Goal: Task Accomplishment & Management: Use online tool/utility

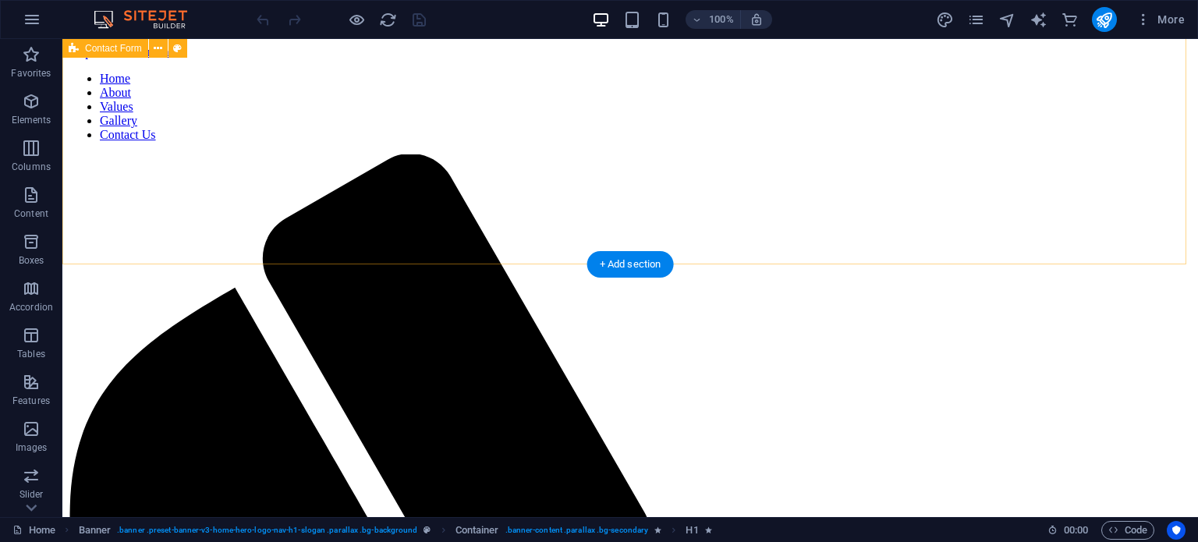
scroll to position [4056, 0]
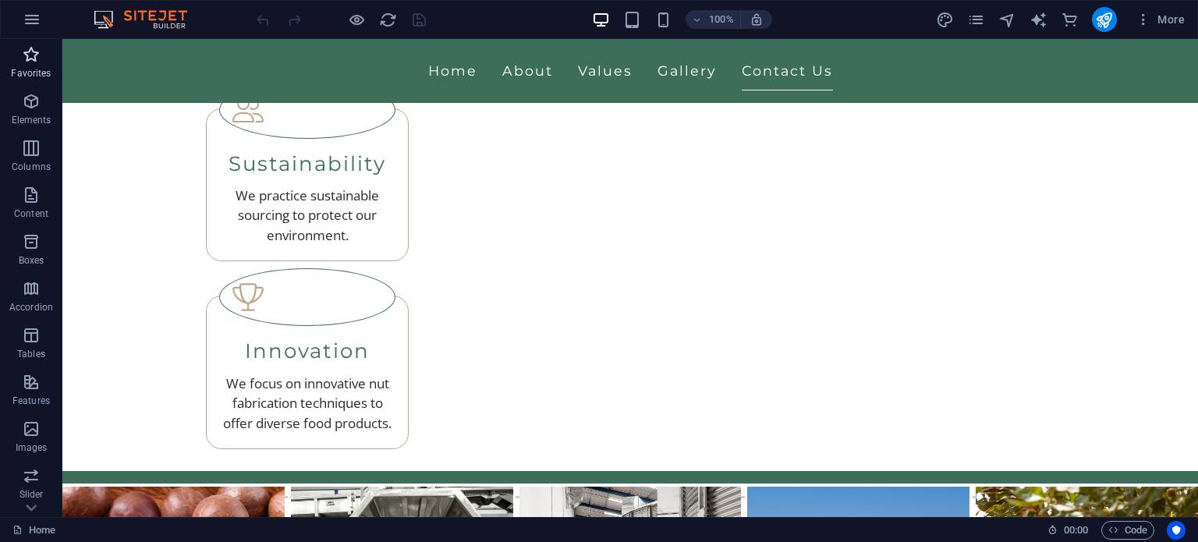
click at [34, 84] on button "Favorites" at bounding box center [31, 62] width 62 height 47
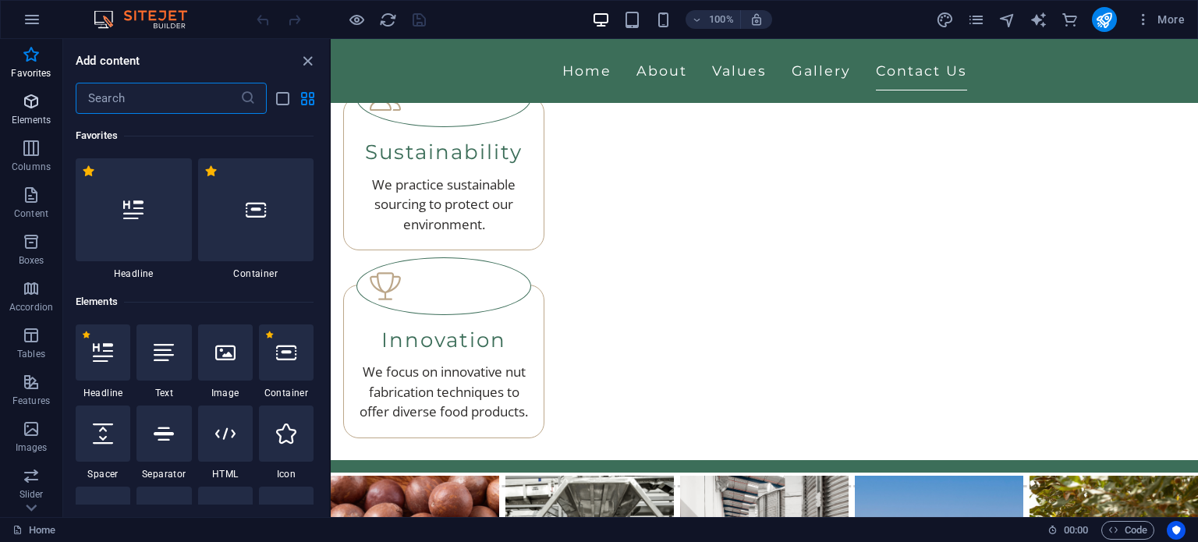
click at [28, 98] on icon "button" at bounding box center [31, 101] width 19 height 19
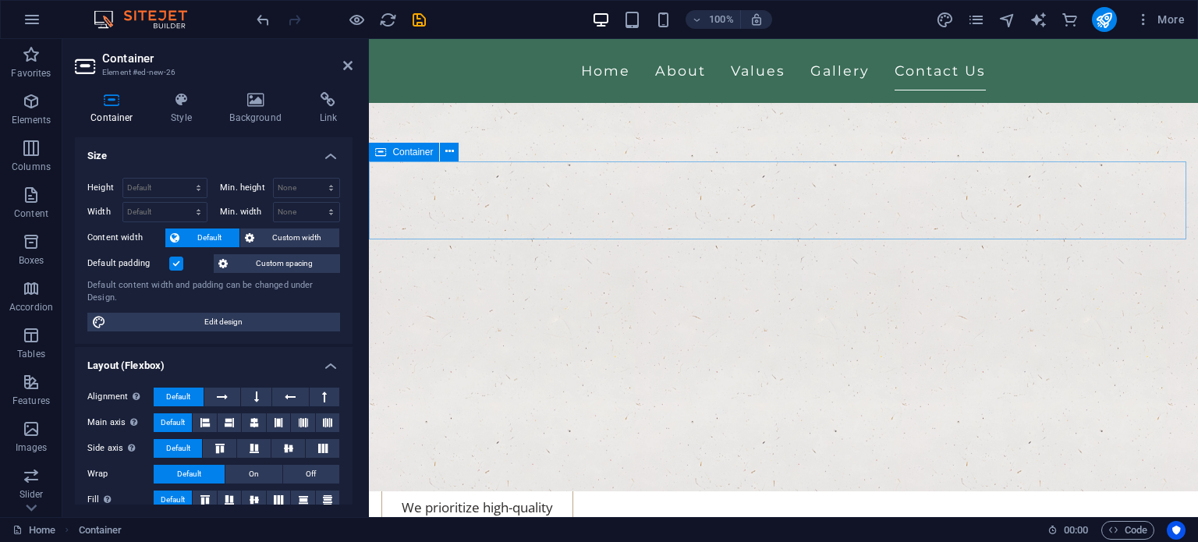
scroll to position [3323, 0]
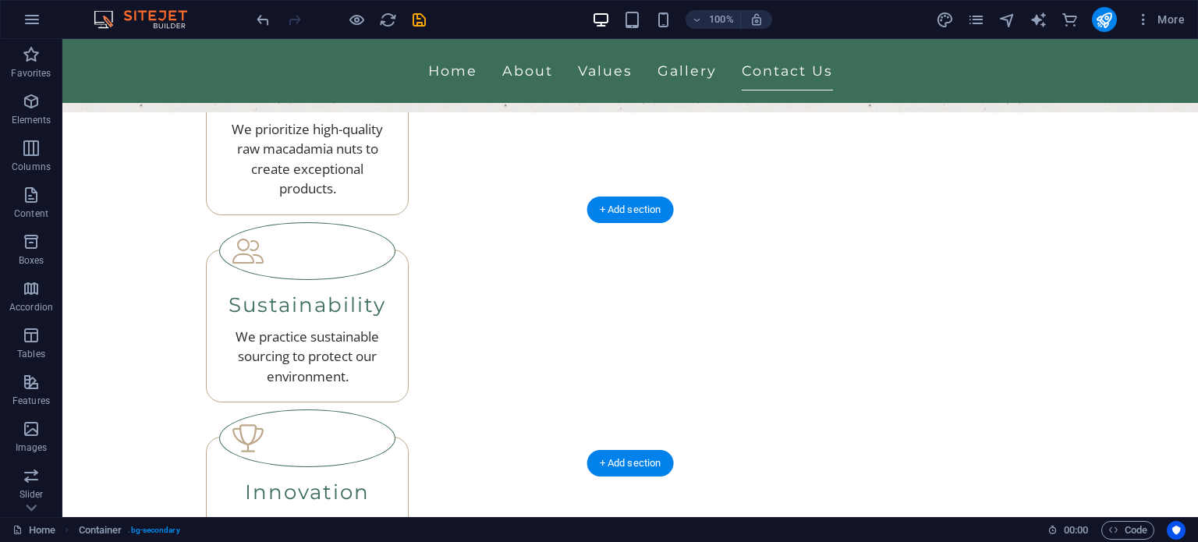
scroll to position [4241, 0]
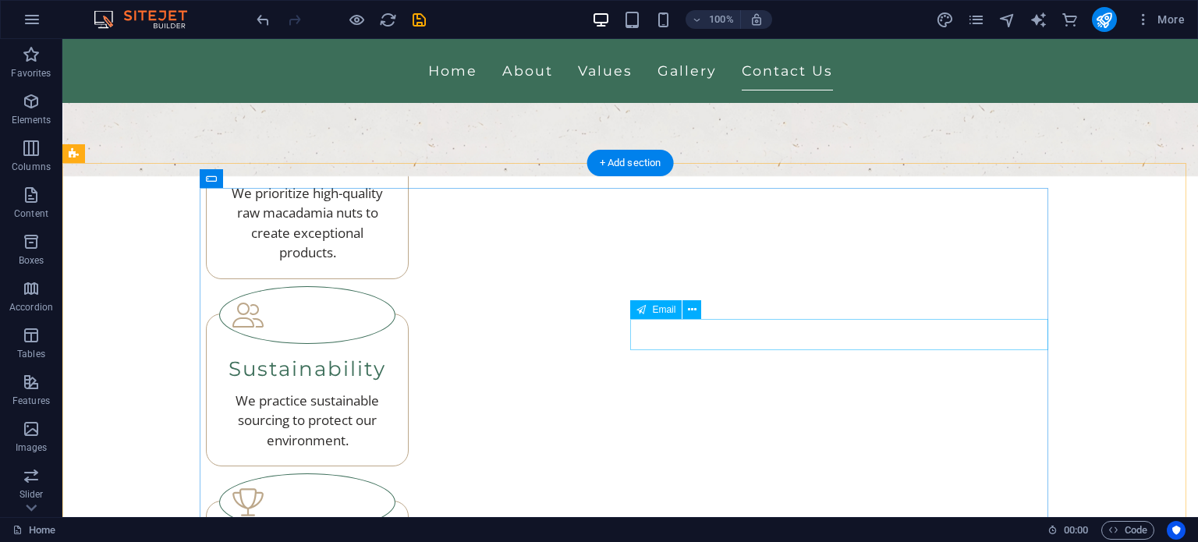
scroll to position [3539, 0]
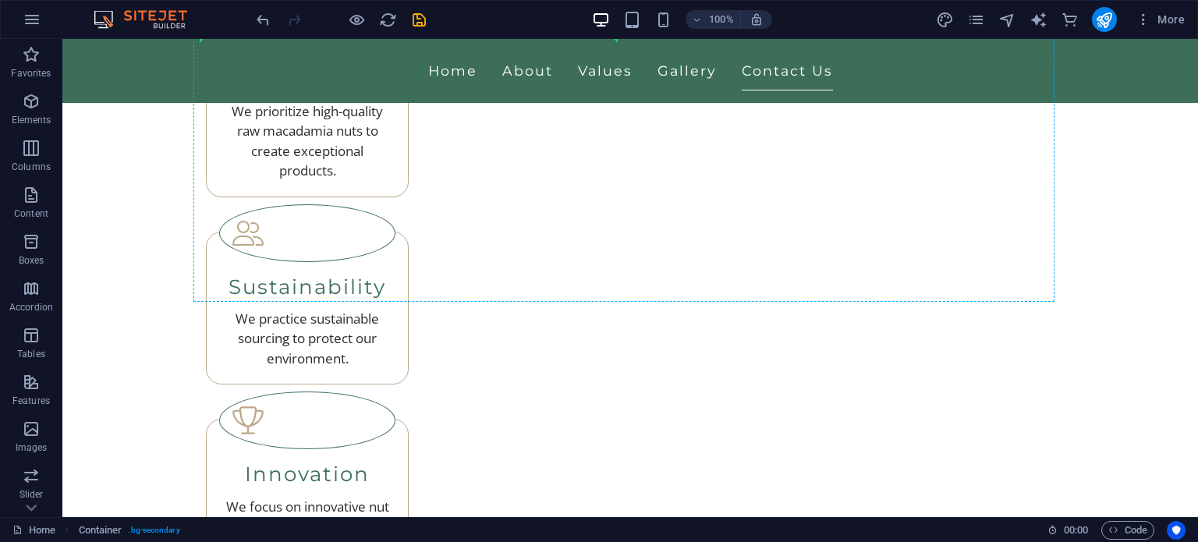
scroll to position [4253, 0]
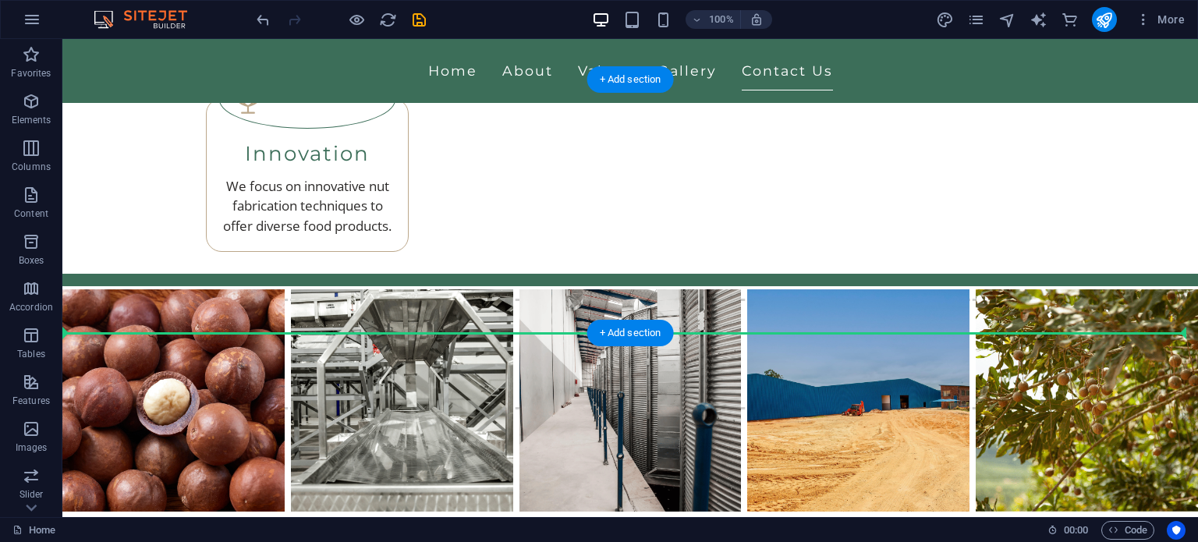
drag, startPoint x: 509, startPoint y: 310, endPoint x: 499, endPoint y: 327, distance: 19.5
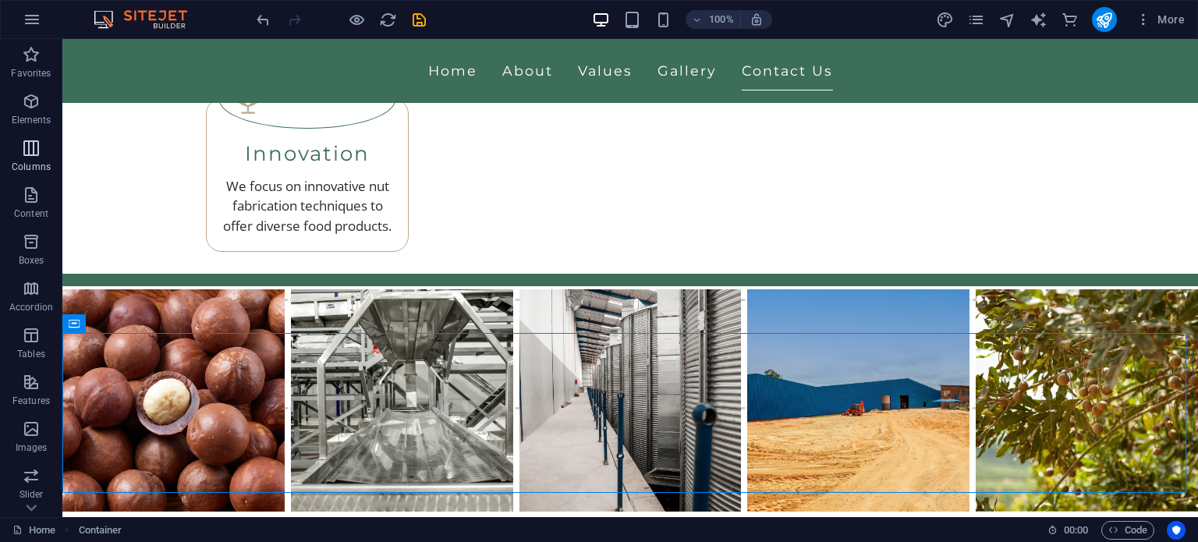
click at [23, 146] on icon "button" at bounding box center [31, 148] width 19 height 19
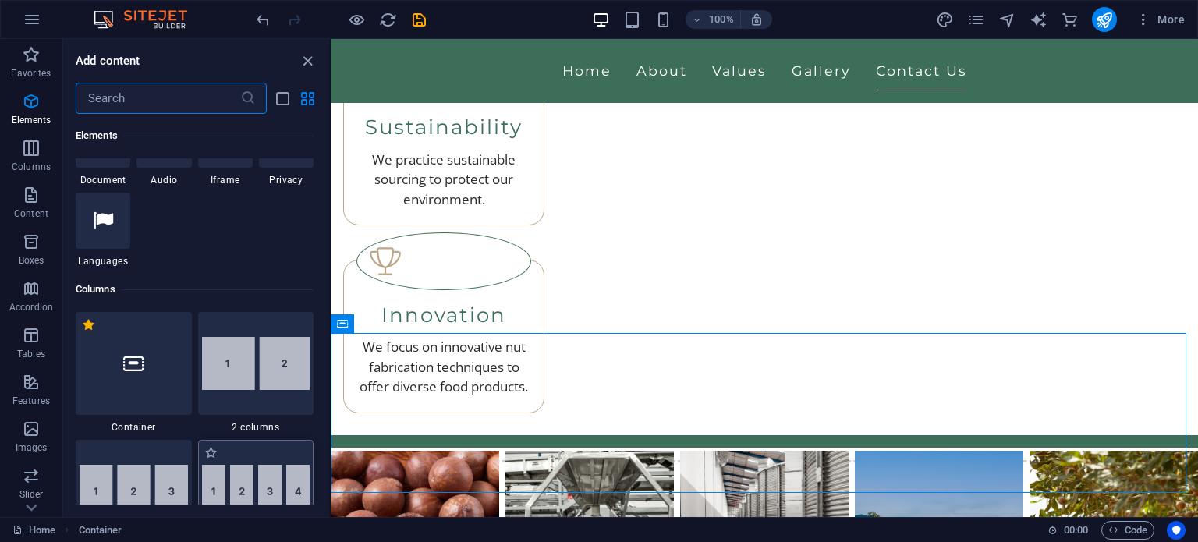
scroll to position [772, 0]
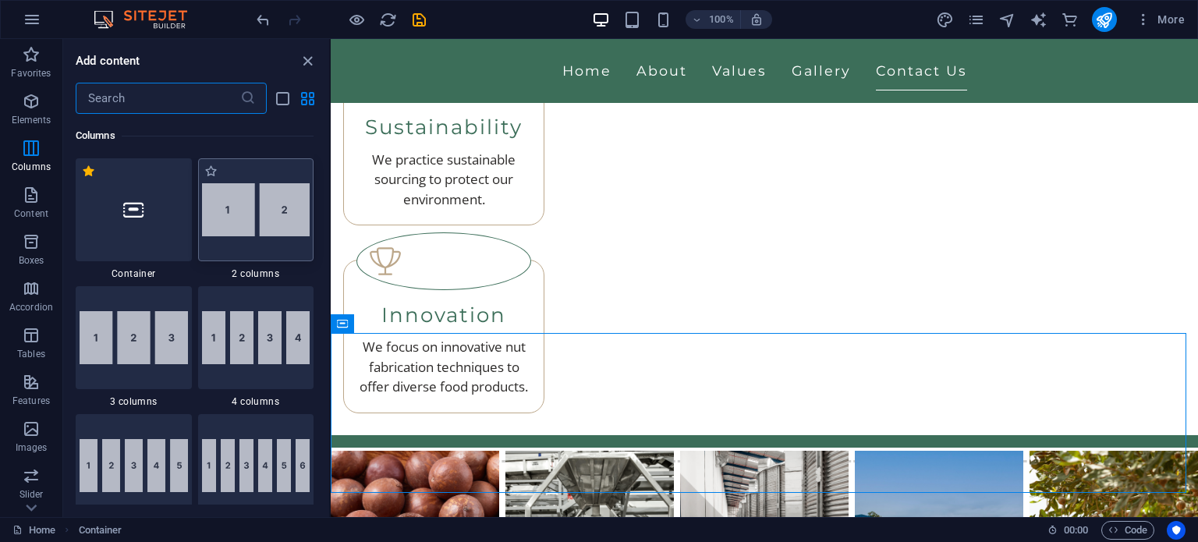
click at [259, 249] on div at bounding box center [256, 209] width 116 height 103
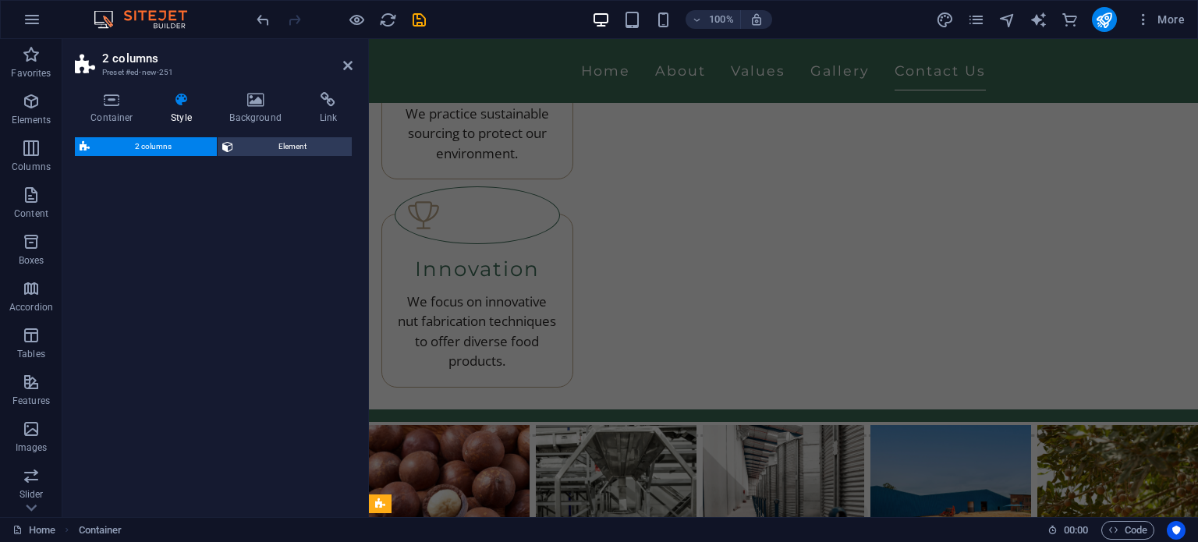
select select "rem"
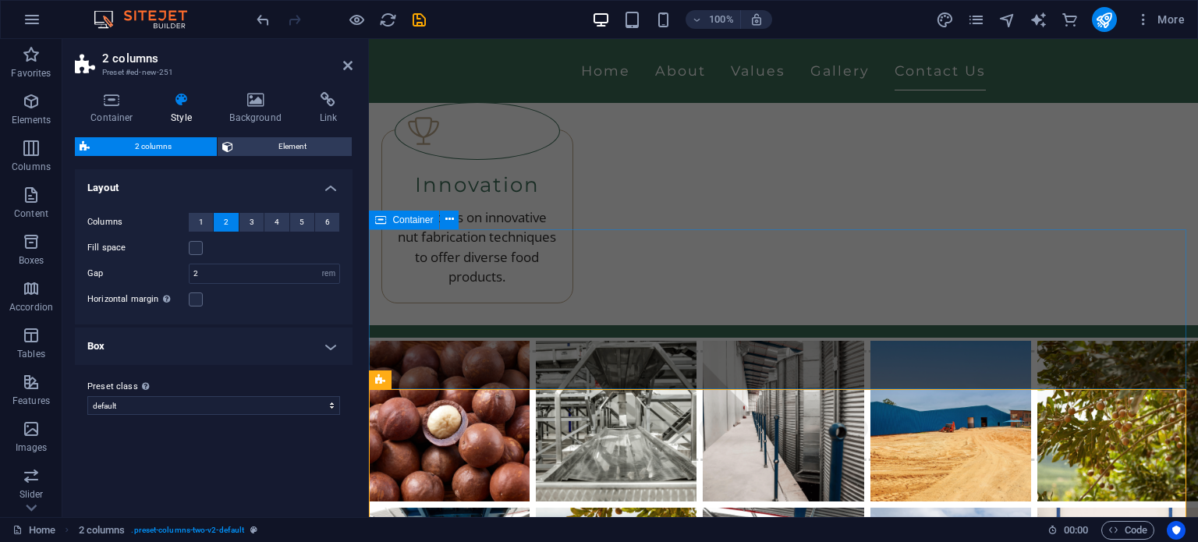
scroll to position [4221, 0]
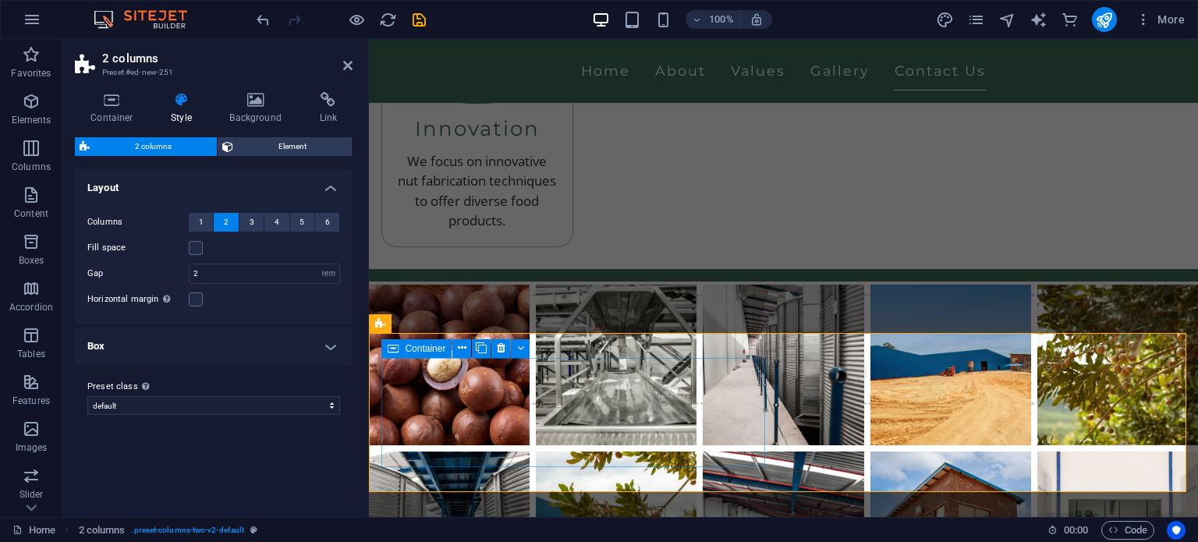
click at [463, 348] on icon at bounding box center [462, 348] width 9 height 16
drag, startPoint x: 470, startPoint y: 412, endPoint x: 440, endPoint y: 384, distance: 40.8
click at [22, 101] on icon "button" at bounding box center [31, 101] width 19 height 19
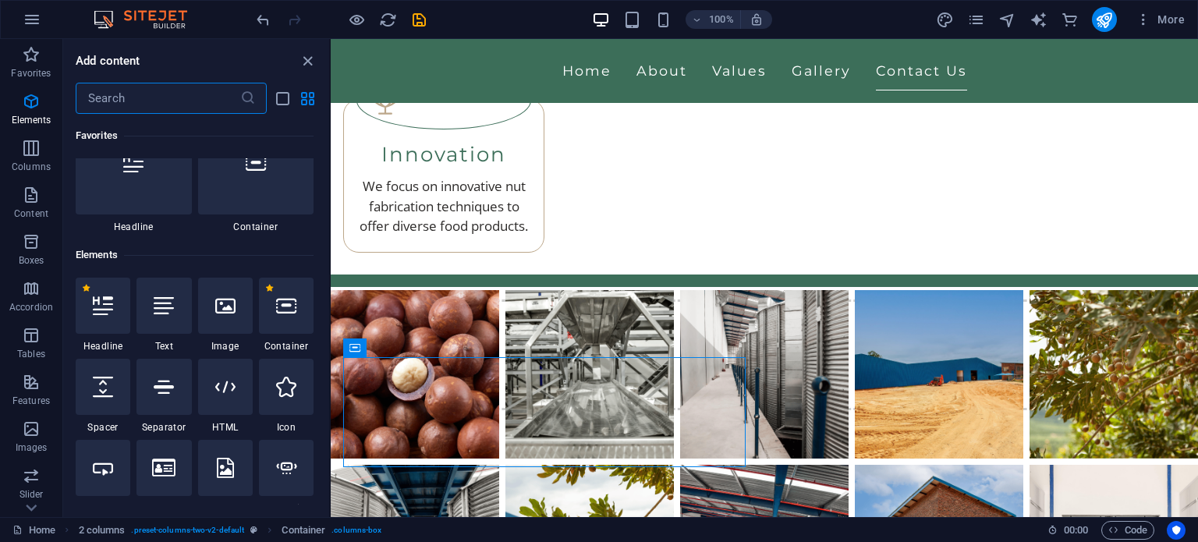
scroll to position [165, 0]
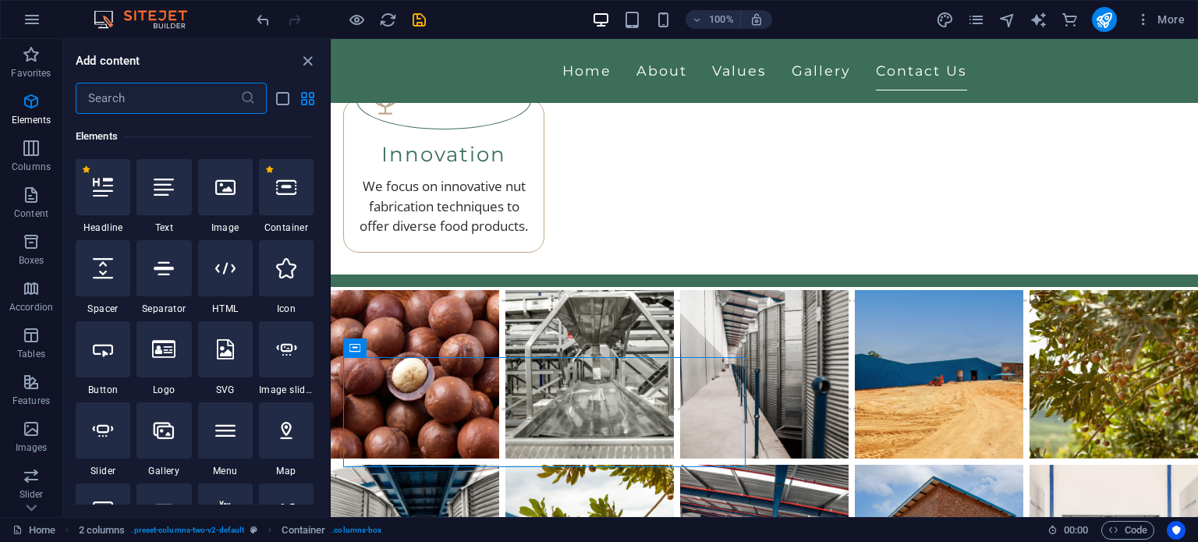
click at [191, 104] on input "text" at bounding box center [158, 98] width 165 height 31
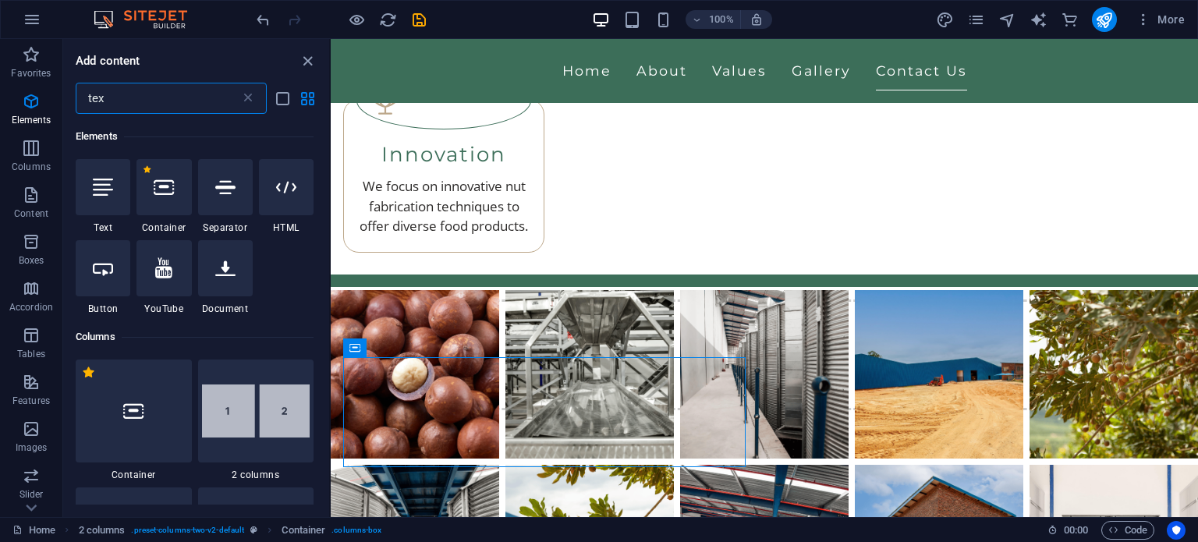
scroll to position [0, 0]
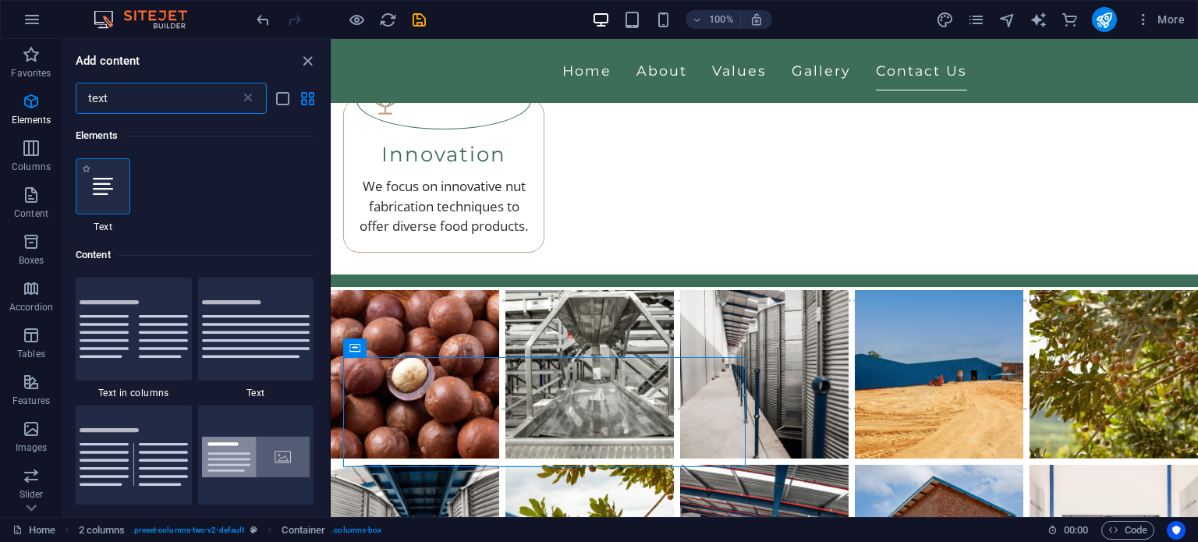
type input "text"
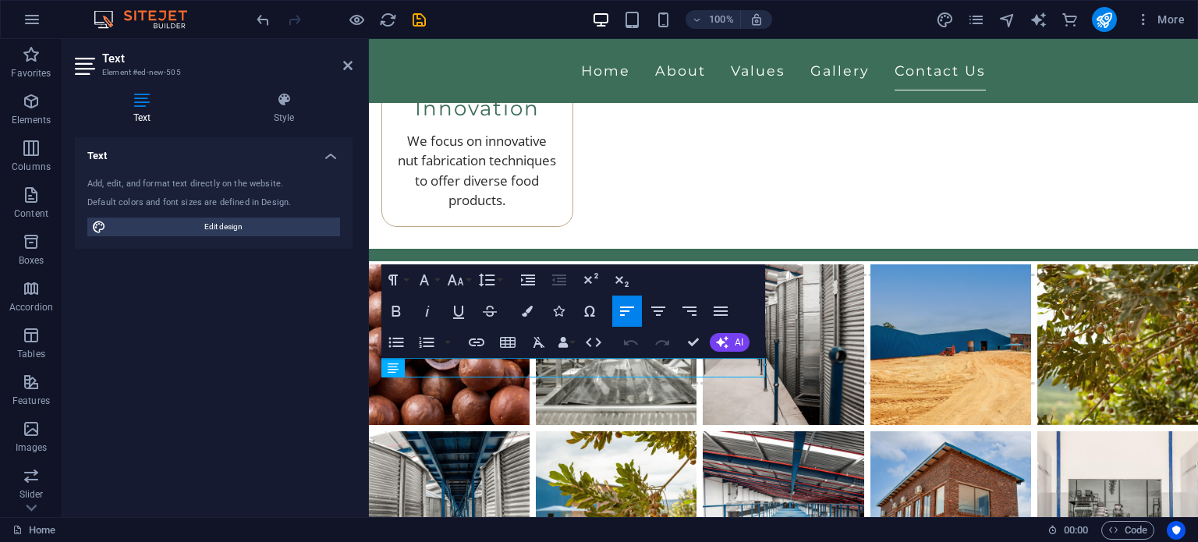
scroll to position [4221, 0]
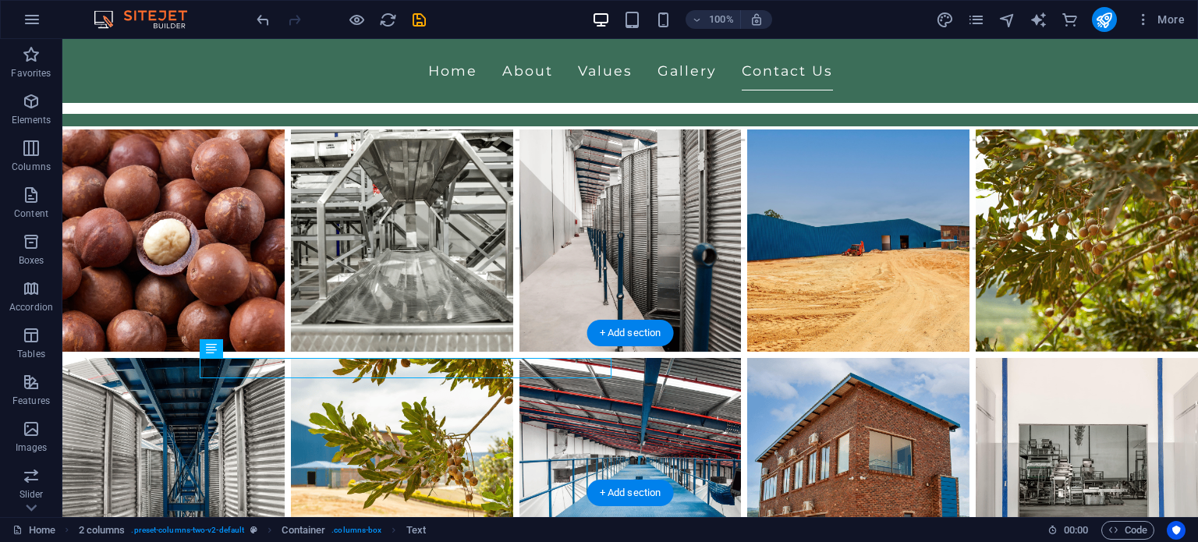
drag, startPoint x: 376, startPoint y: 374, endPoint x: 69, endPoint y: 374, distance: 306.5
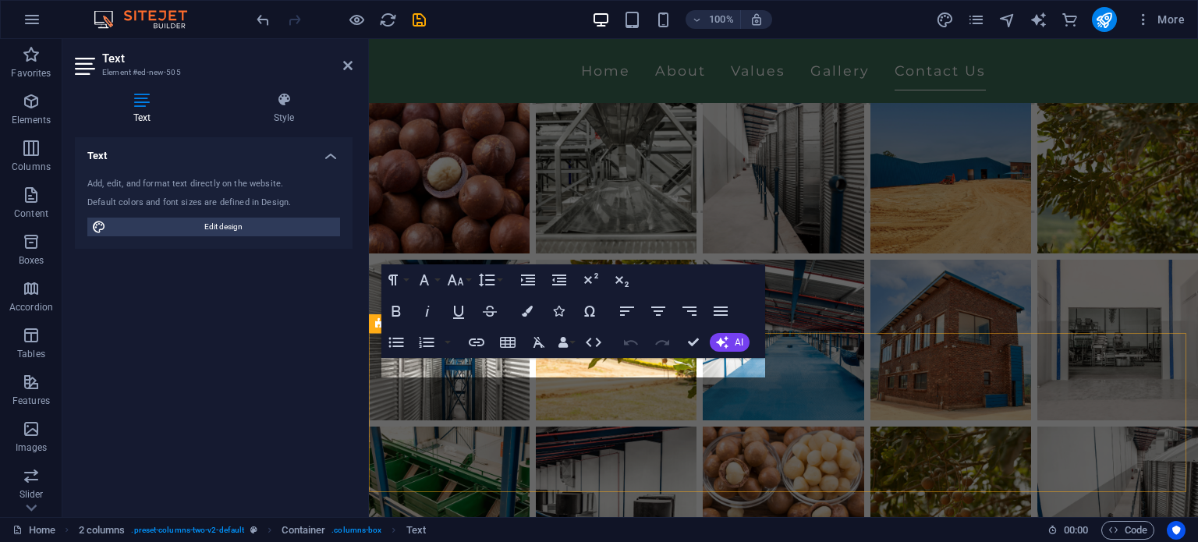
scroll to position [4221, 0]
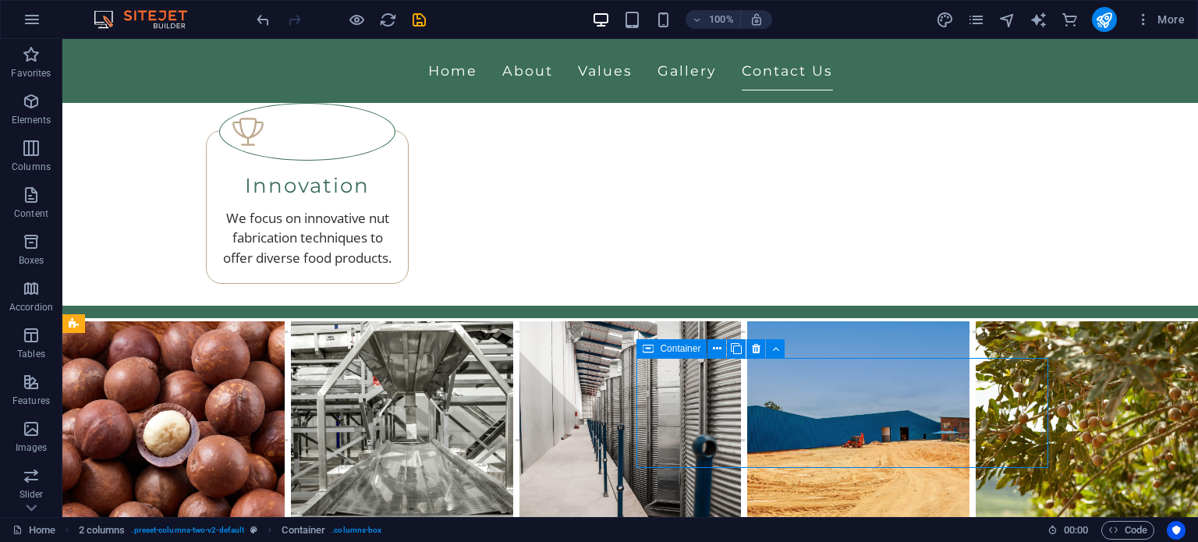
scroll to position [4413, 0]
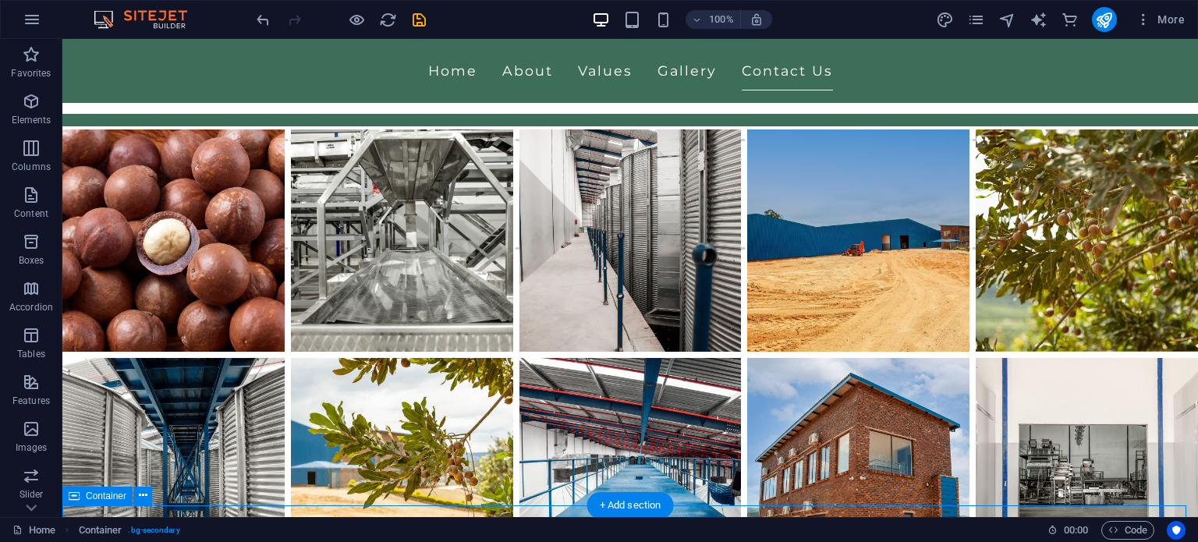
scroll to position [4401, 0]
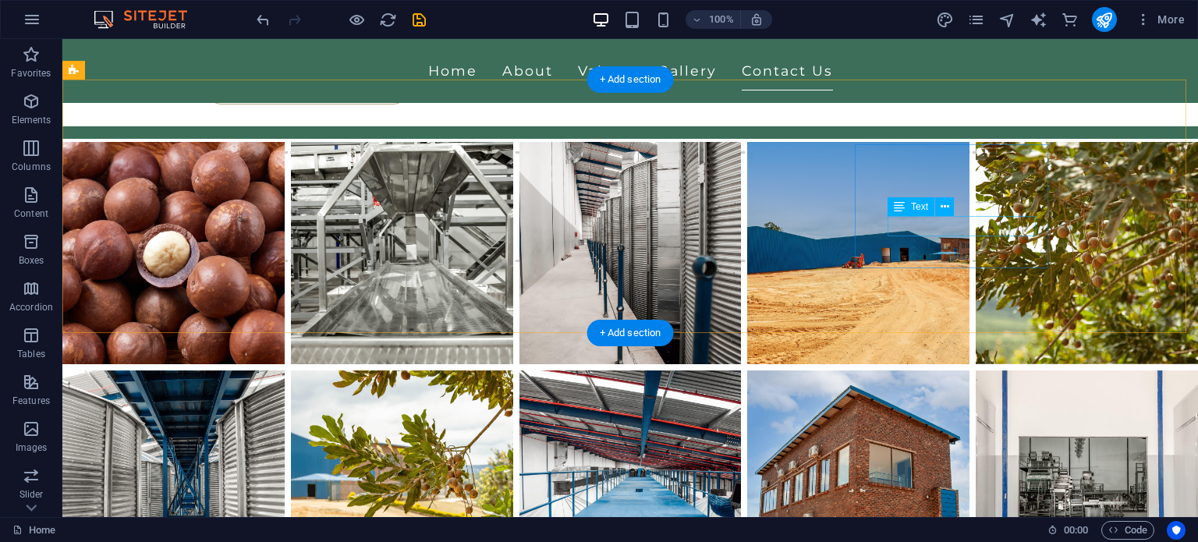
scroll to position [4241, 0]
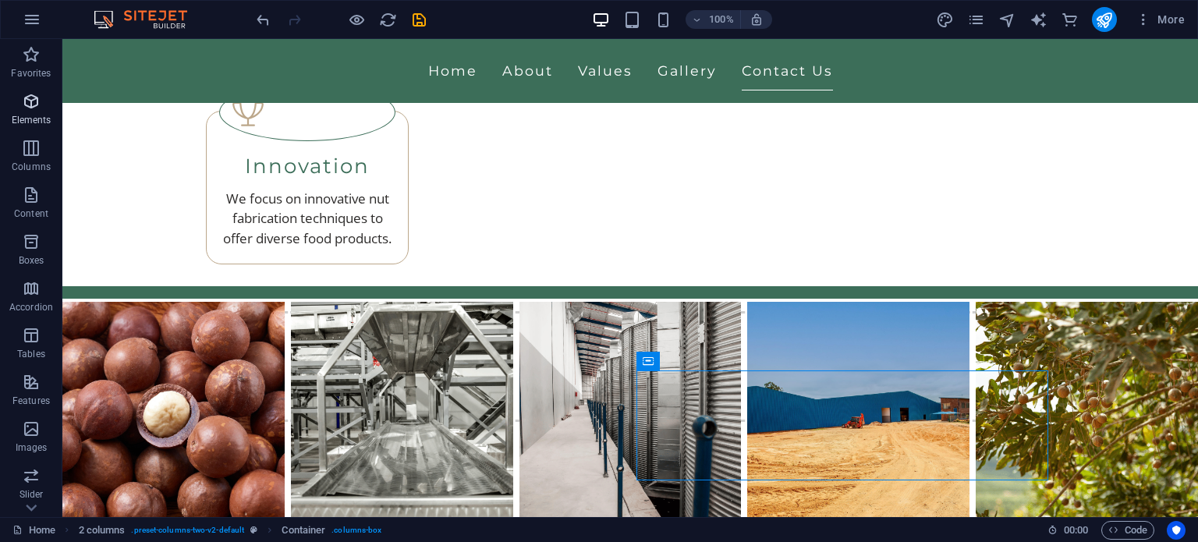
click at [27, 107] on icon "button" at bounding box center [31, 101] width 19 height 19
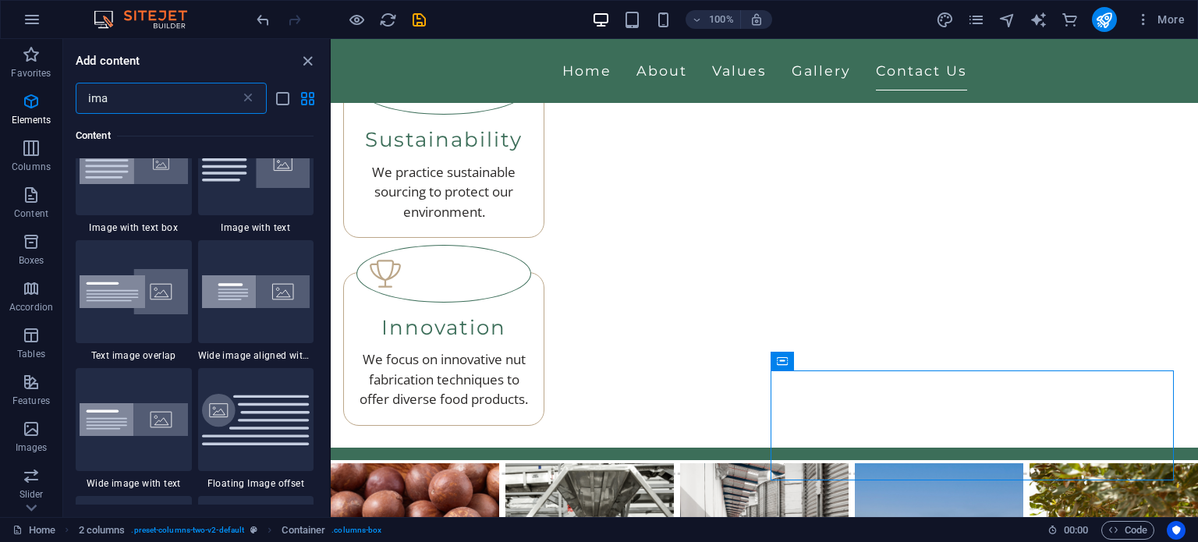
scroll to position [0, 0]
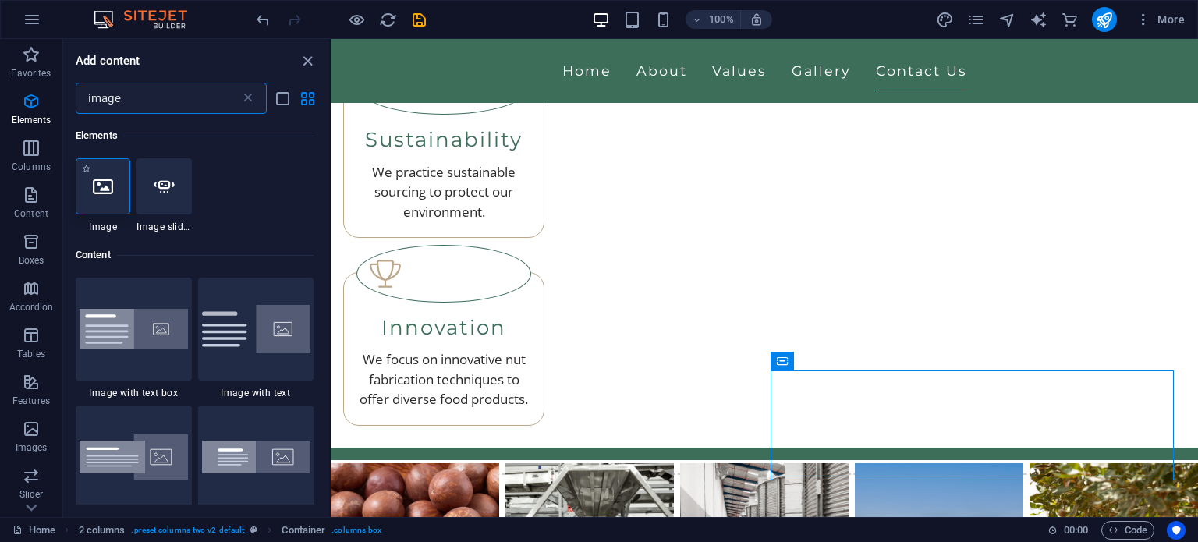
type input "image"
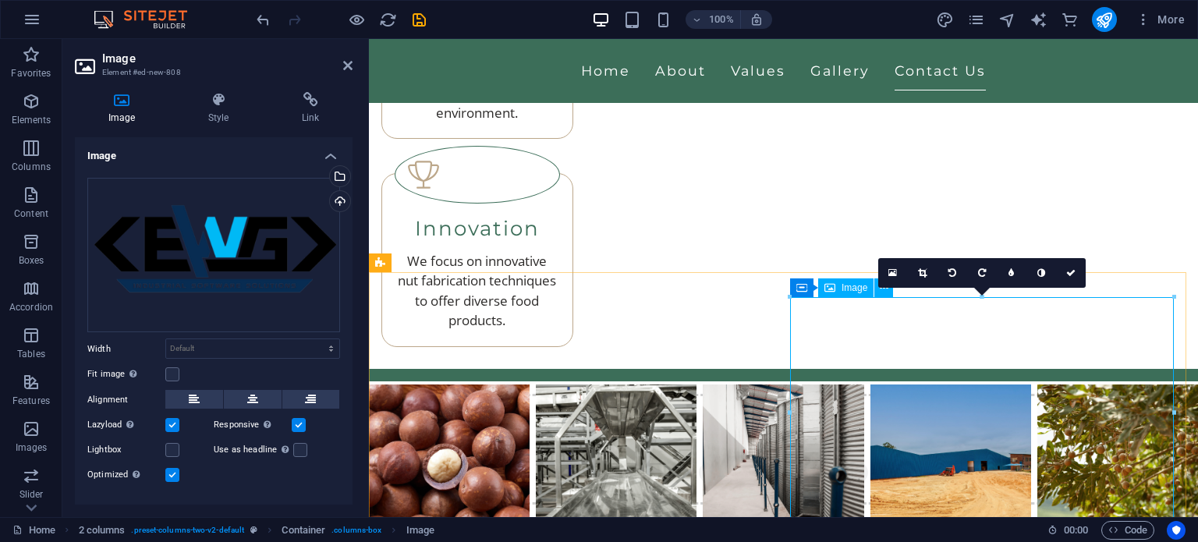
scroll to position [4169, 0]
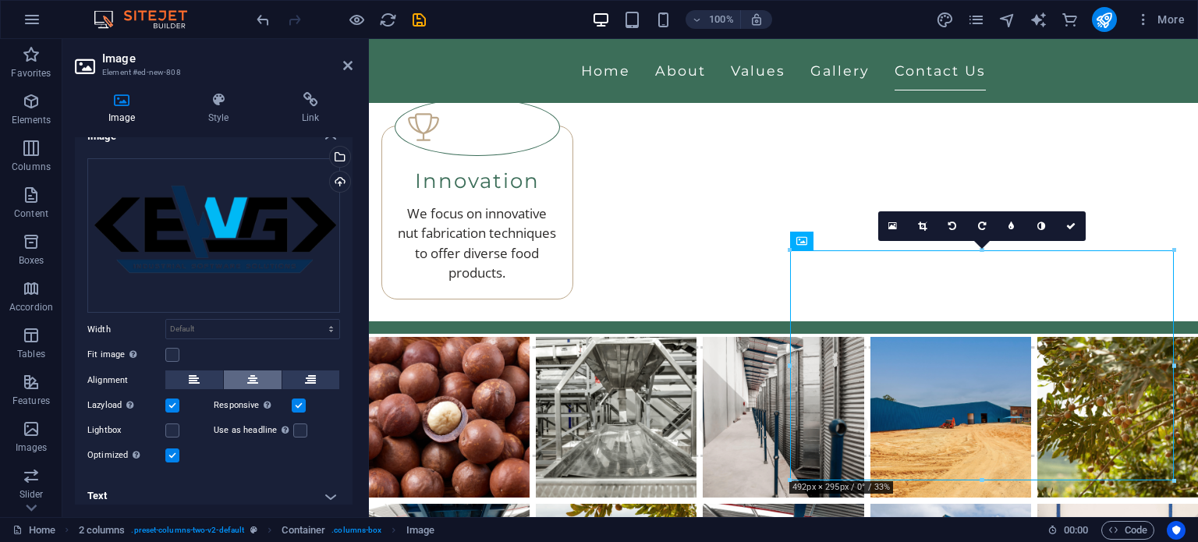
scroll to position [27, 0]
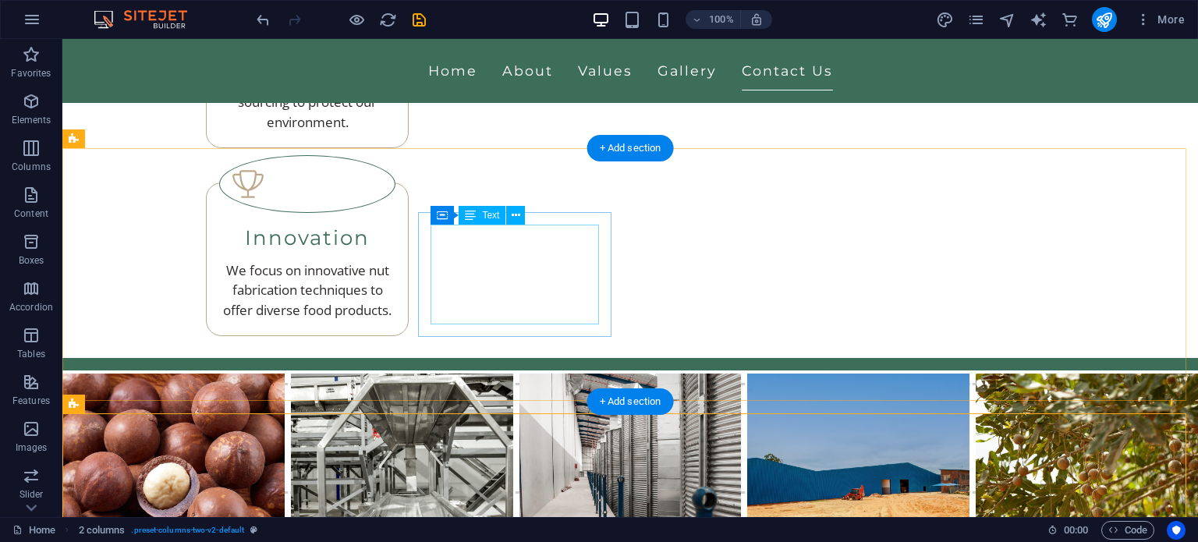
scroll to position [4378, 0]
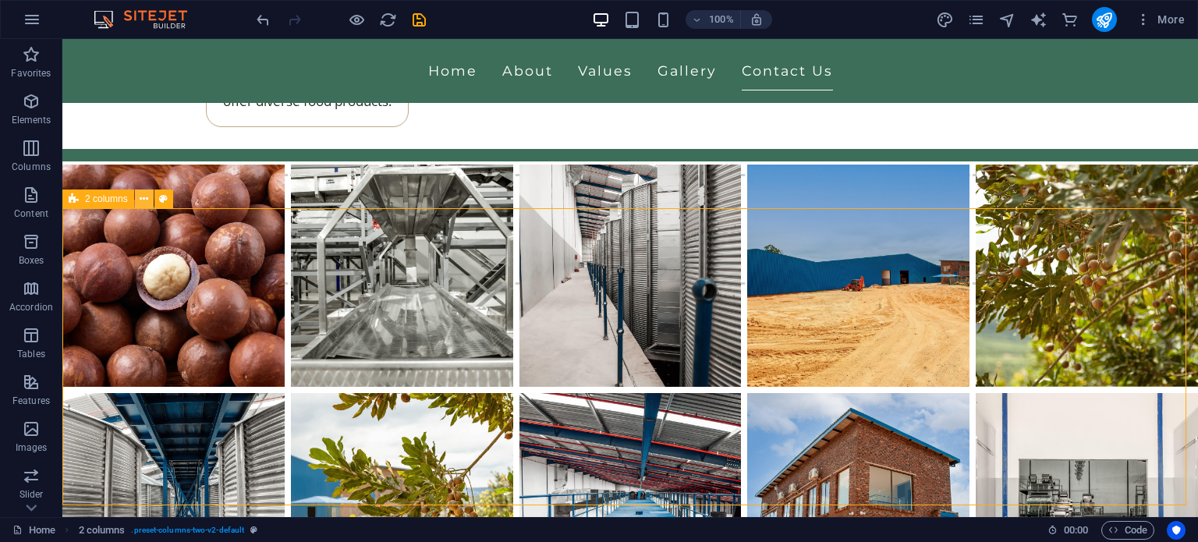
click at [138, 200] on button at bounding box center [144, 199] width 19 height 19
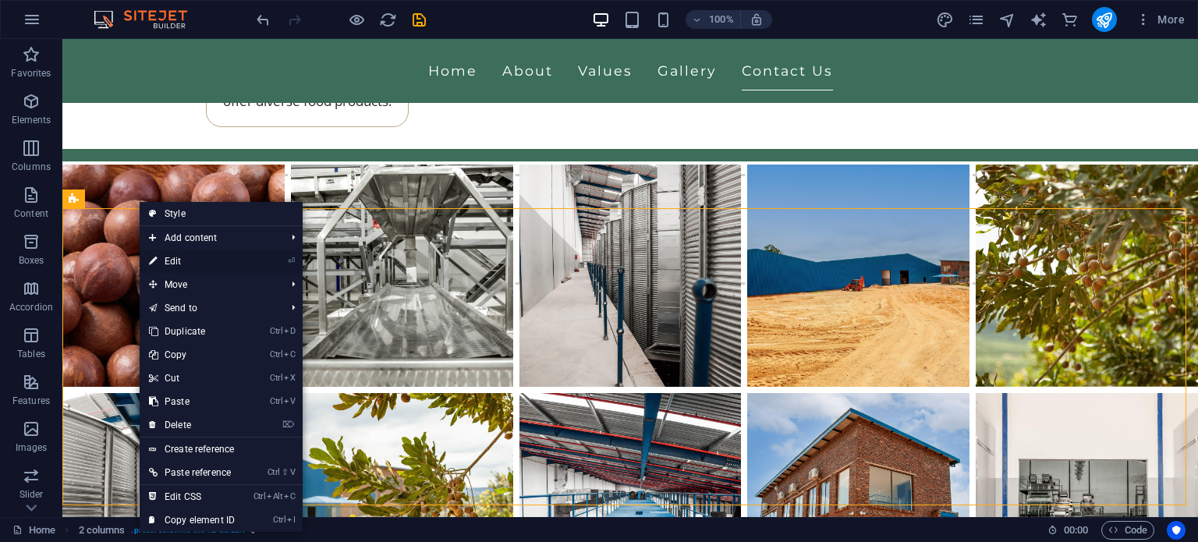
click at [232, 264] on link "⏎ Edit" at bounding box center [192, 261] width 105 height 23
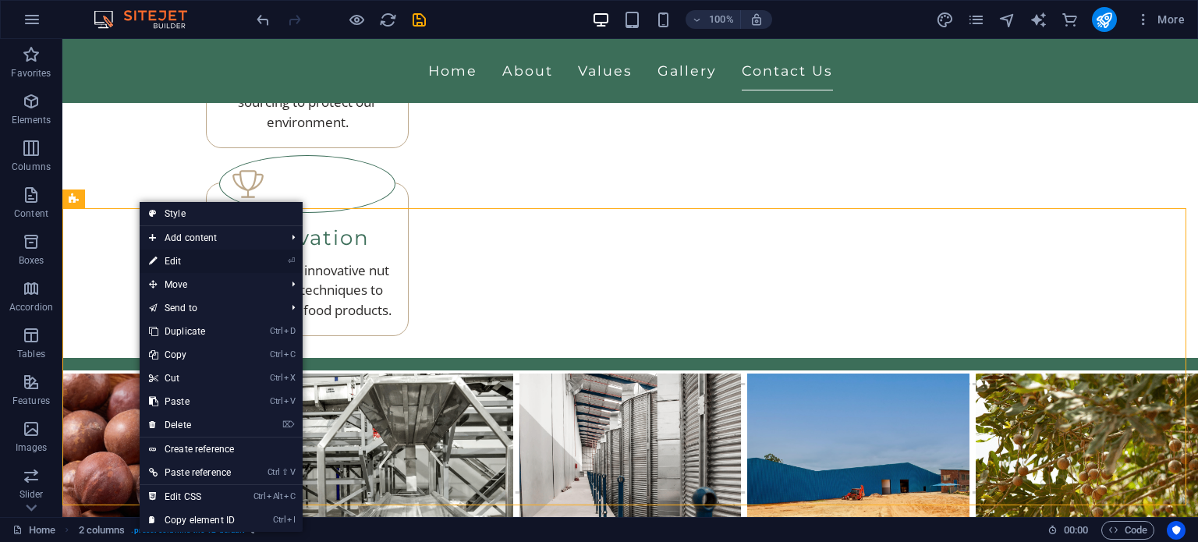
select select "rem"
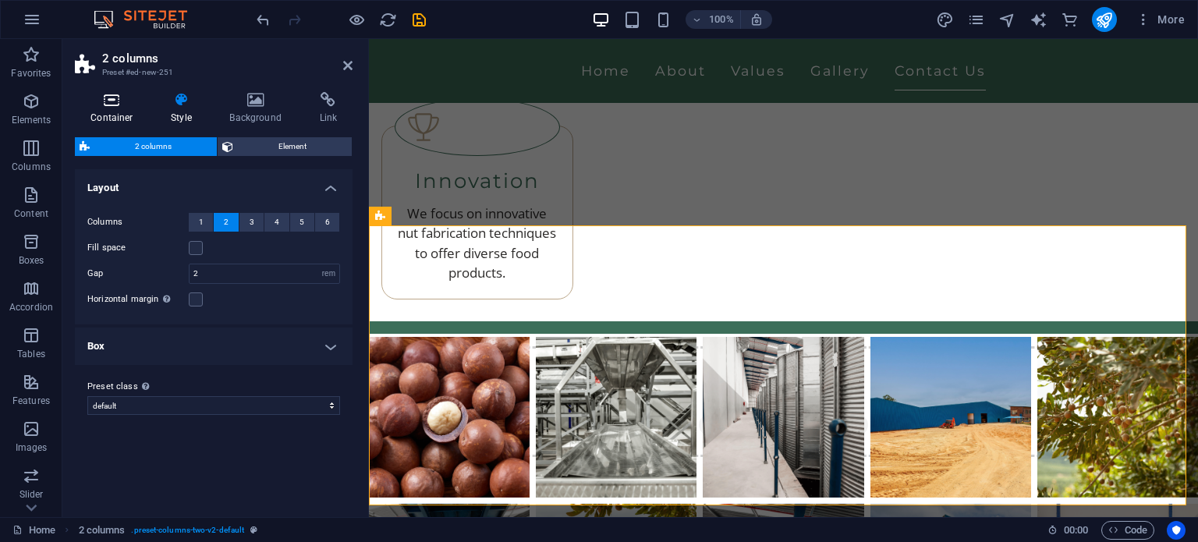
click at [133, 107] on icon at bounding box center [112, 100] width 74 height 16
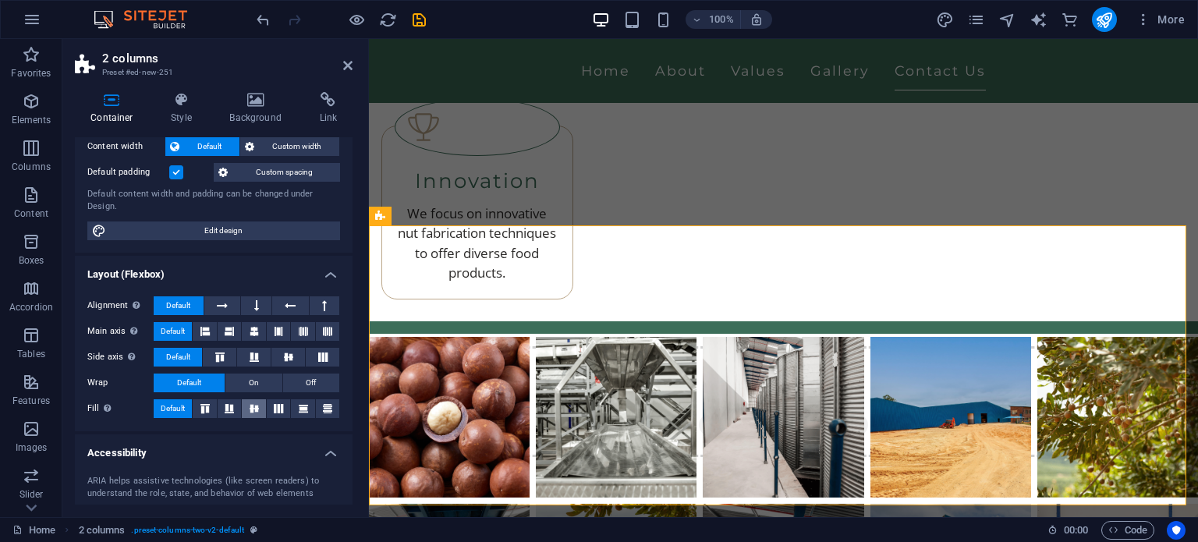
scroll to position [156, 0]
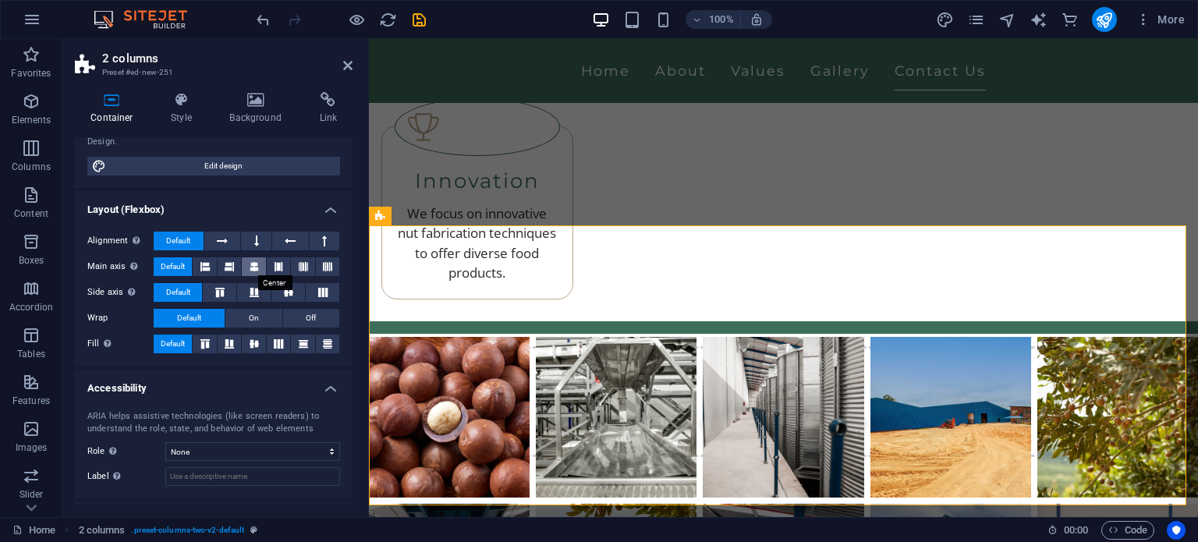
click at [258, 265] on button at bounding box center [253, 266] width 23 height 19
click at [293, 289] on icon at bounding box center [288, 292] width 19 height 9
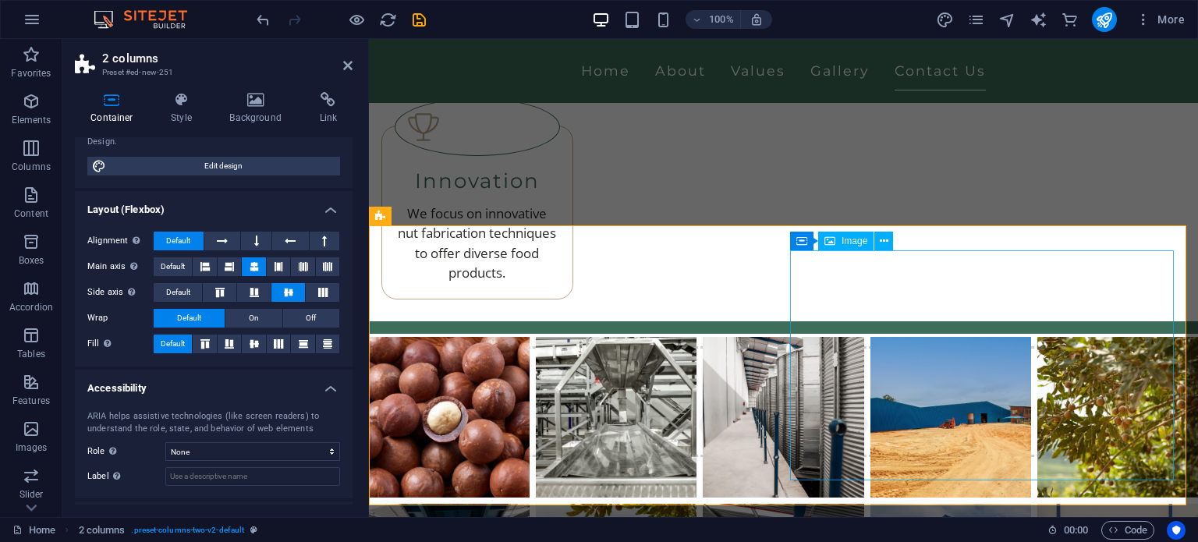
click at [880, 243] on icon at bounding box center [884, 241] width 9 height 16
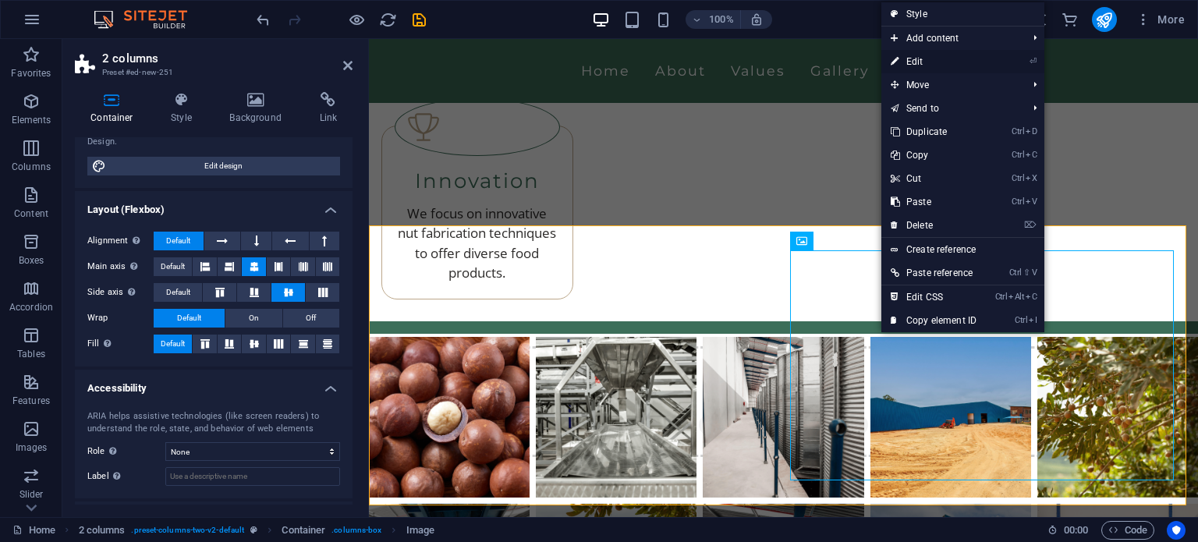
click at [941, 62] on link "⏎ Edit" at bounding box center [933, 61] width 105 height 23
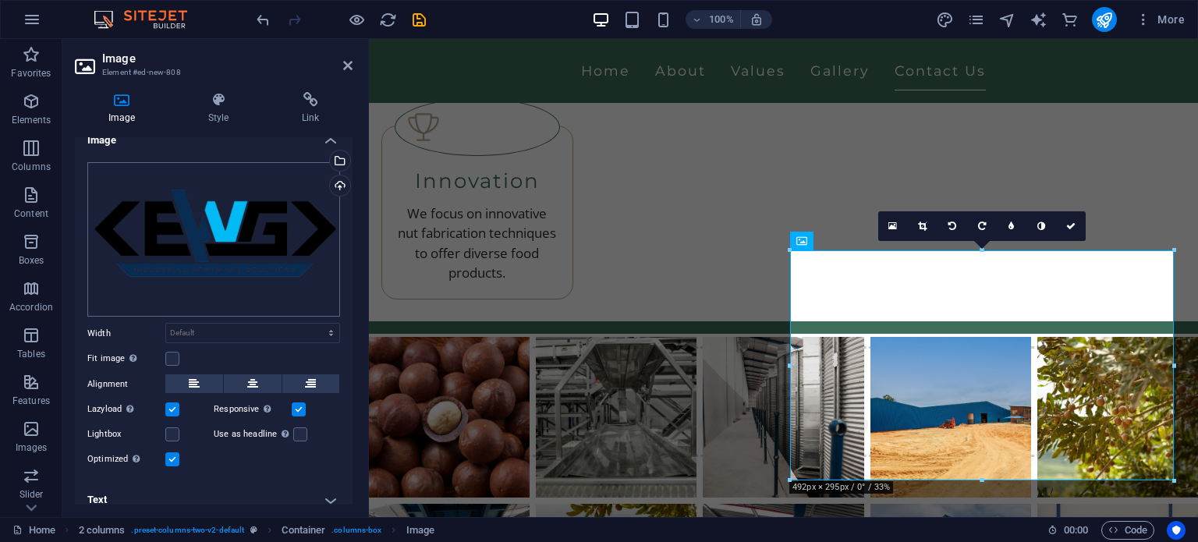
scroll to position [27, 0]
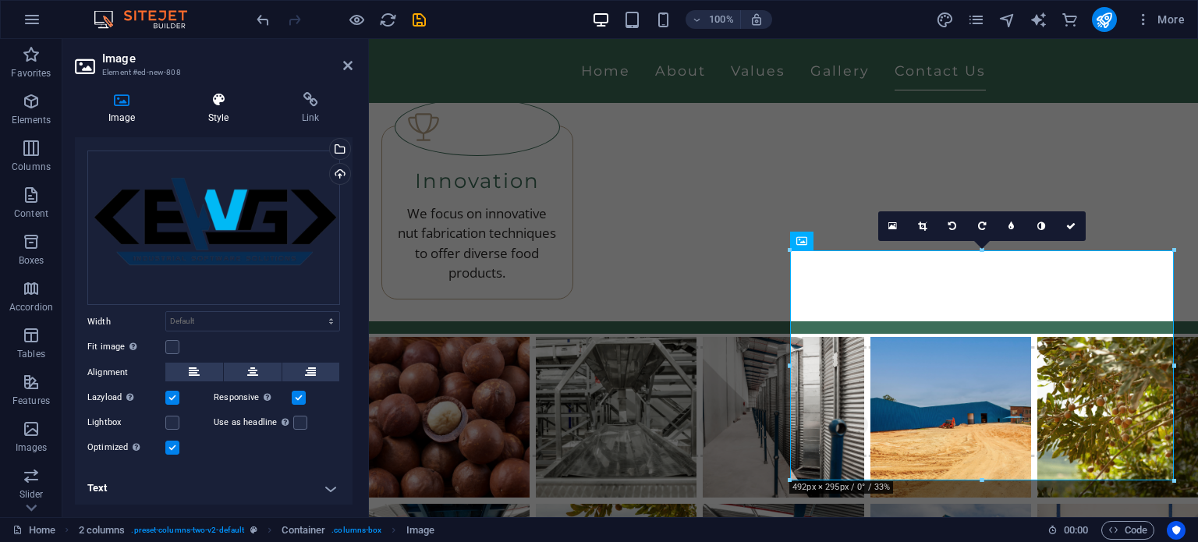
click at [223, 121] on h4 "Style" at bounding box center [222, 108] width 94 height 33
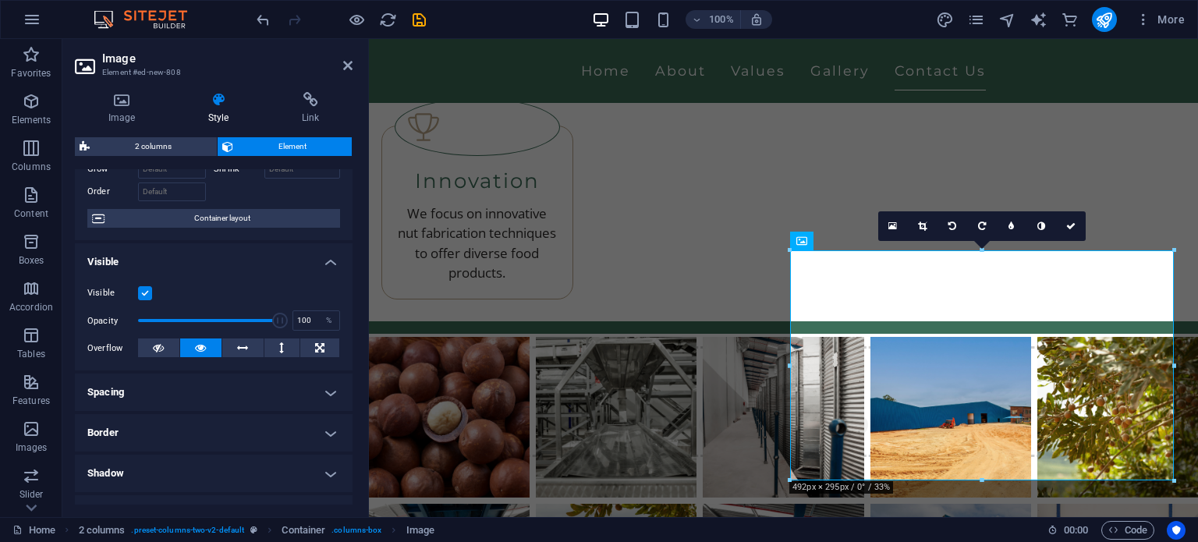
scroll to position [156, 0]
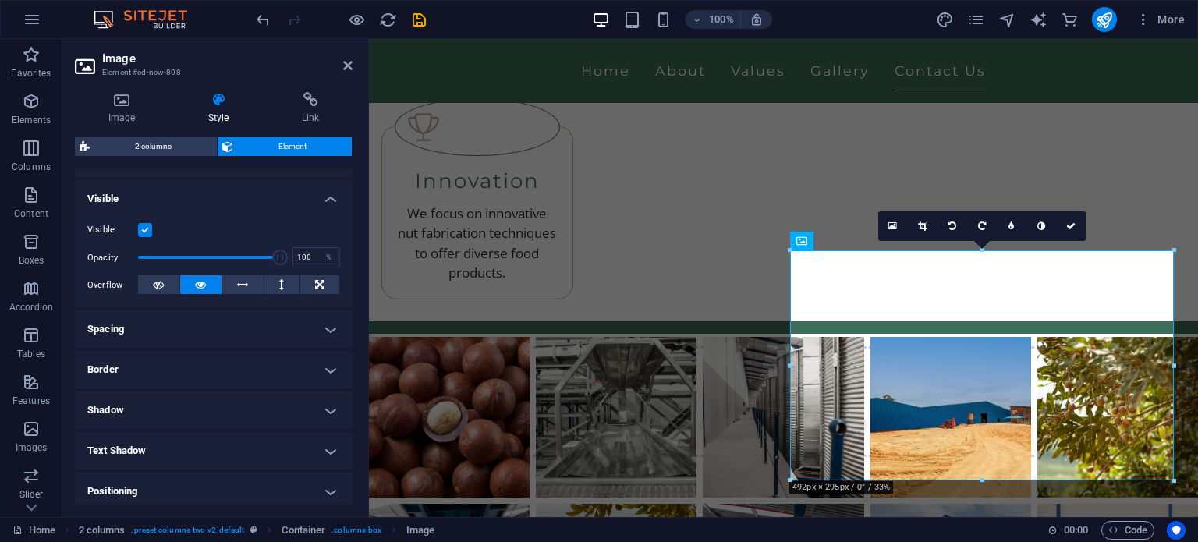
click at [156, 320] on h4 "Spacing" at bounding box center [214, 328] width 278 height 37
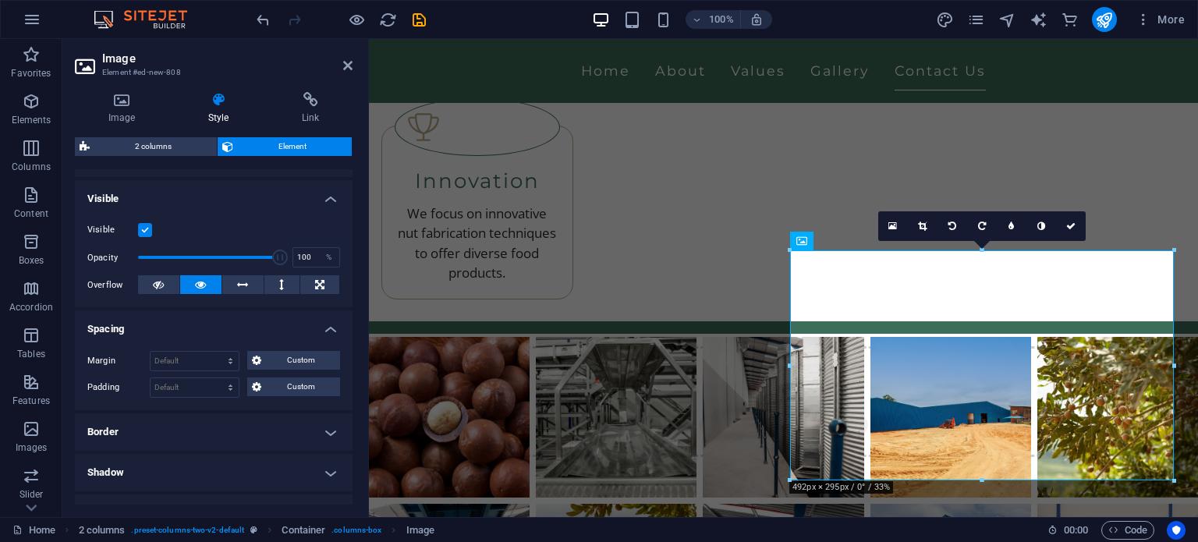
click at [167, 319] on h4 "Spacing" at bounding box center [214, 324] width 278 height 28
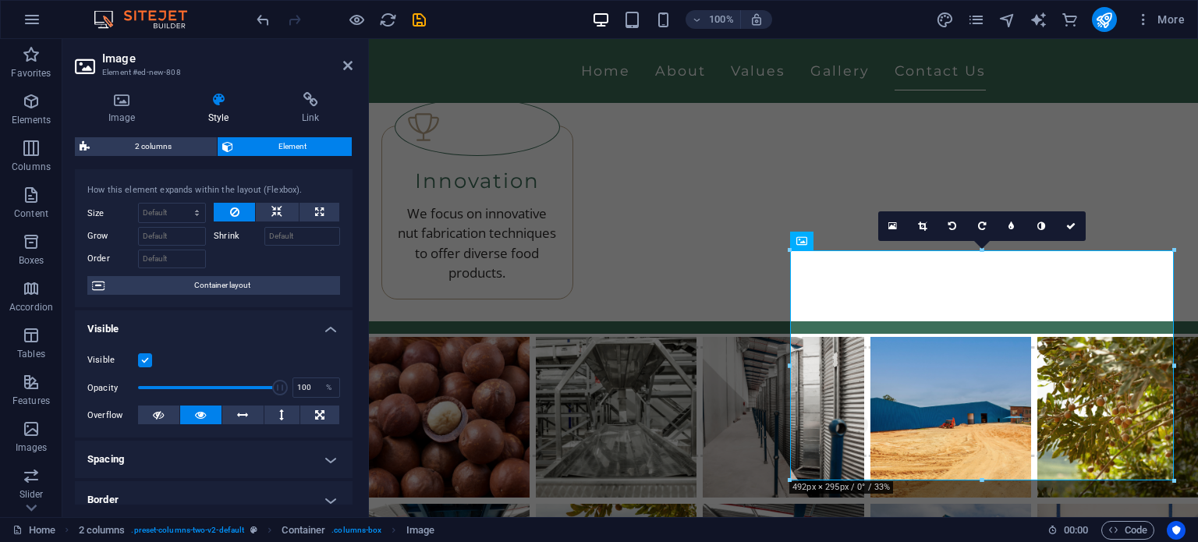
scroll to position [0, 0]
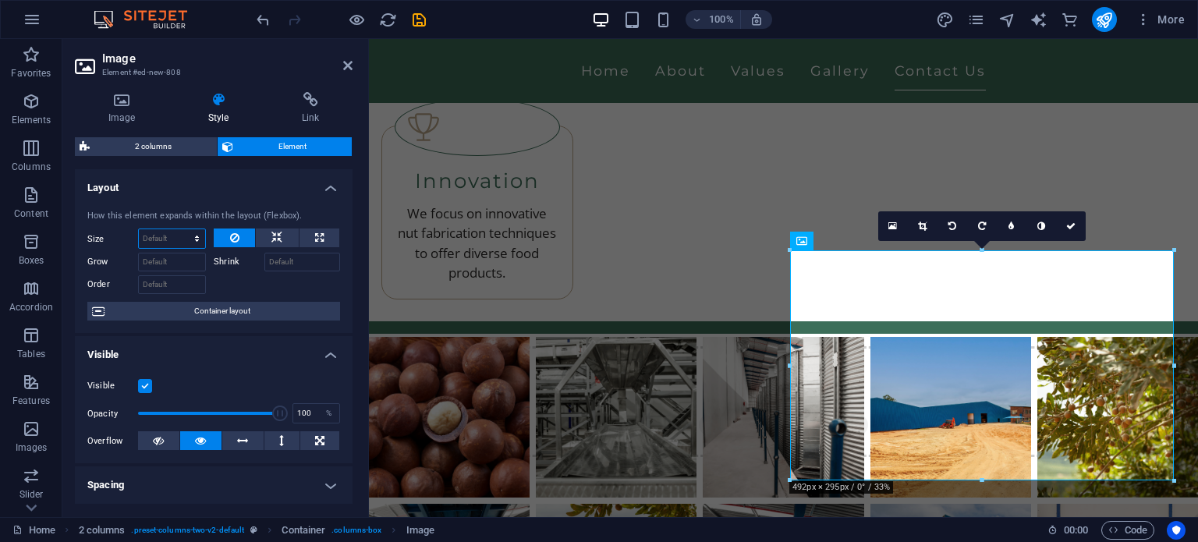
click at [151, 233] on select "Default auto px % 1/1 1/2 1/3 1/4 1/5 1/6 1/7 1/8 1/9 1/10" at bounding box center [172, 238] width 66 height 19
select select "px"
click at [182, 229] on select "Default auto px % 1/1 1/2 1/3 1/4 1/5 1/6 1/7 1/8 1/9 1/10" at bounding box center [172, 238] width 66 height 19
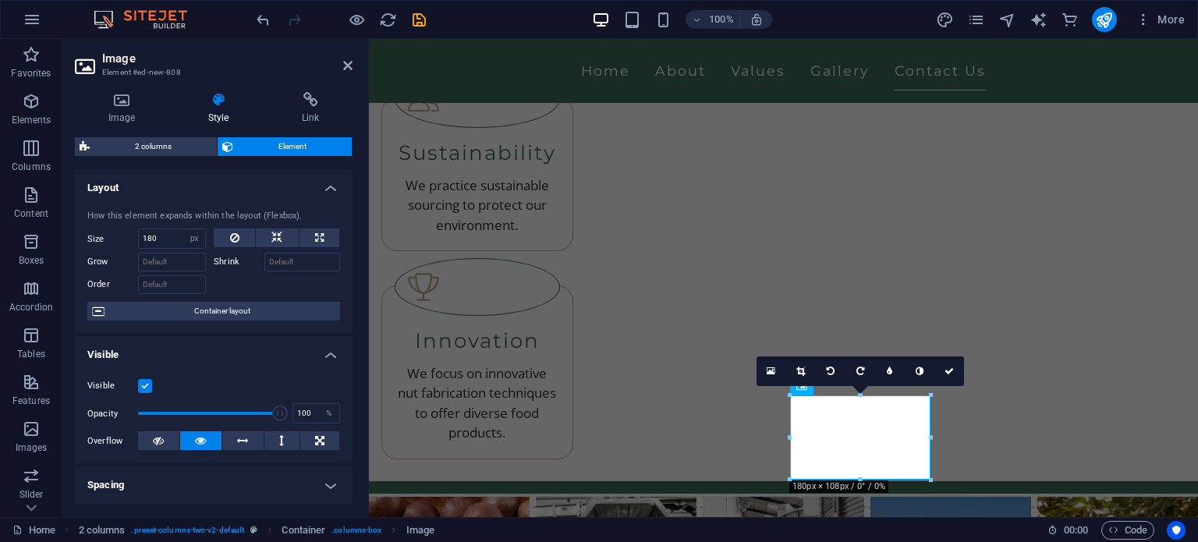
scroll to position [4024, 0]
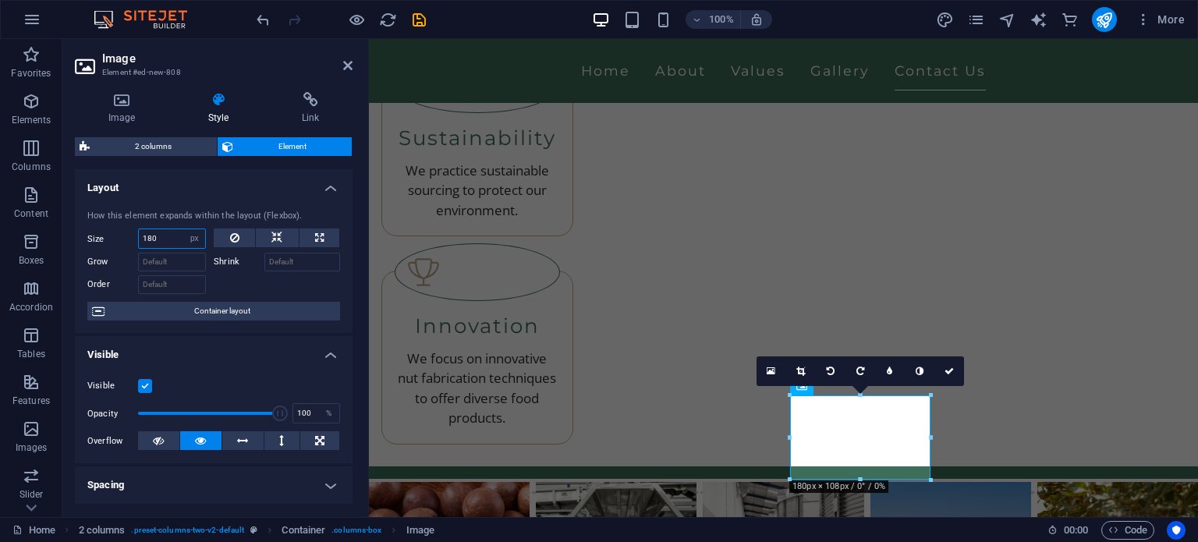
click at [148, 238] on input "180" at bounding box center [172, 238] width 66 height 19
click at [162, 238] on input "180" at bounding box center [172, 238] width 66 height 19
drag, startPoint x: 162, startPoint y: 238, endPoint x: 147, endPoint y: 238, distance: 15.6
click at [147, 238] on input "180" at bounding box center [172, 238] width 66 height 19
type input "0"
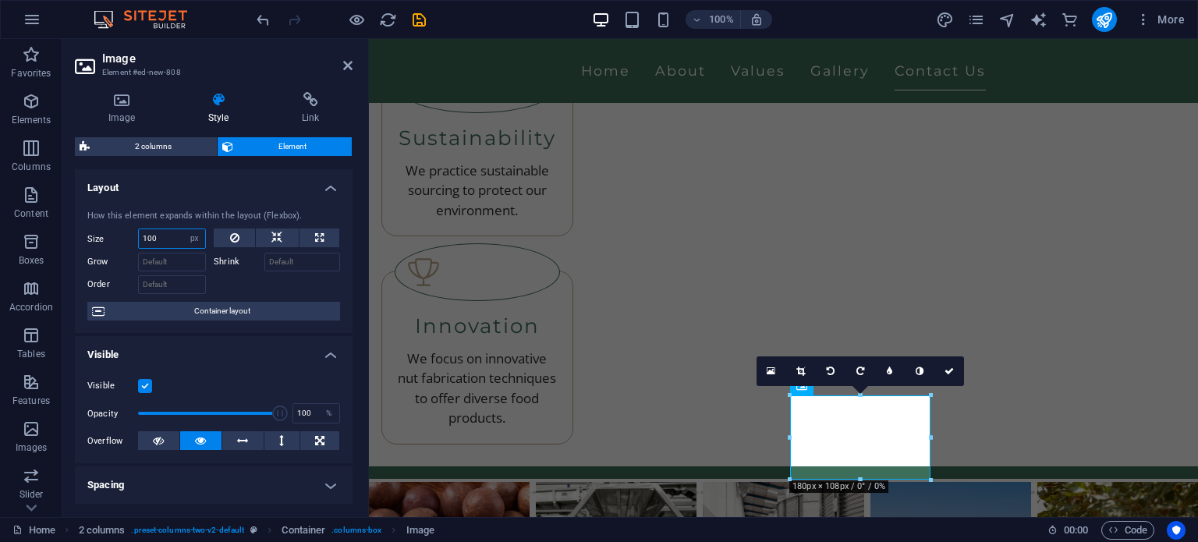
type input "100"
click at [190, 200] on div "How this element expands within the layout (Flexbox). Size 100 Default auto px …" at bounding box center [214, 265] width 278 height 136
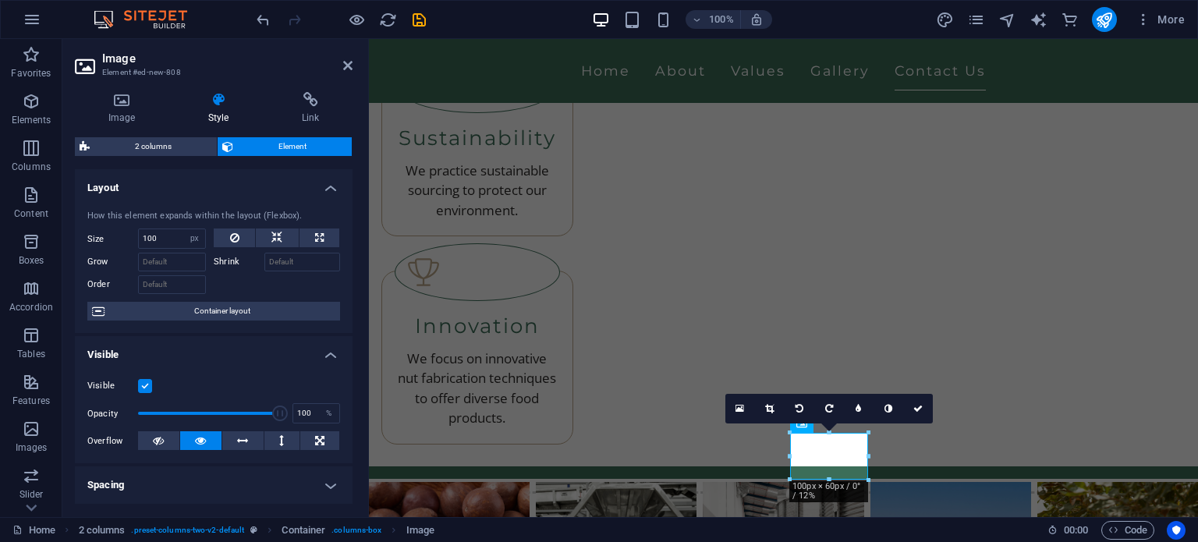
scroll to position [3986, 0]
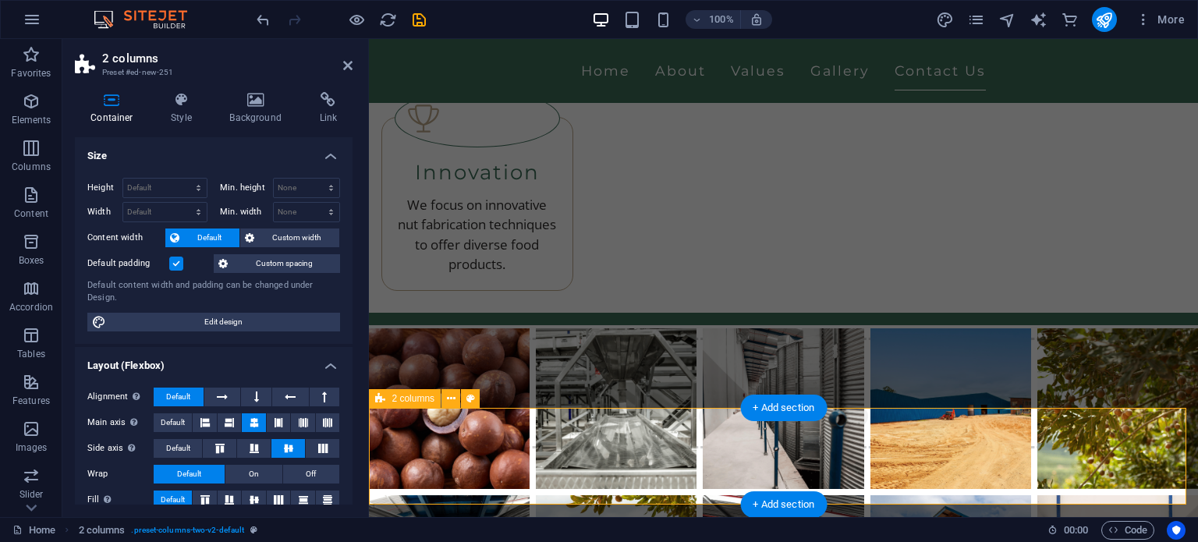
scroll to position [3986, 0]
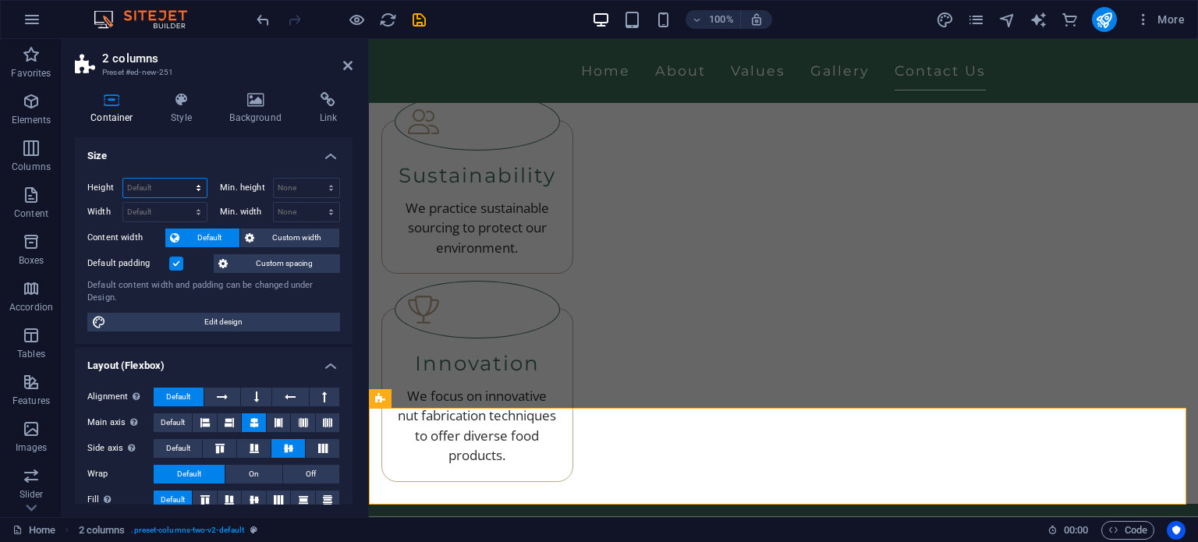
click at [144, 187] on select "Default px rem % vh vw" at bounding box center [164, 188] width 83 height 19
select select "rem"
click at [183, 179] on select "Default px rem % vh vw" at bounding box center [164, 188] width 83 height 19
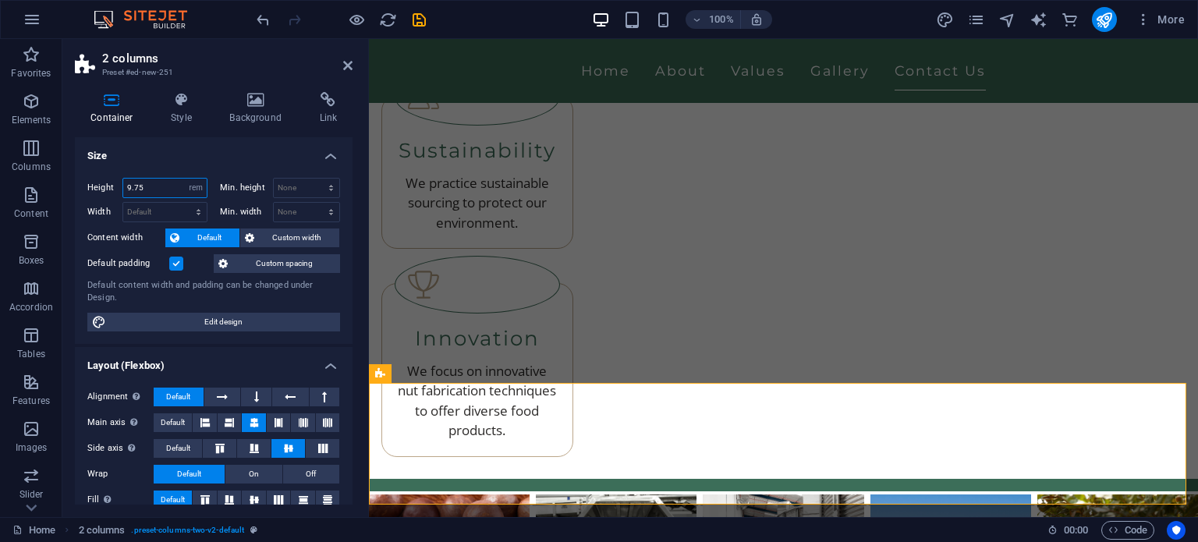
click at [170, 186] on input "9.75" at bounding box center [164, 188] width 83 height 19
drag, startPoint x: 170, startPoint y: 186, endPoint x: 84, endPoint y: 194, distance: 86.2
click at [84, 194] on div "Height 9.75 Default px rem % vh vw Min. height None px rem % vh vw Width Defaul…" at bounding box center [214, 254] width 278 height 179
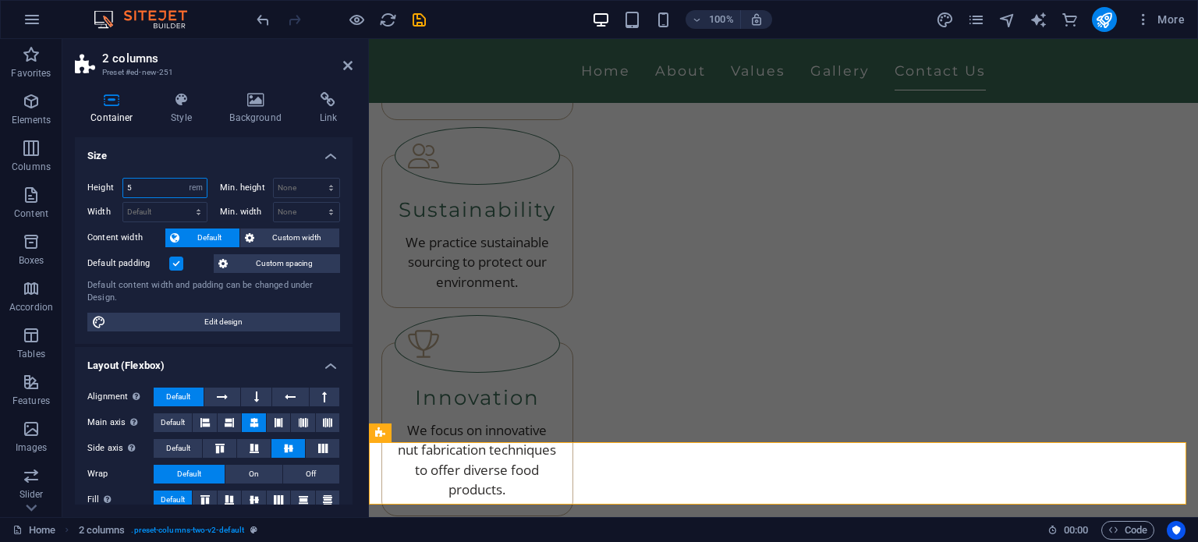
drag, startPoint x: 150, startPoint y: 185, endPoint x: 90, endPoint y: 187, distance: 59.3
click at [90, 187] on div "Height 5 Default px rem % vh vw" at bounding box center [147, 188] width 120 height 20
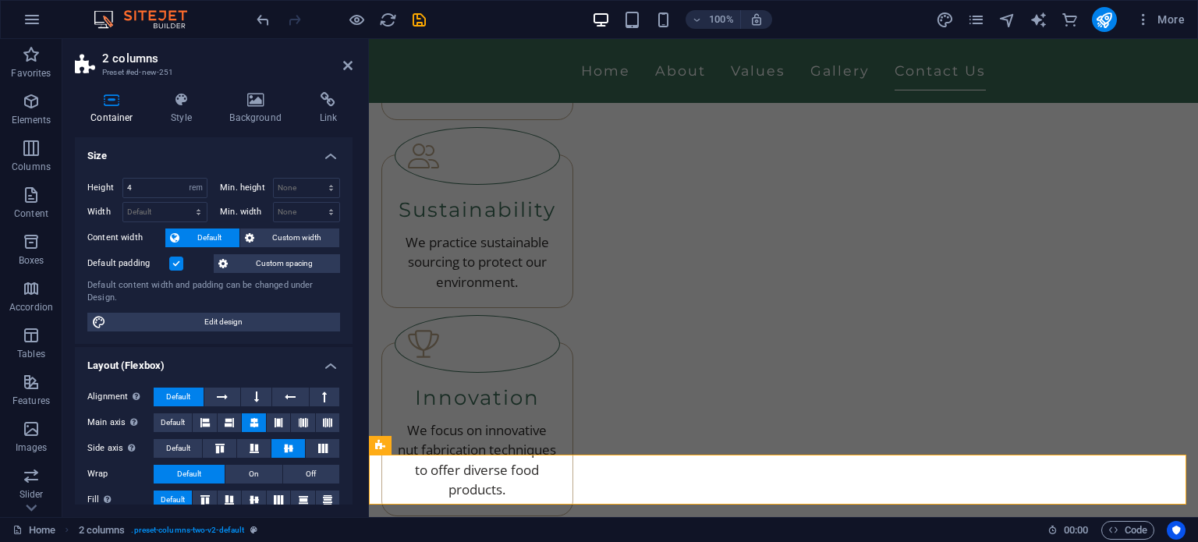
click at [244, 165] on div "Height 4 Default px rem % vh vw Min. height None px rem % vh vw Width Default p…" at bounding box center [214, 254] width 278 height 179
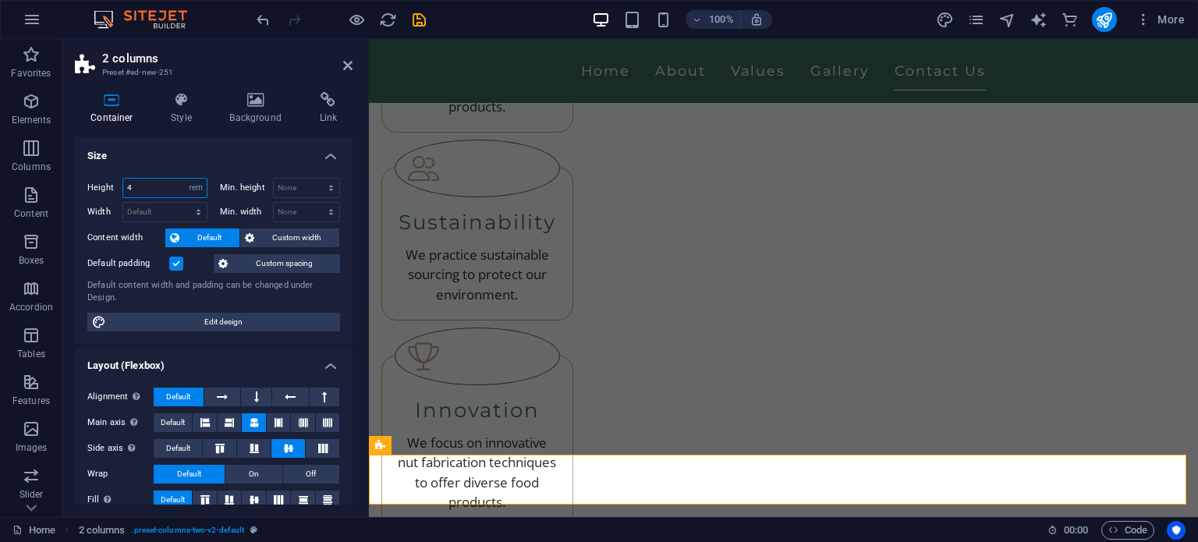
drag, startPoint x: 170, startPoint y: 179, endPoint x: 135, endPoint y: 183, distance: 35.2
click at [135, 183] on input "4" at bounding box center [164, 188] width 83 height 19
drag, startPoint x: 153, startPoint y: 183, endPoint x: 109, endPoint y: 185, distance: 43.7
click at [103, 186] on div "Height 43 Default px rem % vh vw" at bounding box center [147, 188] width 120 height 20
type input "3"
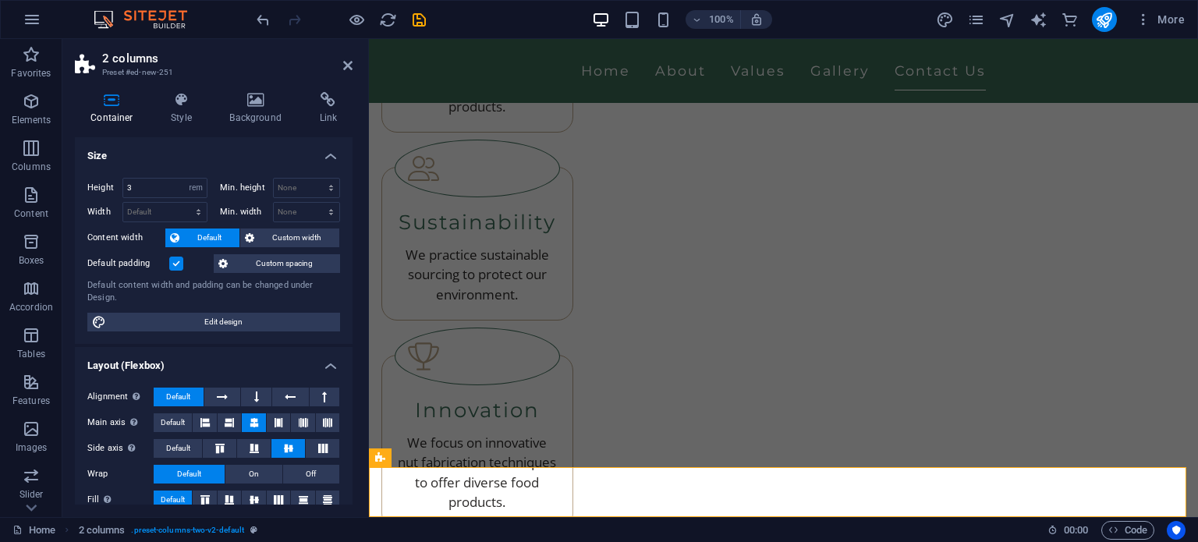
click at [225, 168] on div "Height 3 Default px rem % vh vw Min. height None px rem % vh vw Width Default p…" at bounding box center [214, 254] width 278 height 179
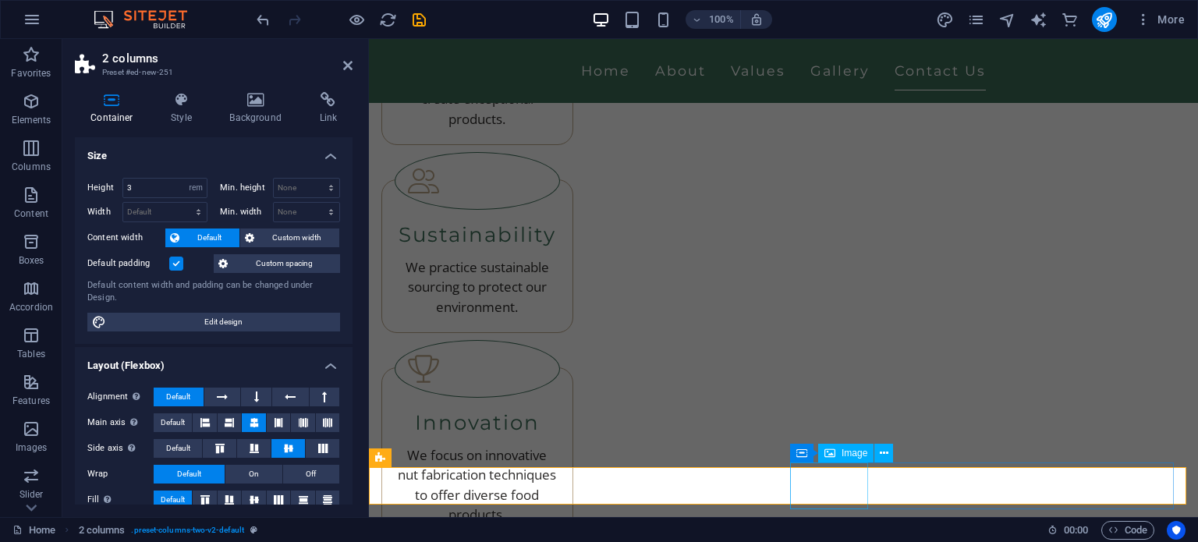
select select "px"
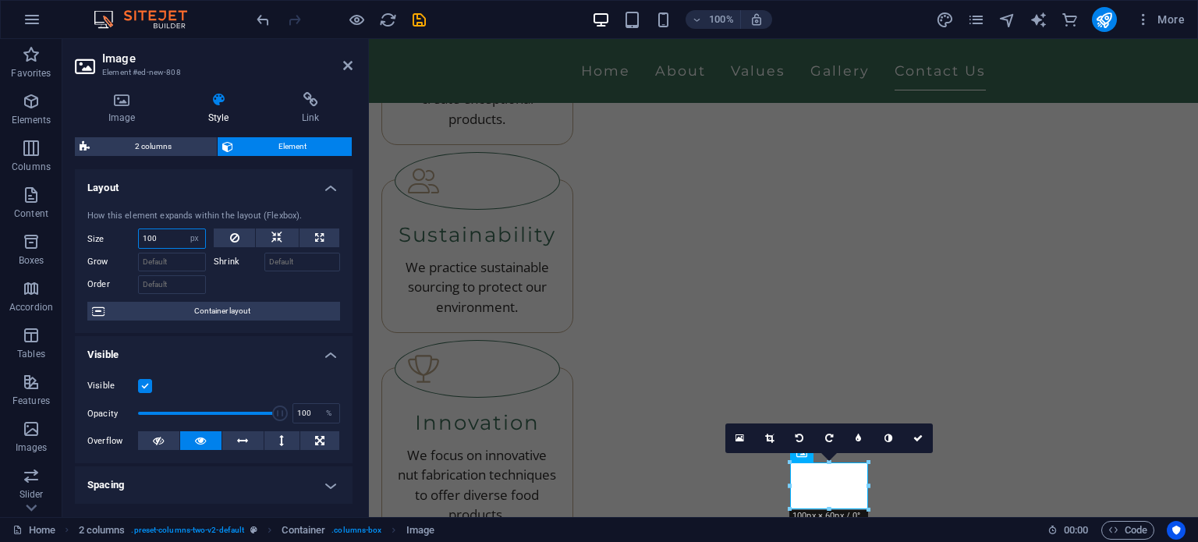
drag, startPoint x: 162, startPoint y: 236, endPoint x: 147, endPoint y: 236, distance: 15.6
click at [147, 236] on input "100" at bounding box center [172, 238] width 66 height 19
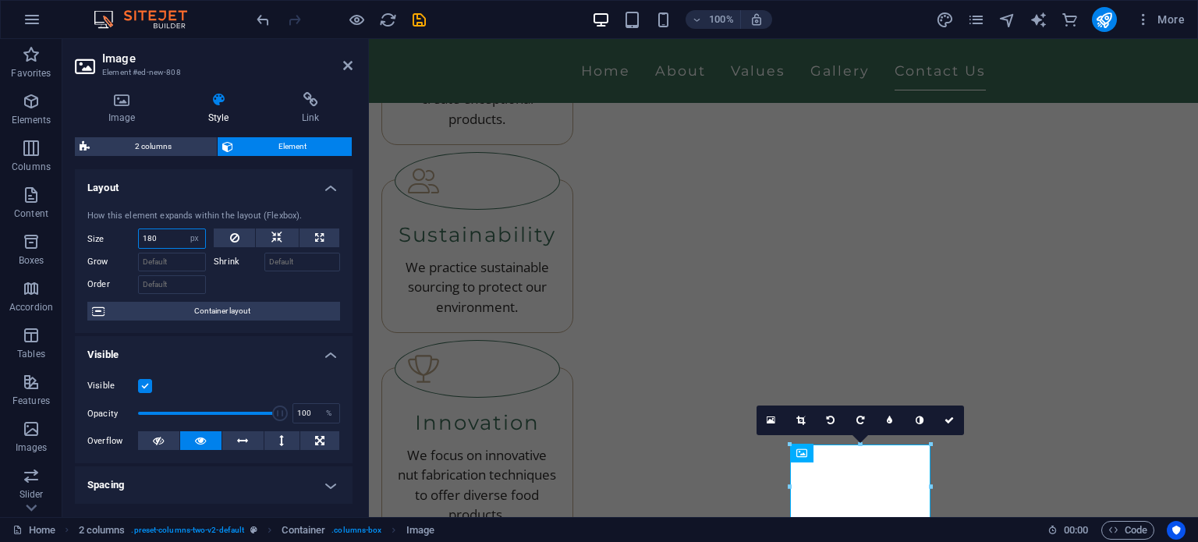
drag, startPoint x: 164, startPoint y: 236, endPoint x: 142, endPoint y: 235, distance: 21.9
click at [142, 235] on input "180" at bounding box center [172, 238] width 66 height 19
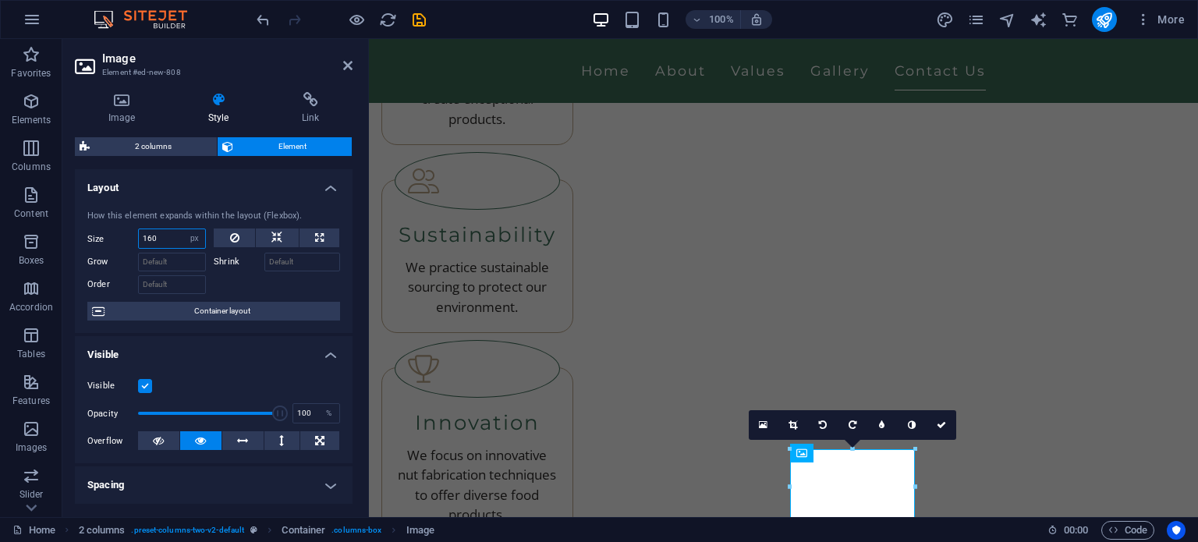
drag, startPoint x: 175, startPoint y: 239, endPoint x: 112, endPoint y: 214, distance: 68.4
click at [112, 214] on div "How this element expands within the layout (Flexbox). Size 160 Default auto px …" at bounding box center [214, 265] width 278 height 136
type input "140"
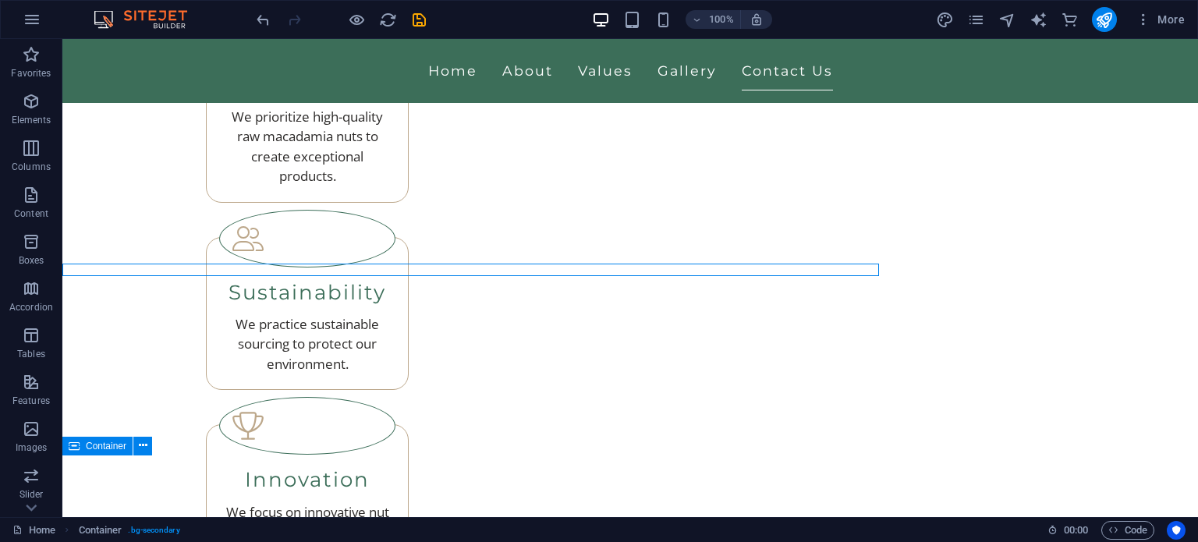
scroll to position [4118, 0]
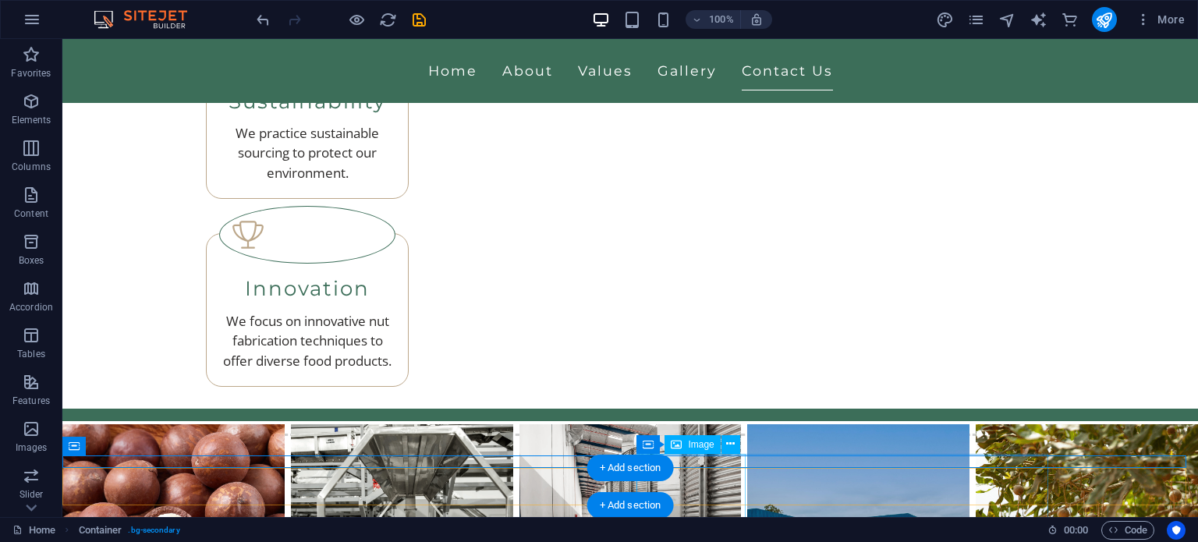
select select "px"
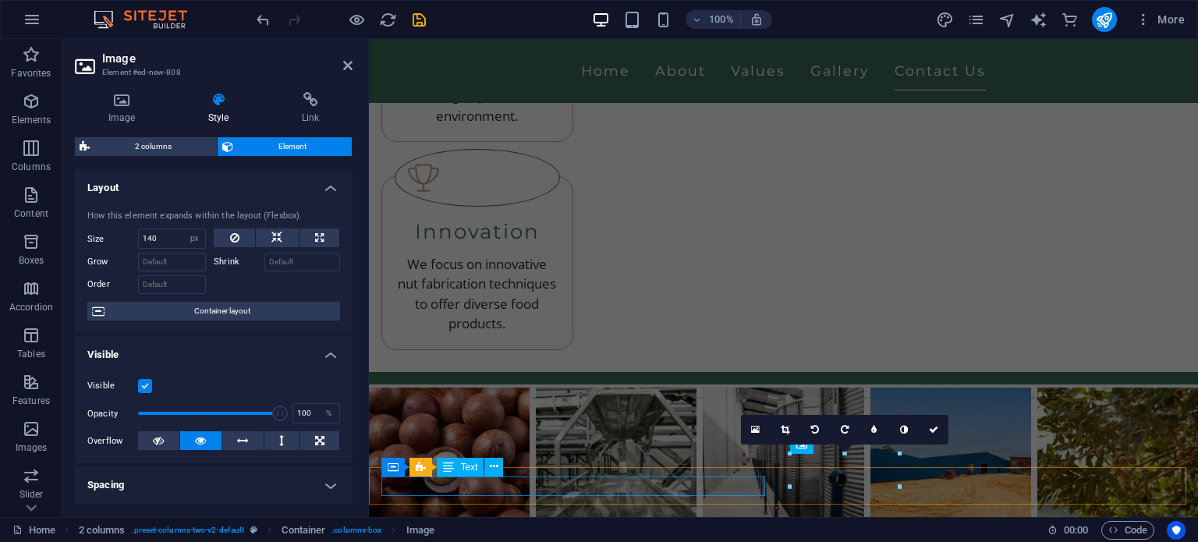
scroll to position [3927, 0]
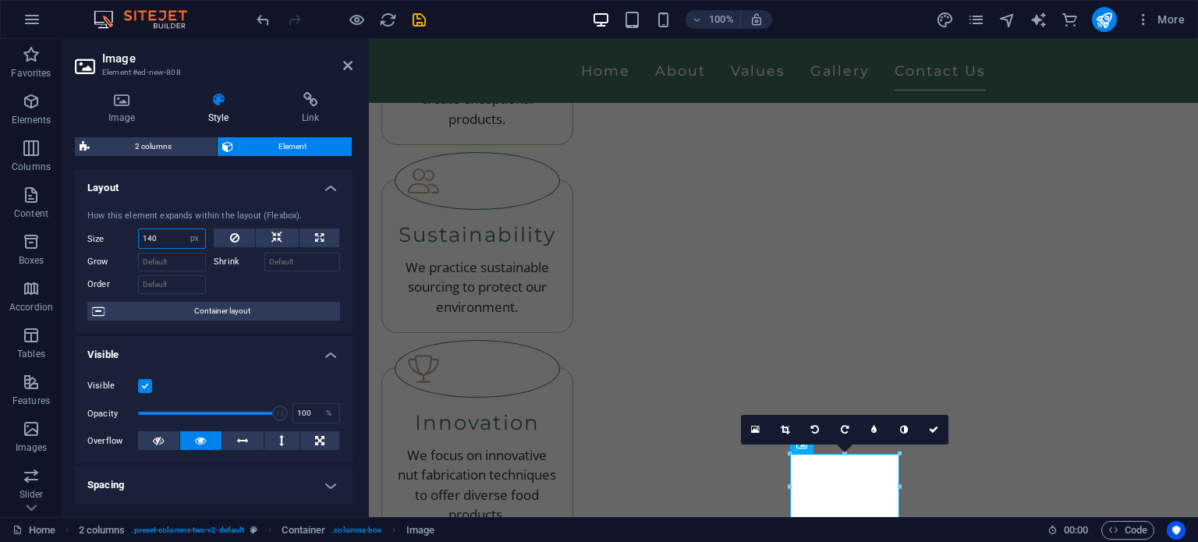
drag, startPoint x: 163, startPoint y: 236, endPoint x: 150, endPoint y: 237, distance: 13.3
click at [150, 237] on input "140" at bounding box center [172, 238] width 66 height 19
type input "120"
click at [233, 195] on h4 "Layout" at bounding box center [214, 183] width 278 height 28
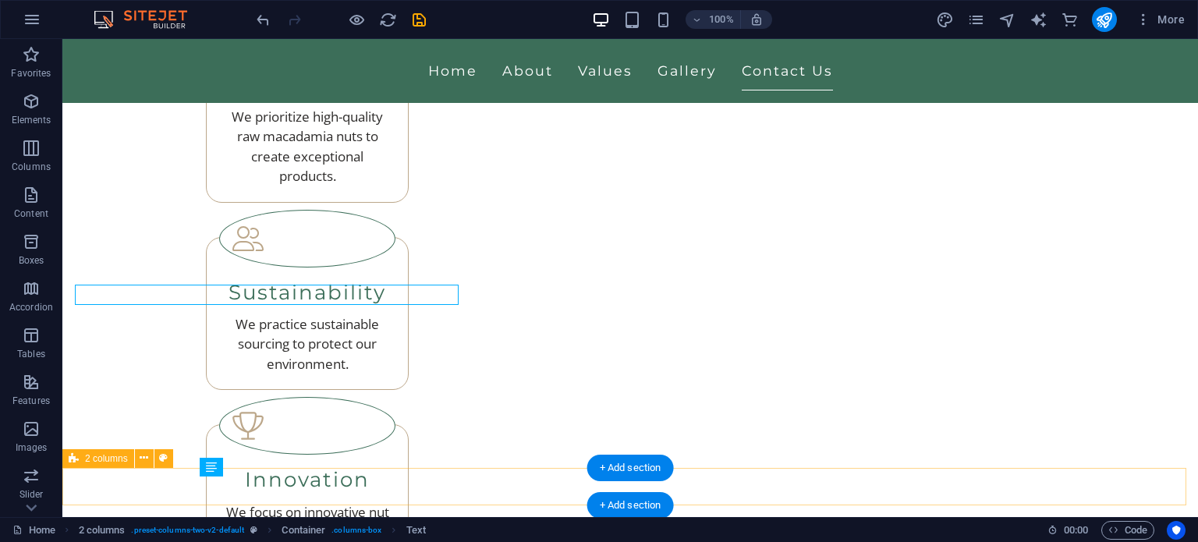
scroll to position [4118, 0]
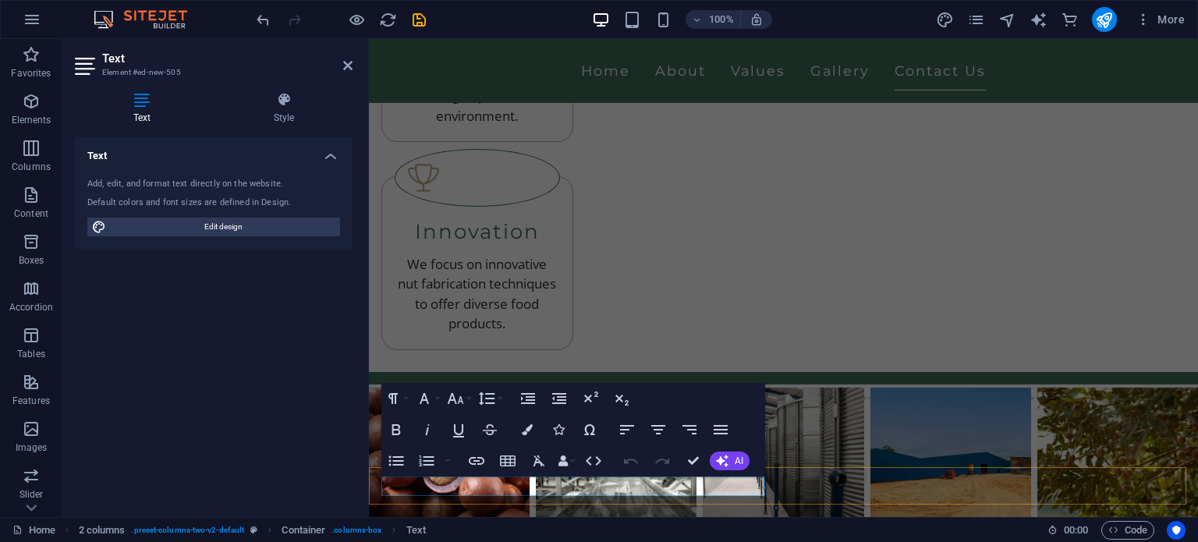
scroll to position [3927, 0]
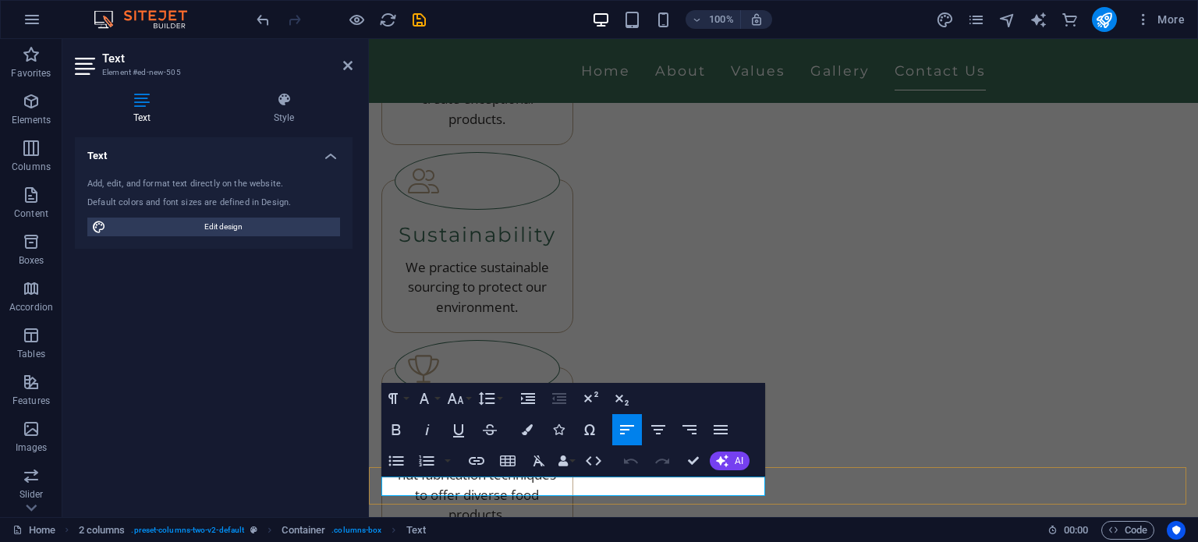
drag, startPoint x: 549, startPoint y: 486, endPoint x: 744, endPoint y: 487, distance: 195.0
click at [475, 460] on icon "button" at bounding box center [477, 461] width 16 height 8
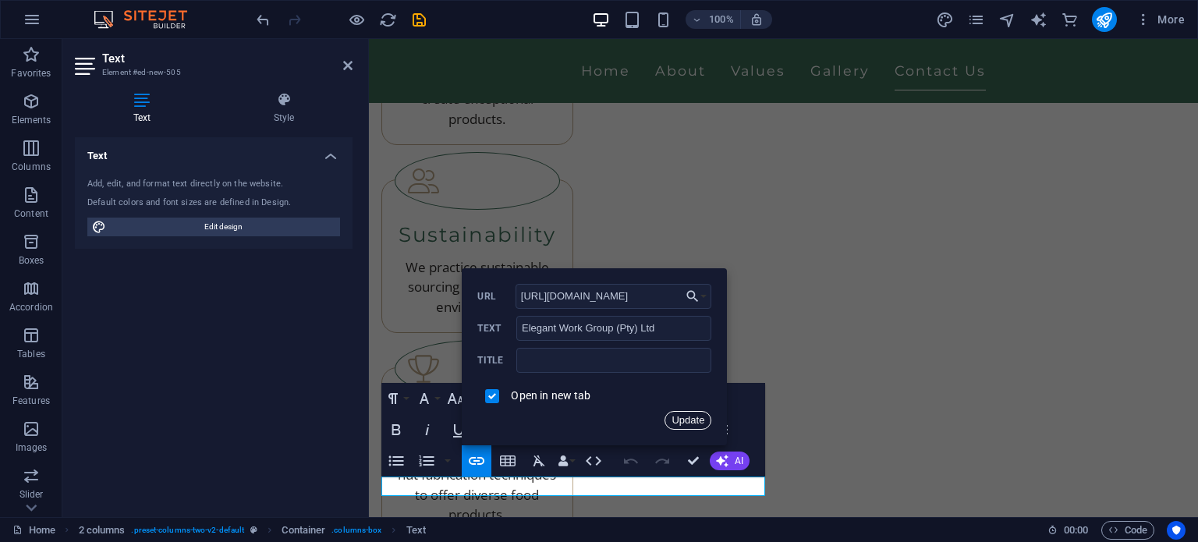
click at [699, 427] on button "Update" at bounding box center [688, 420] width 47 height 19
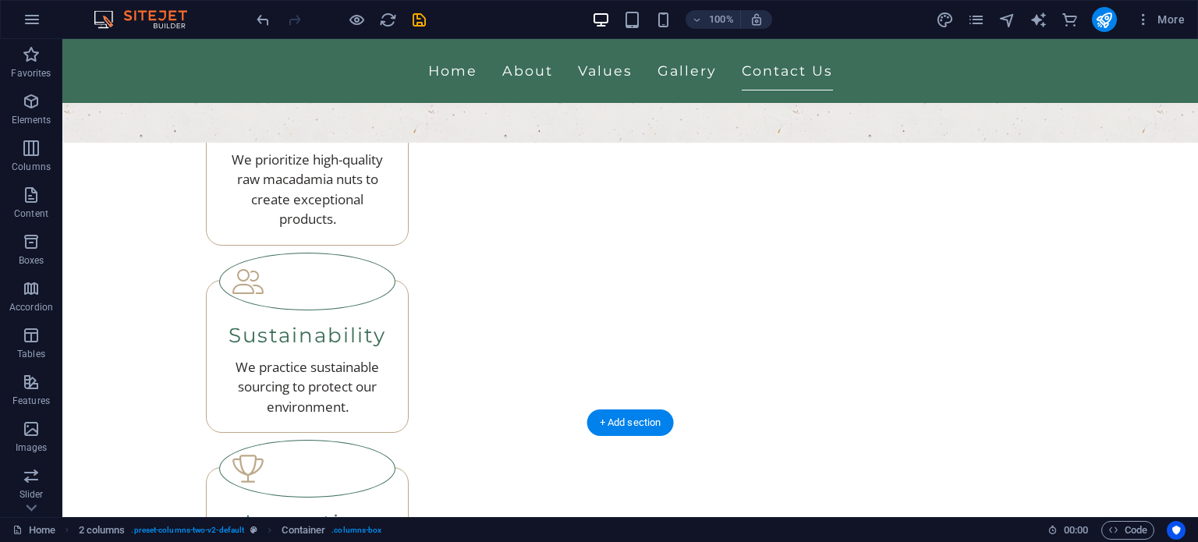
scroll to position [4118, 0]
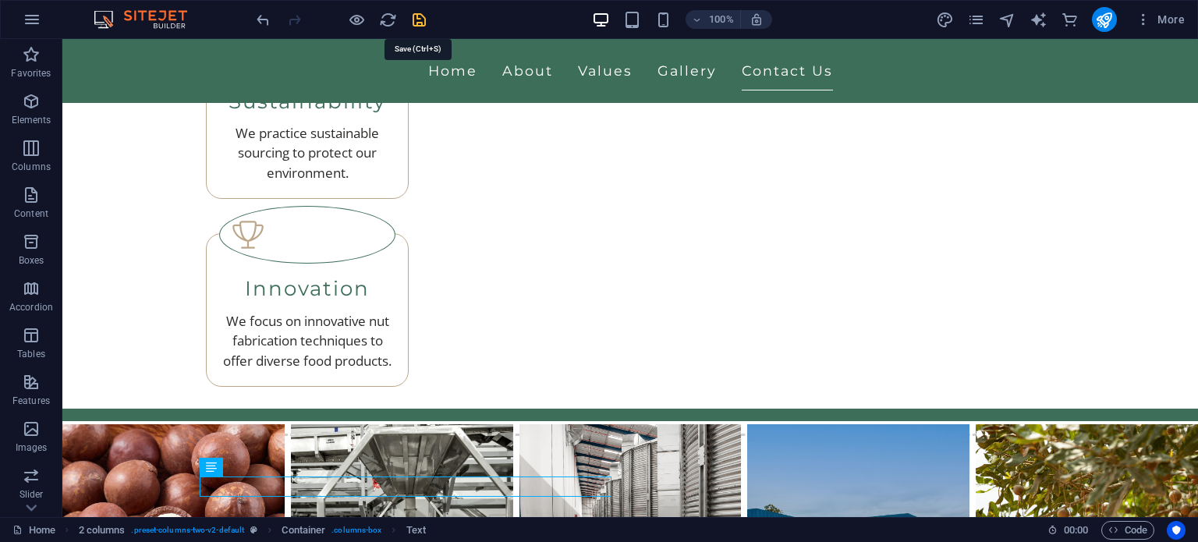
click at [415, 22] on icon "save" at bounding box center [419, 20] width 18 height 18
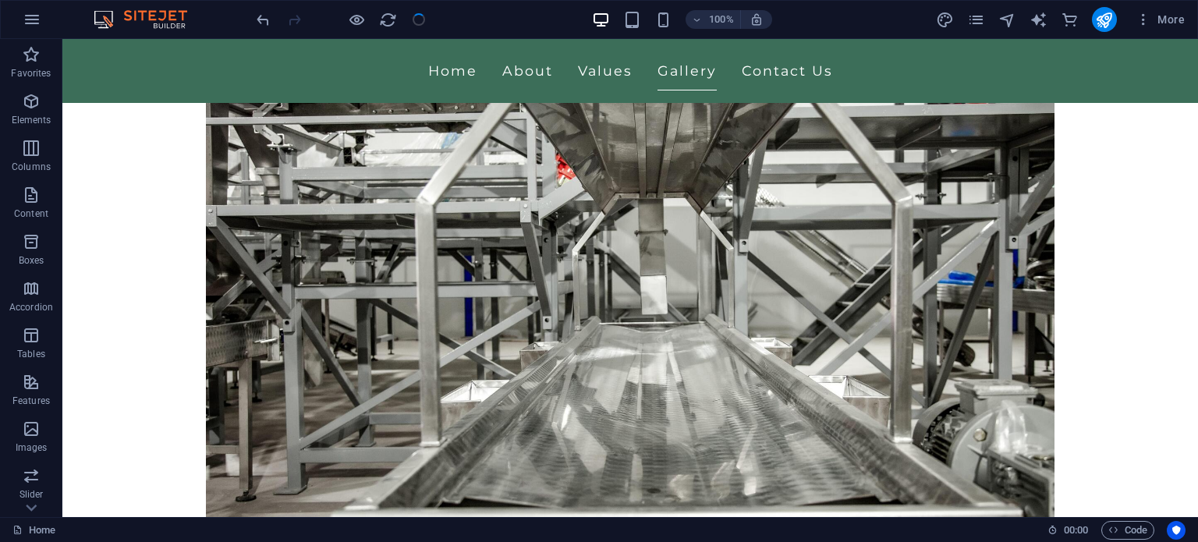
scroll to position [2246, 0]
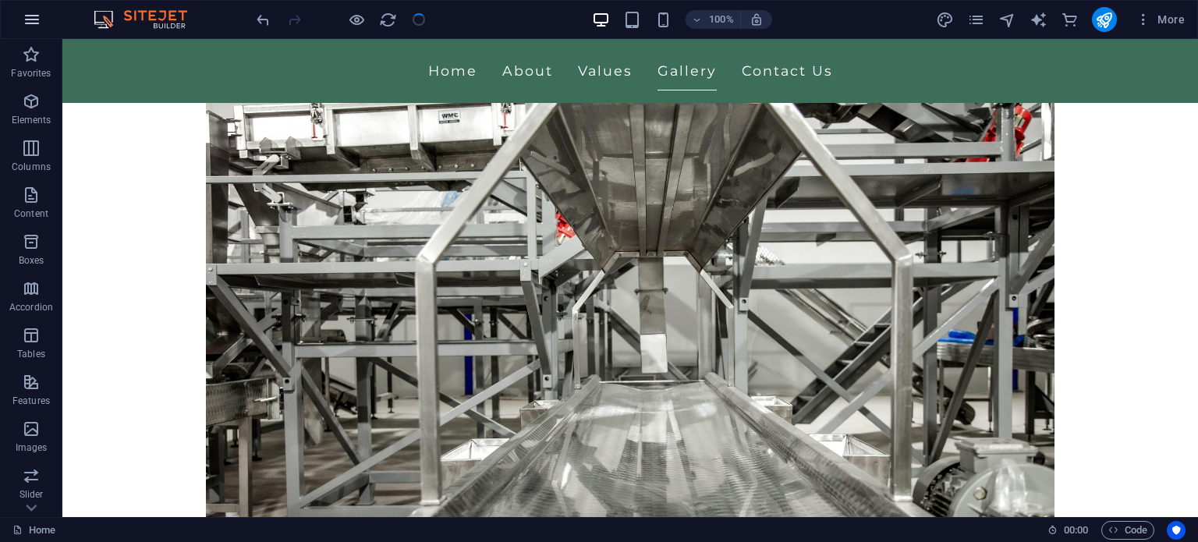
click at [43, 23] on button "button" at bounding box center [31, 19] width 37 height 37
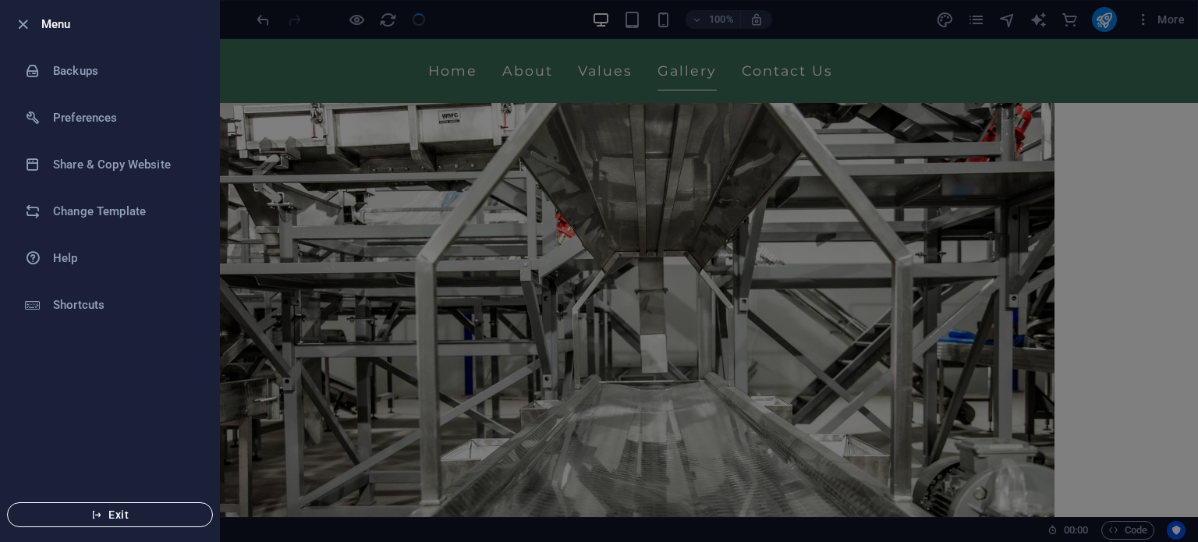
checkbox input "false"
click at [80, 511] on span "Exit" at bounding box center [109, 515] width 179 height 12
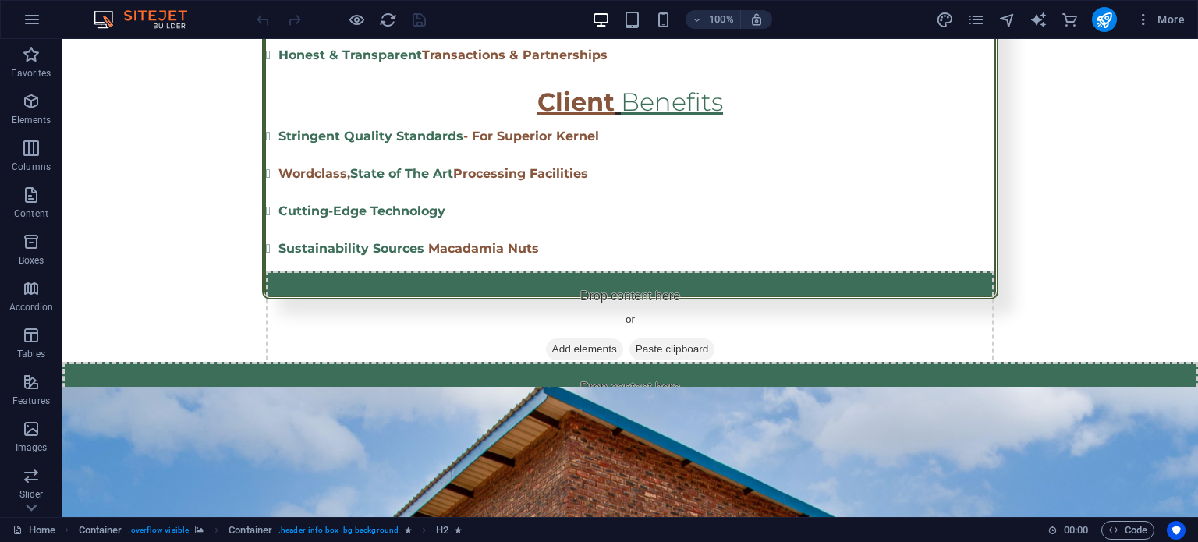
scroll to position [1582, 0]
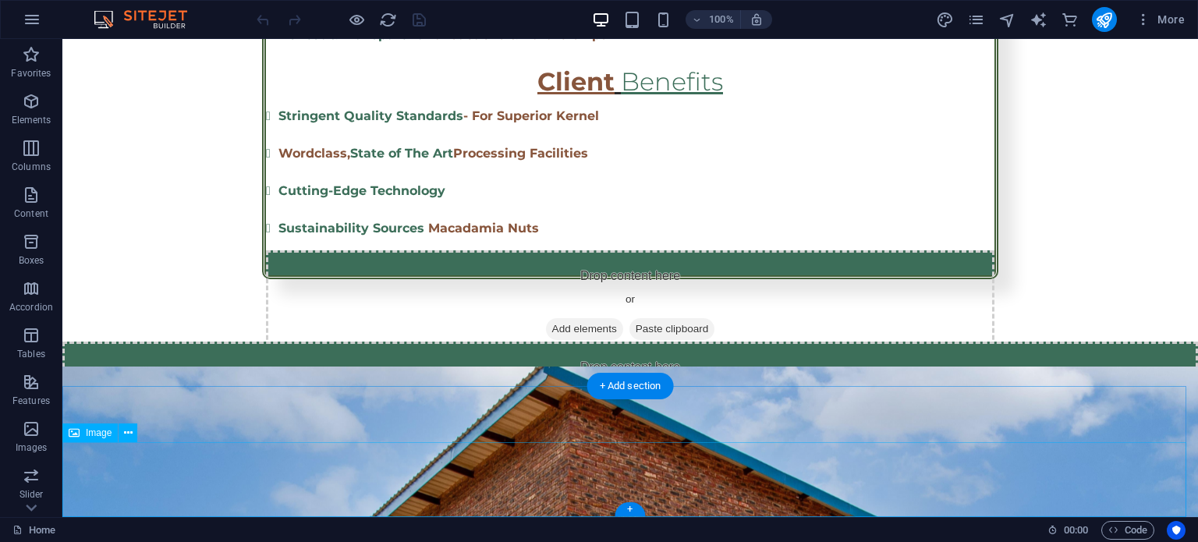
select select "em"
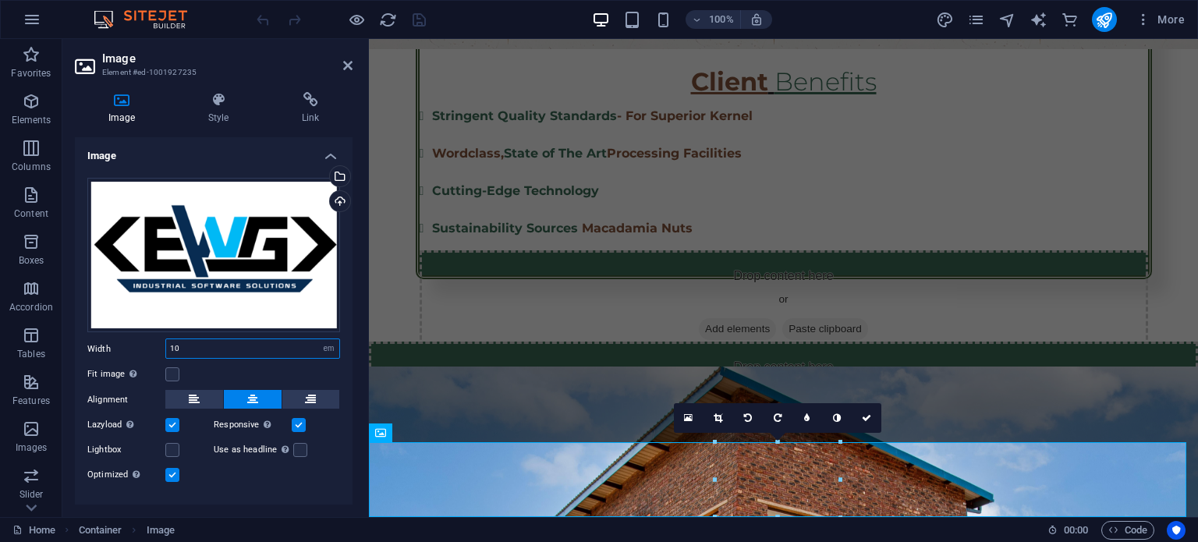
drag, startPoint x: 214, startPoint y: 340, endPoint x: 169, endPoint y: 346, distance: 44.9
click at [169, 346] on input "10" at bounding box center [252, 348] width 173 height 19
type input "5"
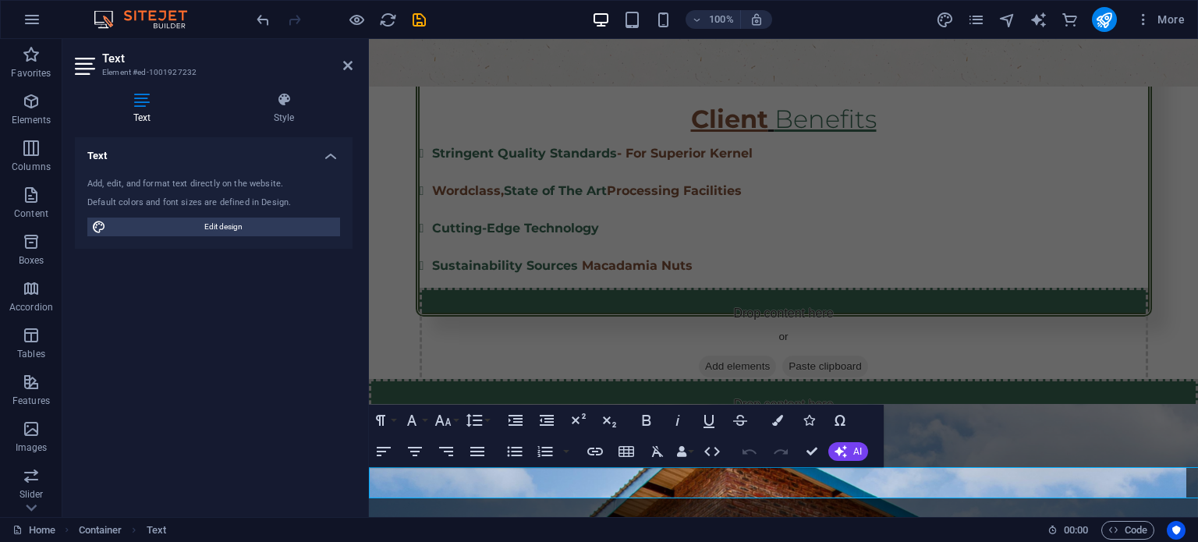
scroll to position [1526, 0]
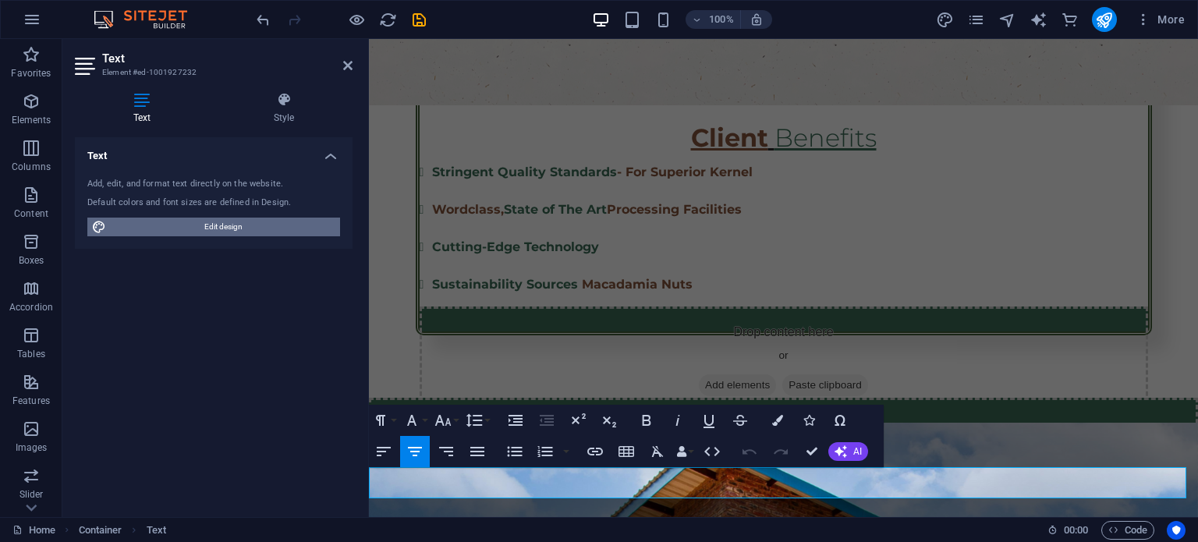
click at [217, 218] on span "Edit design" at bounding box center [223, 227] width 225 height 19
select select "px"
select select "300"
select select "px"
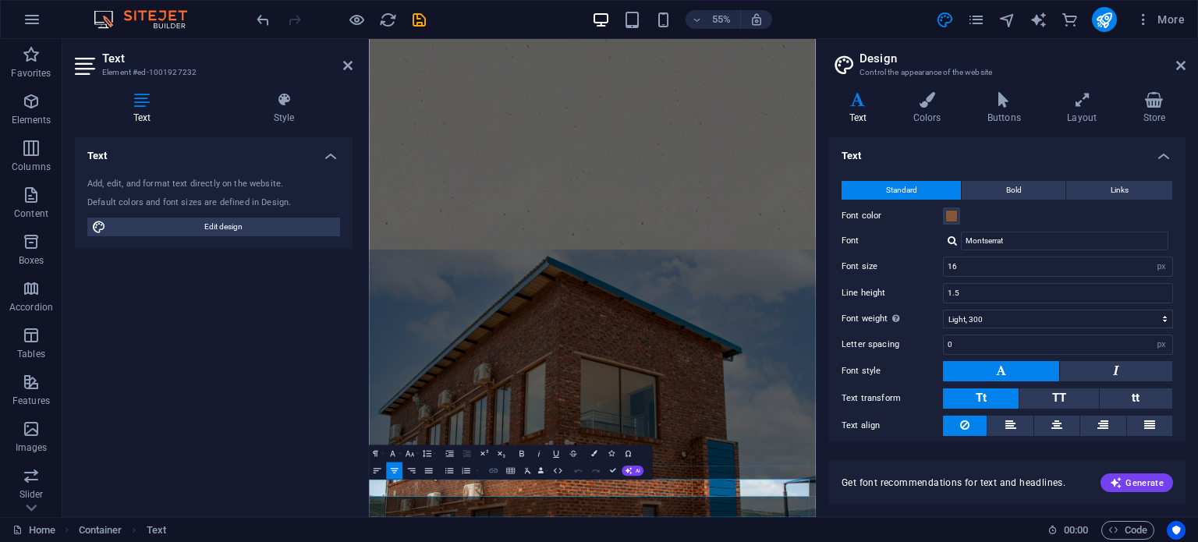
scroll to position [1153, 0]
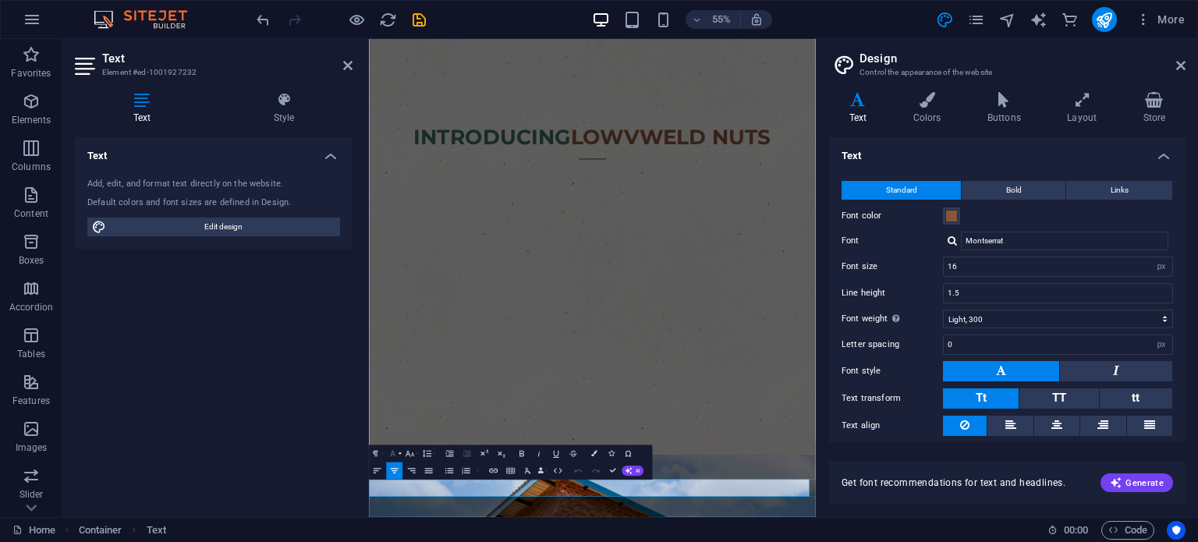
click at [398, 450] on button "Font Family" at bounding box center [394, 453] width 16 height 17
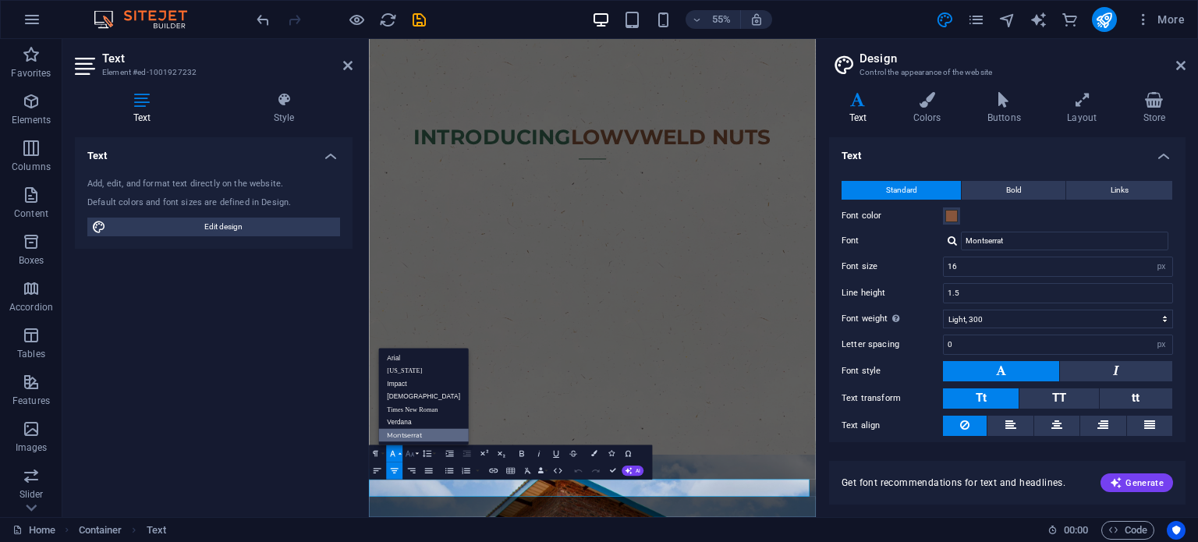
scroll to position [0, 0]
click at [408, 452] on icon "button" at bounding box center [410, 453] width 10 height 10
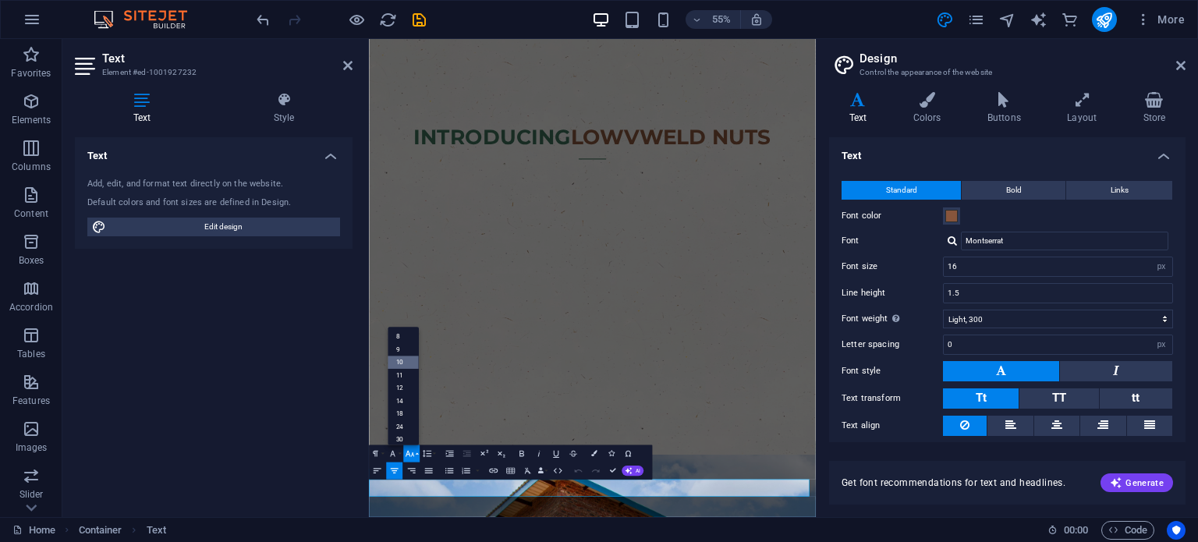
click at [406, 364] on link "10" at bounding box center [403, 362] width 31 height 13
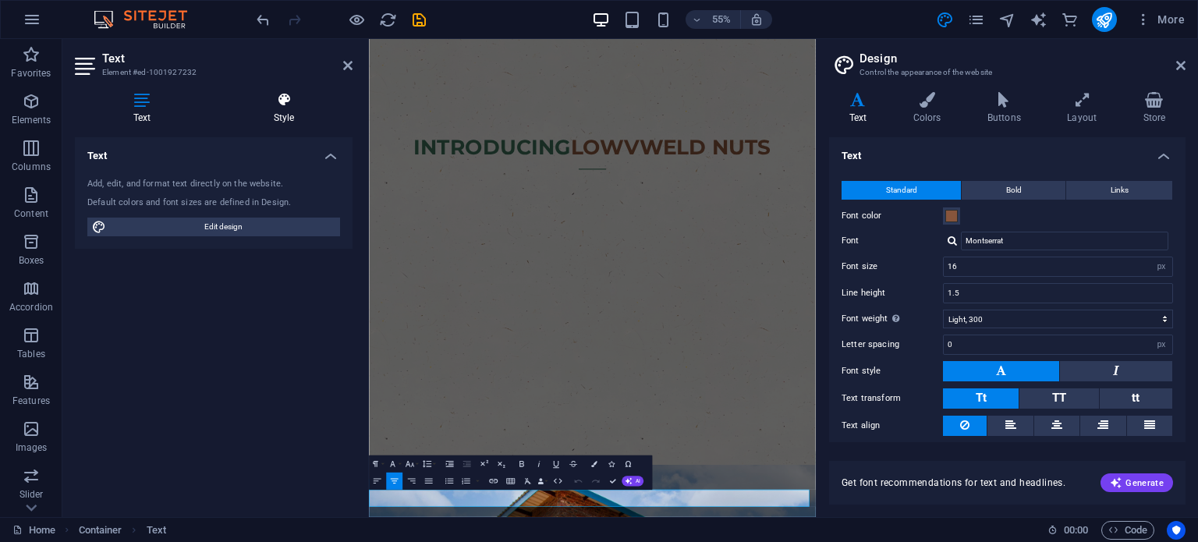
drag, startPoint x: 243, startPoint y: 101, endPoint x: 232, endPoint y: 123, distance: 24.4
click at [244, 101] on icon at bounding box center [283, 100] width 137 height 16
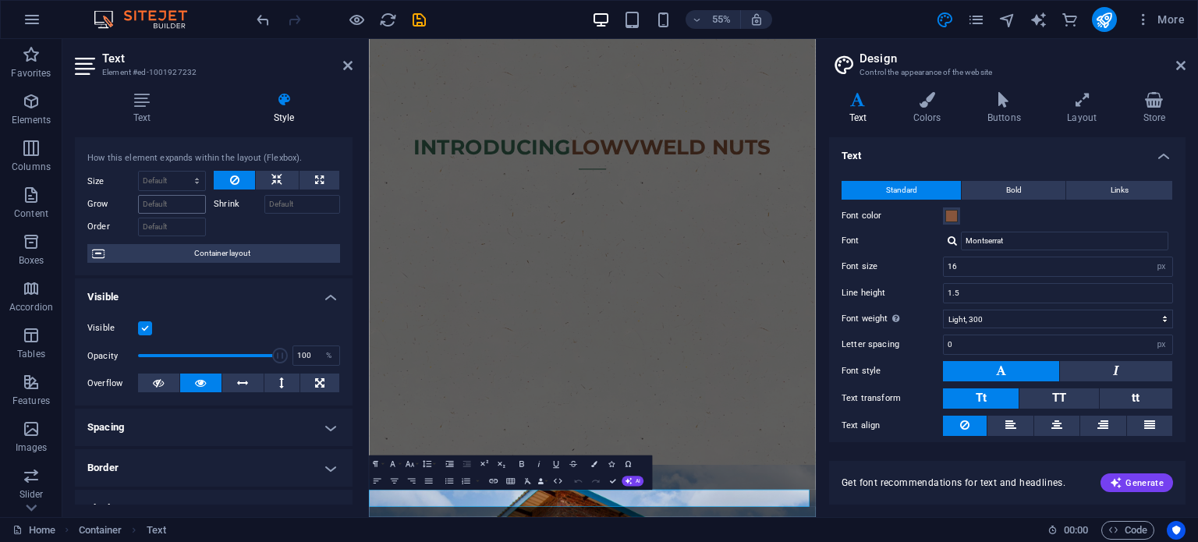
scroll to position [0, 0]
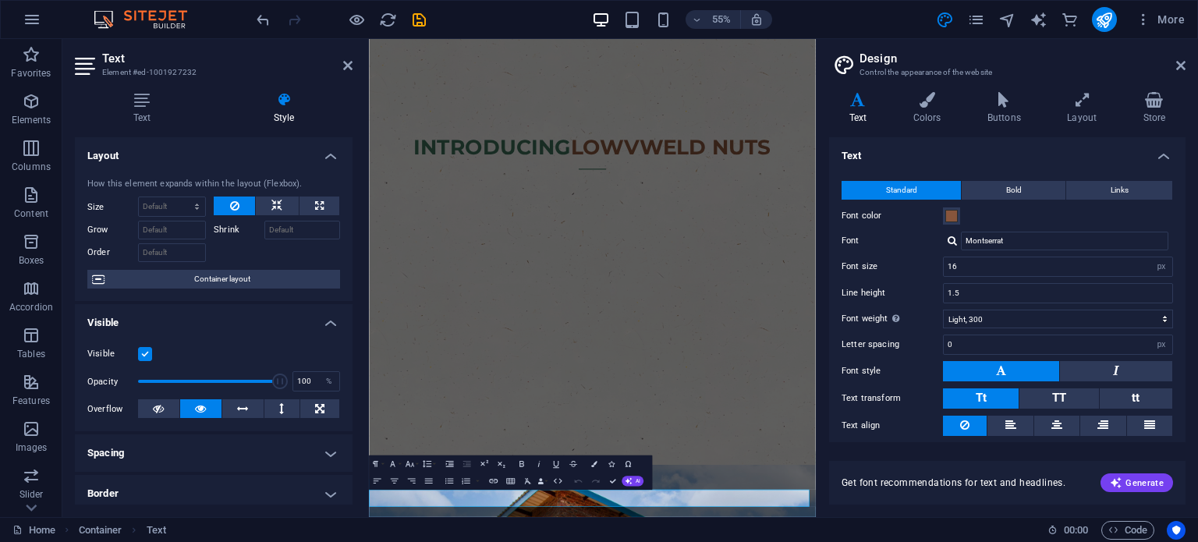
click at [229, 255] on div at bounding box center [277, 250] width 126 height 23
click at [140, 103] on icon at bounding box center [142, 100] width 134 height 16
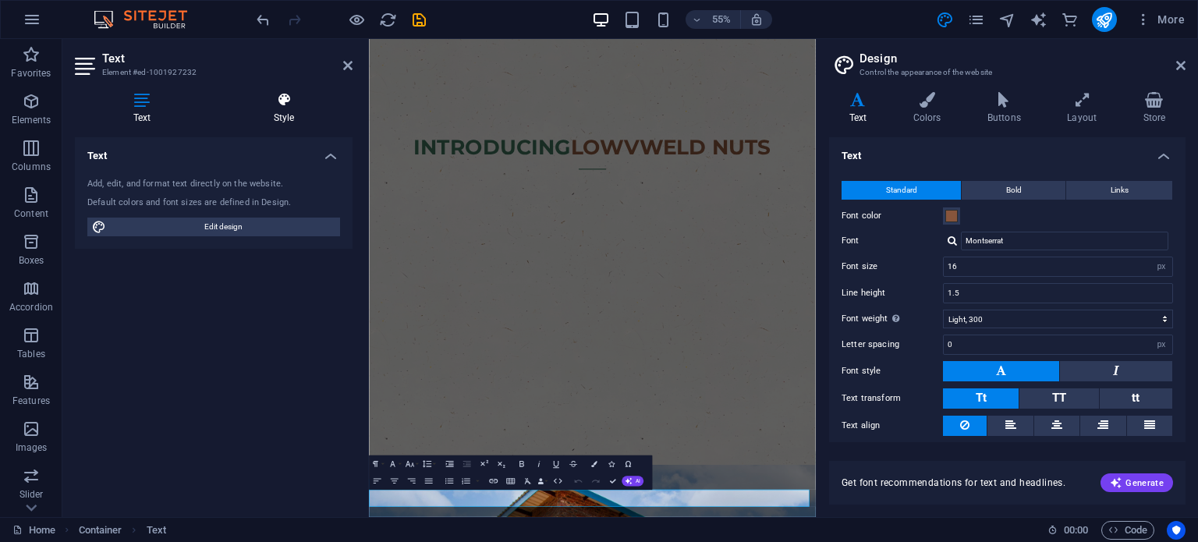
click at [290, 108] on h4 "Style" at bounding box center [283, 108] width 137 height 33
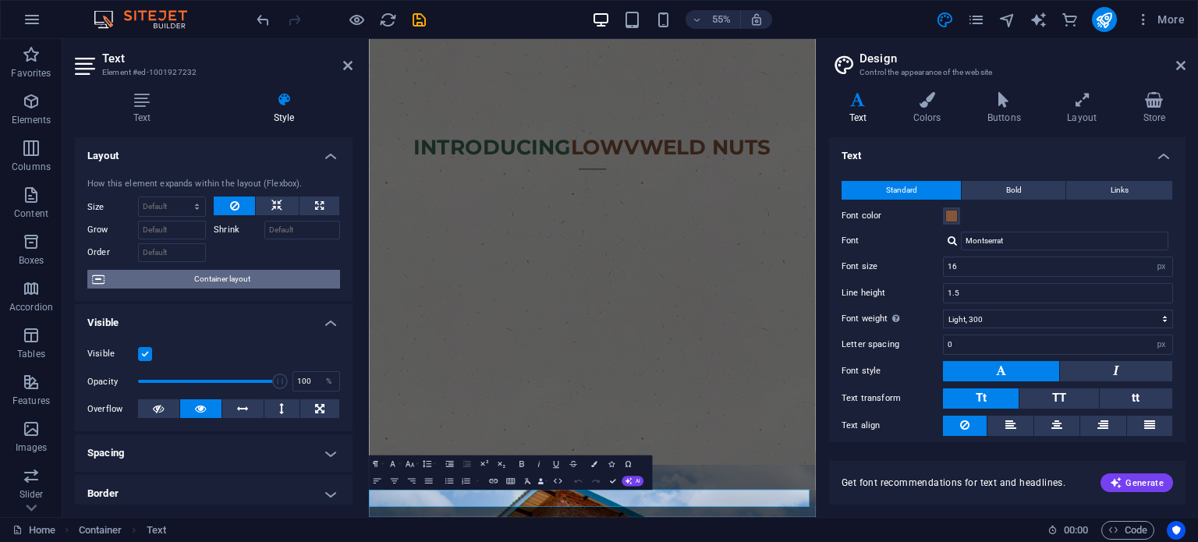
click at [226, 273] on span "Container layout" at bounding box center [222, 279] width 226 height 19
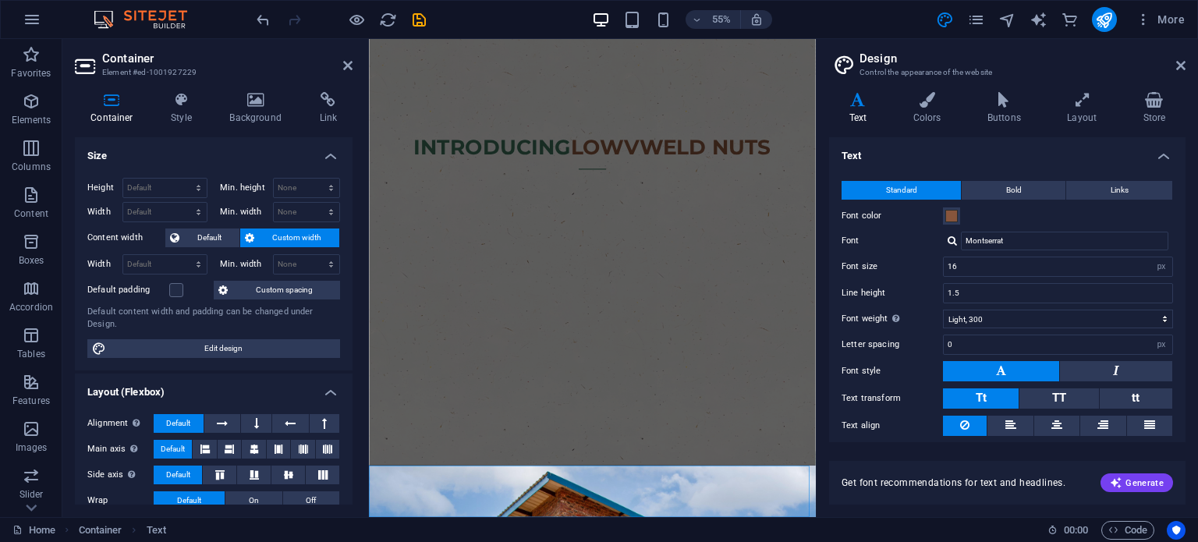
scroll to position [1153, 0]
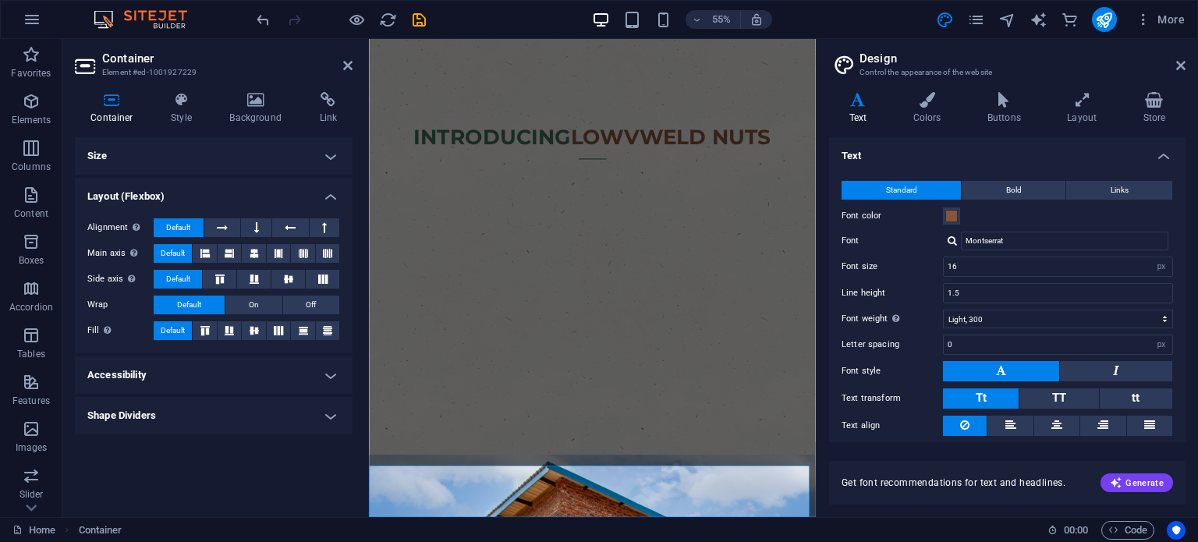
click at [175, 147] on h4 "Size" at bounding box center [214, 155] width 278 height 37
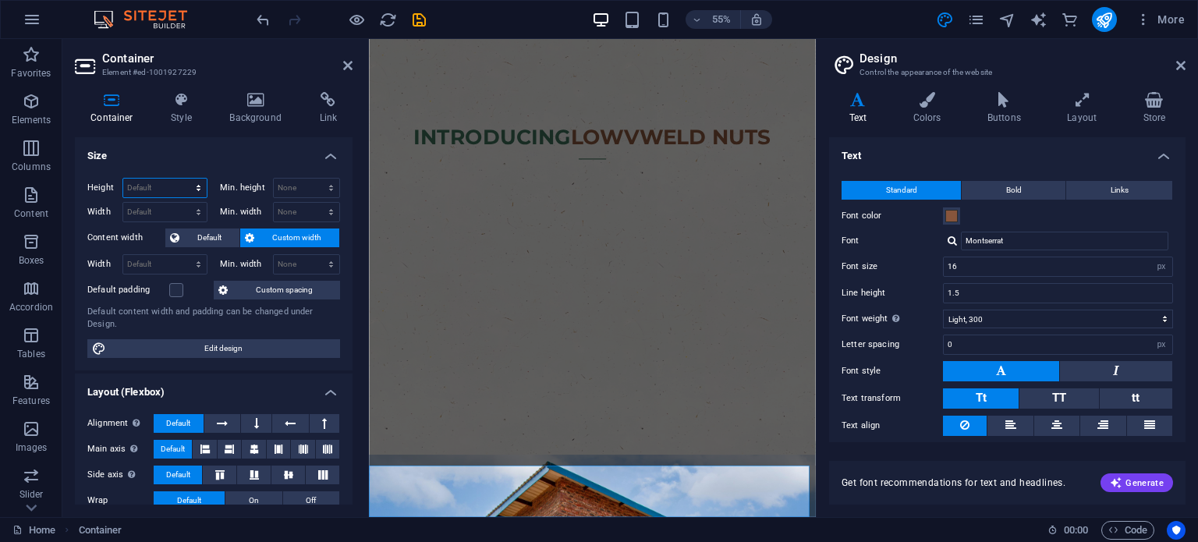
click at [177, 186] on select "Default px rem % vh vw" at bounding box center [164, 188] width 83 height 19
drag, startPoint x: 177, startPoint y: 186, endPoint x: 179, endPoint y: 196, distance: 10.3
click at [177, 186] on select "Default px rem % vh vw" at bounding box center [164, 188] width 83 height 19
select select "px"
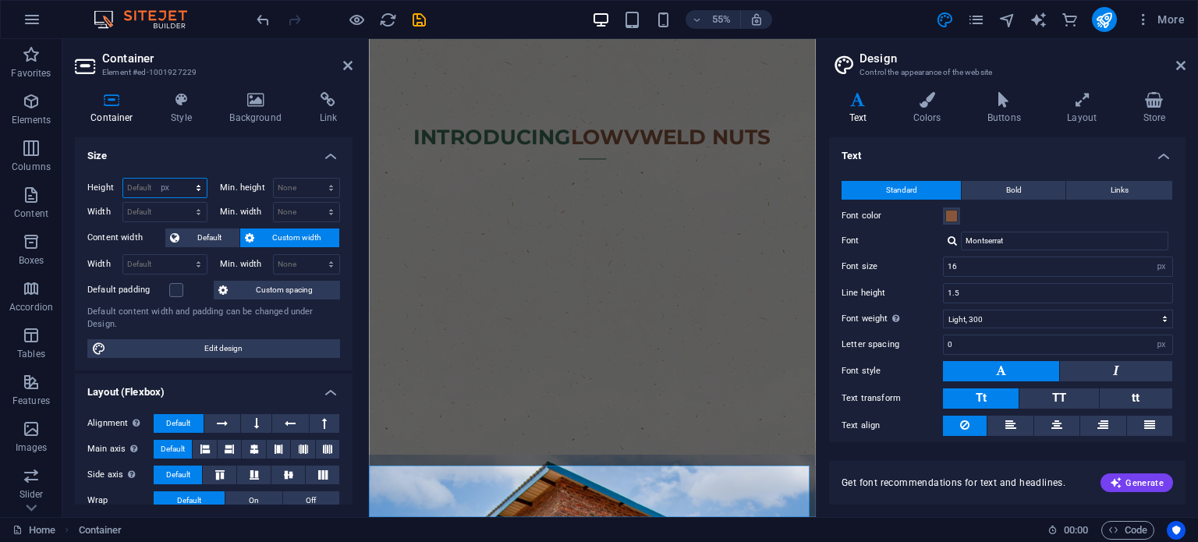
click at [183, 179] on select "Default px rem % vh vw" at bounding box center [164, 188] width 83 height 19
type input "120"
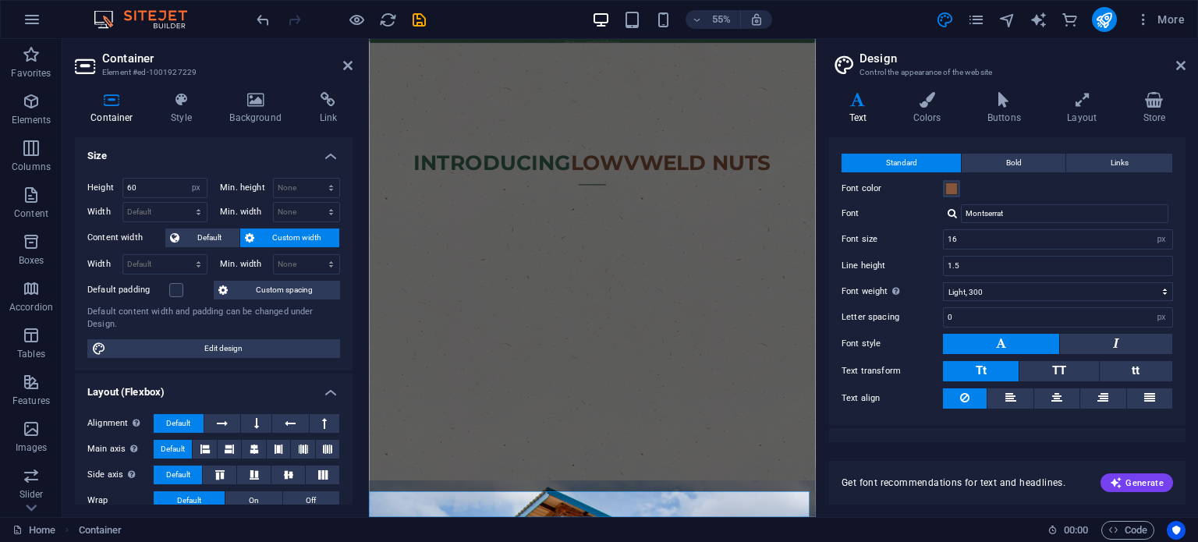
scroll to position [48, 0]
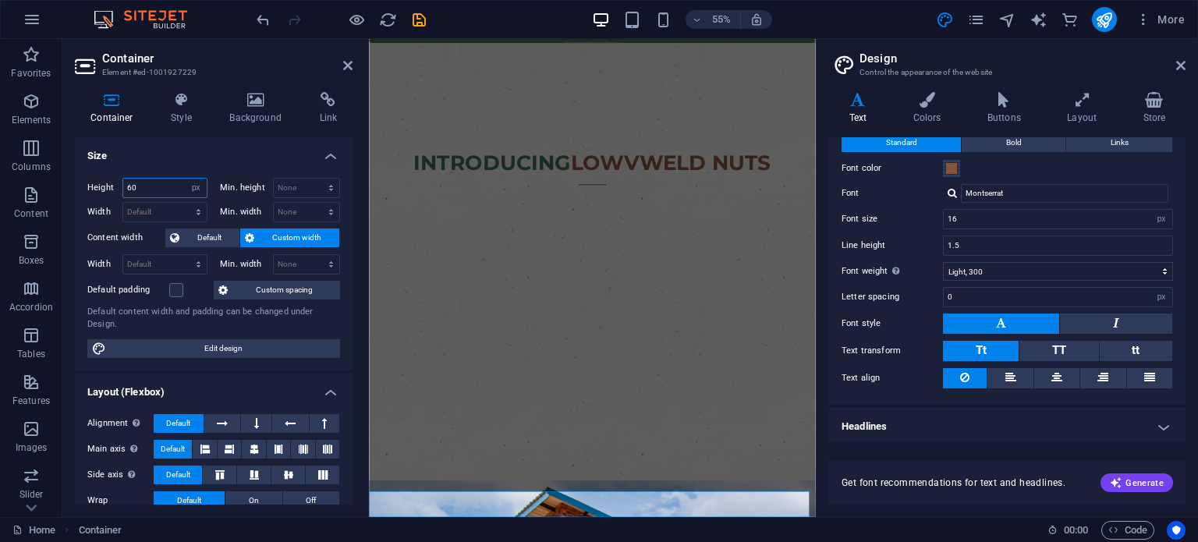
drag, startPoint x: 142, startPoint y: 183, endPoint x: 111, endPoint y: 180, distance: 31.4
click at [111, 180] on div "Height 60 Default px rem % vh vw" at bounding box center [147, 188] width 120 height 20
type input "100"
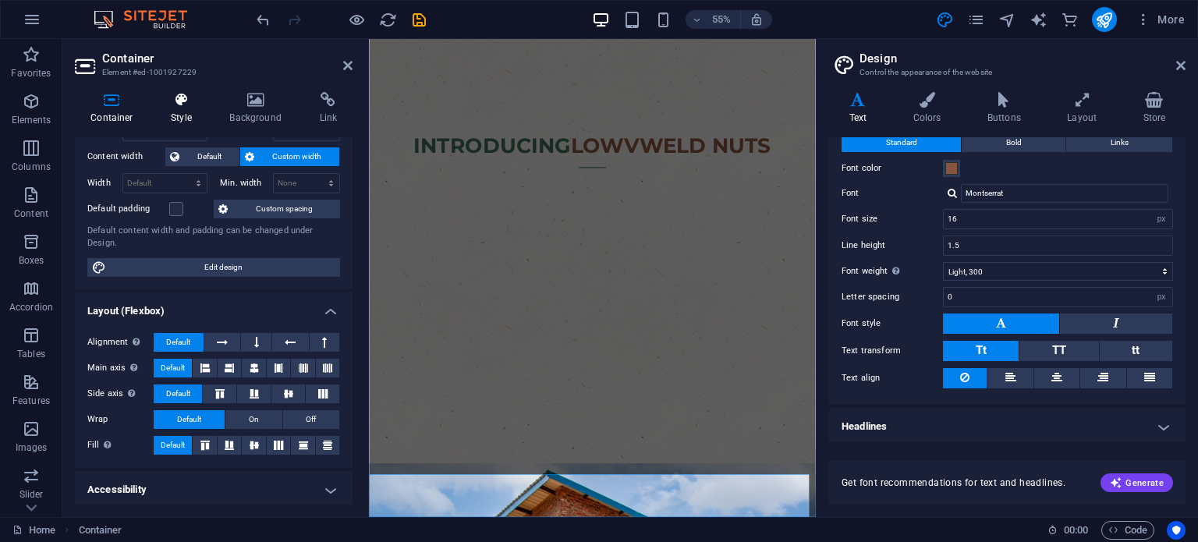
scroll to position [0, 0]
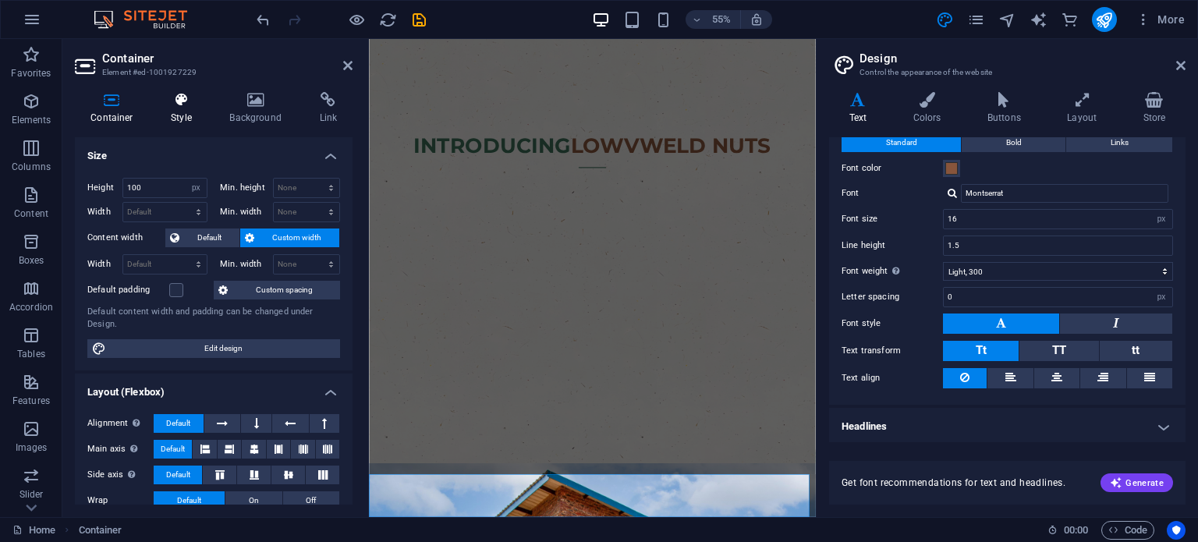
click at [180, 101] on icon at bounding box center [181, 100] width 52 height 16
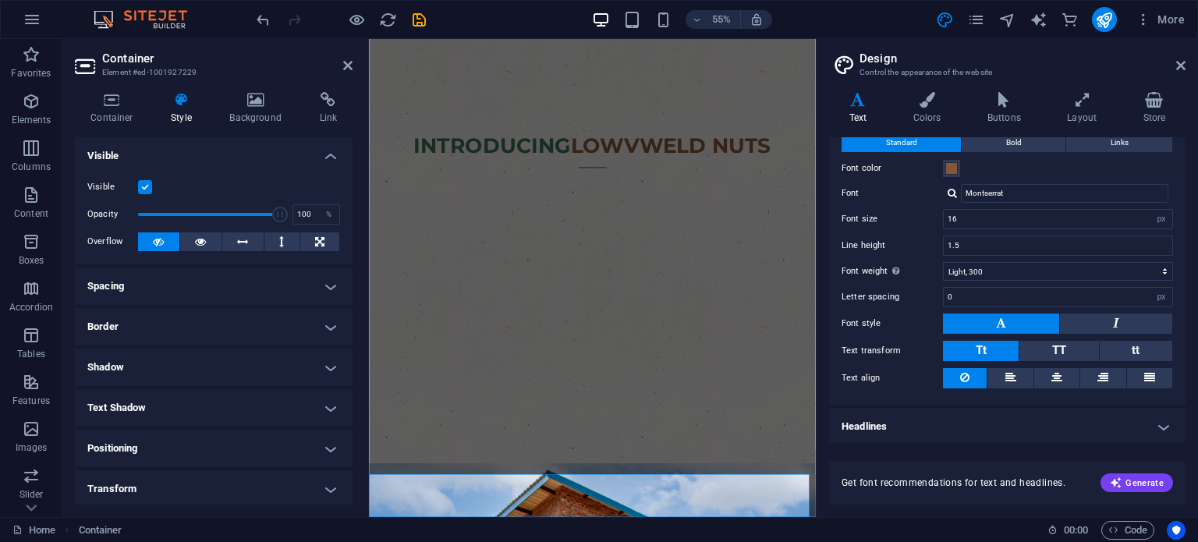
click at [165, 289] on h4 "Spacing" at bounding box center [214, 286] width 278 height 37
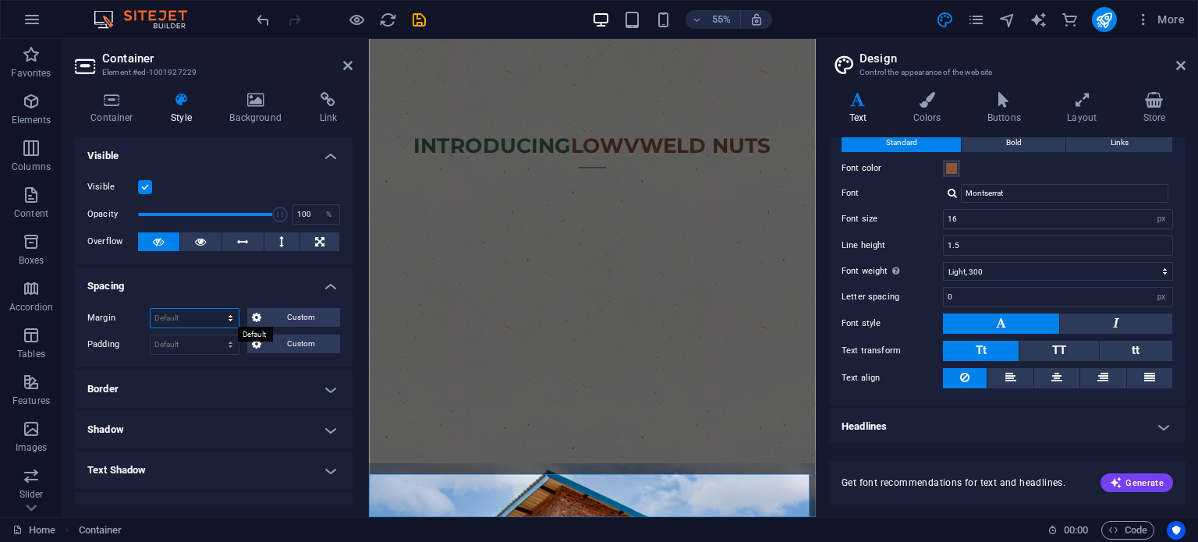
click at [193, 319] on select "Default auto px % rem vw vh Custom" at bounding box center [195, 318] width 88 height 19
click at [165, 307] on div "Margin Default auto px % rem vw vh Custom Custom auto px % rem vw vh auto px % …" at bounding box center [214, 332] width 278 height 72
click at [179, 339] on select "Default px rem % vh vw Custom" at bounding box center [195, 344] width 88 height 19
select select "rem"
click at [215, 335] on select "Default px rem % vh vw Custom" at bounding box center [195, 344] width 88 height 19
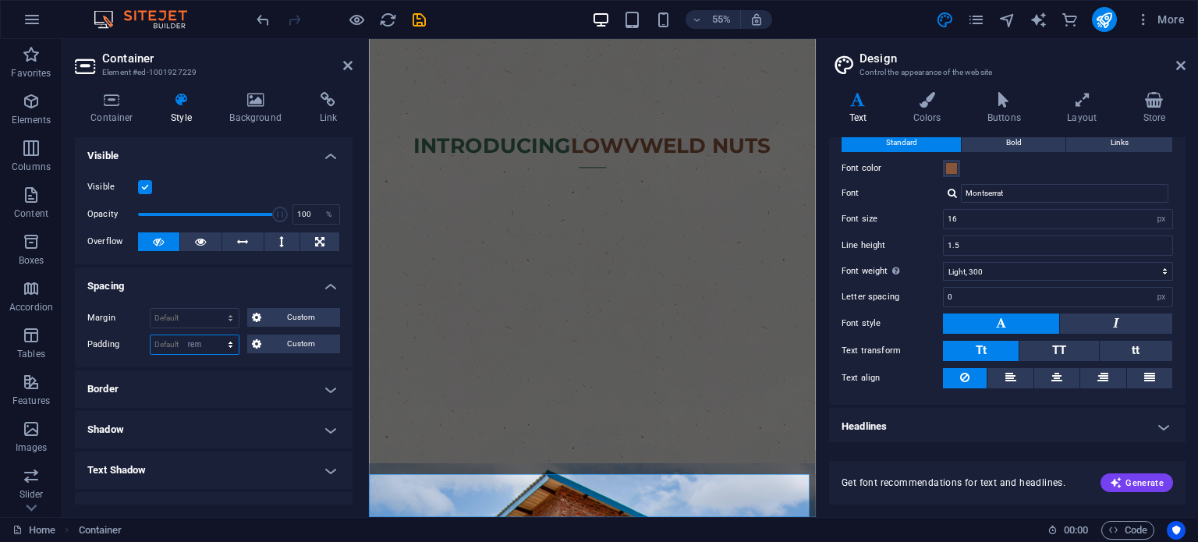
type input "0"
select select "rem"
type input "0"
select select "rem"
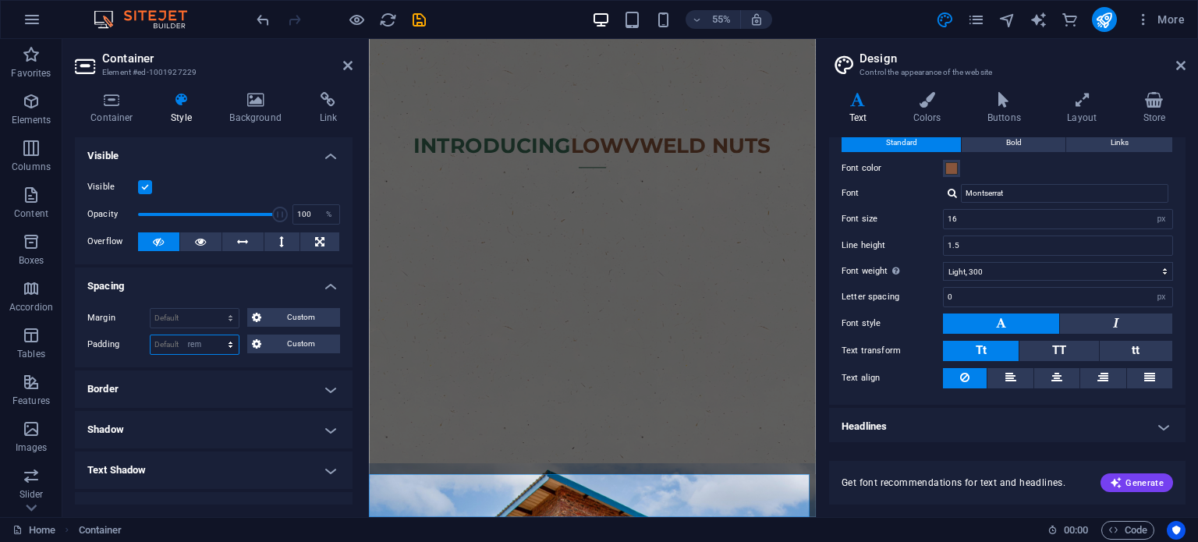
type input "0"
select select "rem"
type input "0"
select select "rem"
click at [264, 342] on button "Custom" at bounding box center [294, 344] width 94 height 19
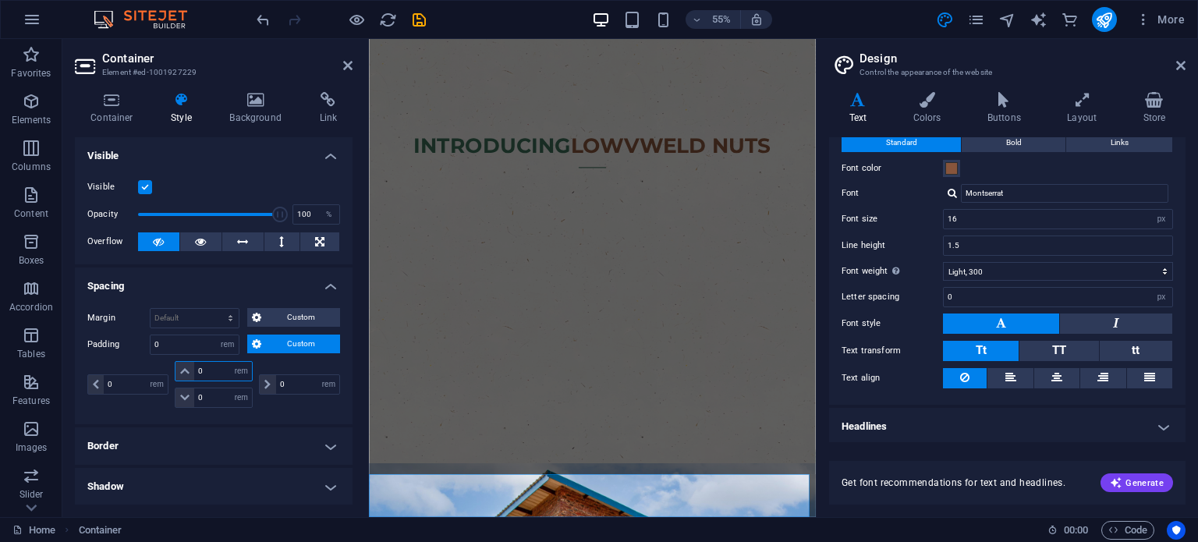
click at [222, 374] on input "0" at bounding box center [223, 371] width 58 height 19
click at [184, 404] on span at bounding box center [184, 397] width 19 height 19
drag, startPoint x: 213, startPoint y: 366, endPoint x: 188, endPoint y: 365, distance: 25.0
click at [188, 365] on div "0 px rem % vh vw" at bounding box center [214, 371] width 78 height 20
type input "3"
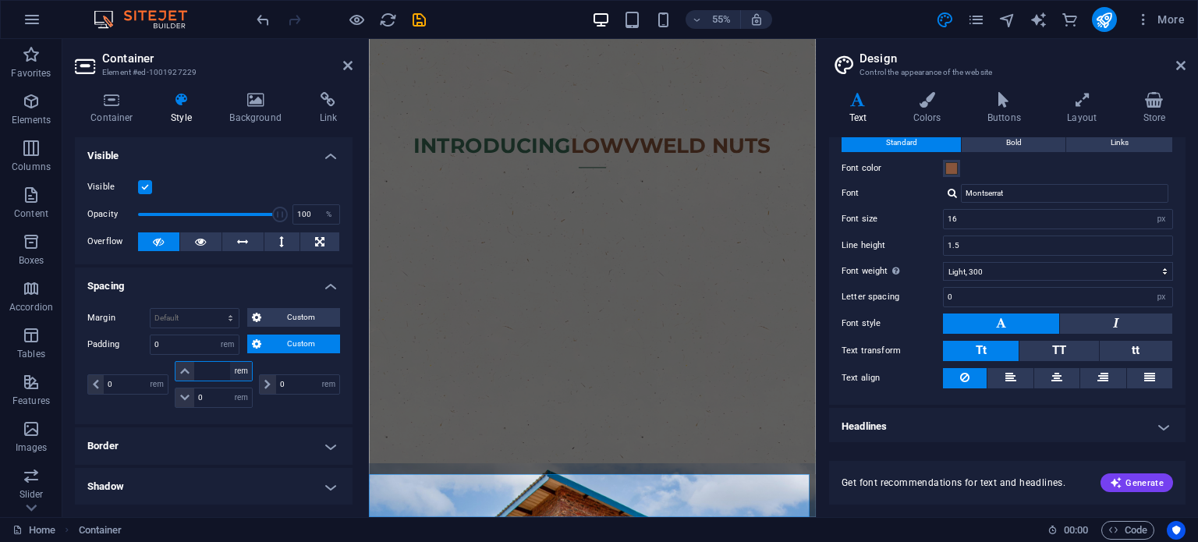
click at [237, 372] on select "px rem % vh vw" at bounding box center [241, 371] width 22 height 19
select select "px"
click at [230, 362] on select "px rem % vh vw" at bounding box center [241, 371] width 22 height 19
select select "DISABLED_OPTION_VALUE"
type input "0"
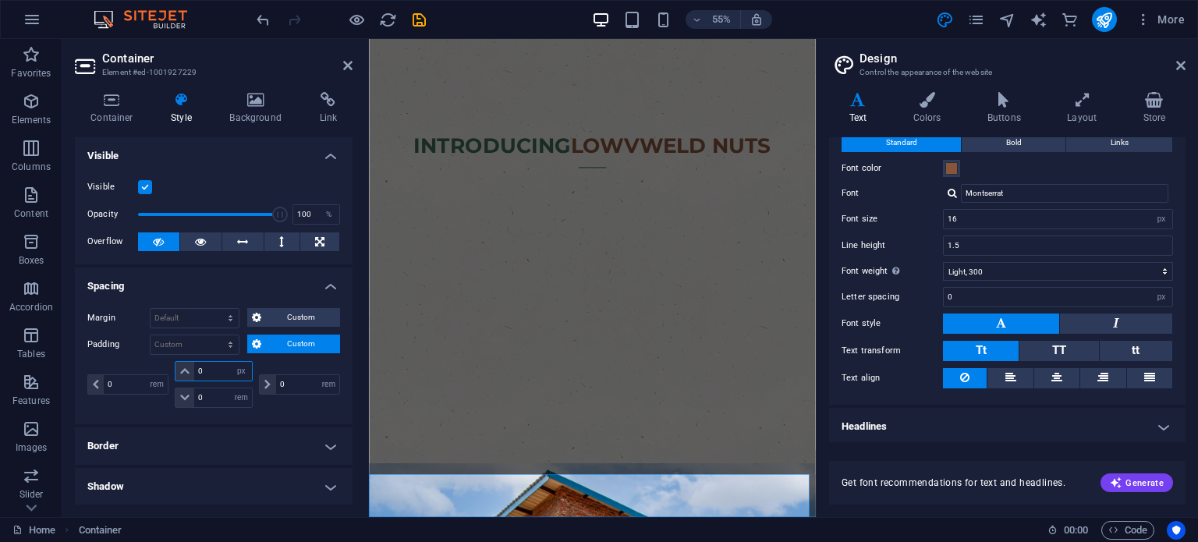
click at [210, 372] on input "0" at bounding box center [223, 371] width 58 height 19
drag, startPoint x: 210, startPoint y: 372, endPoint x: 154, endPoint y: 370, distance: 56.2
click at [154, 370] on div "0 px rem % vh vw 0 px rem % vh vw 0 px rem % vh vw 0 px rem % vh vw" at bounding box center [213, 384] width 253 height 47
type input "20"
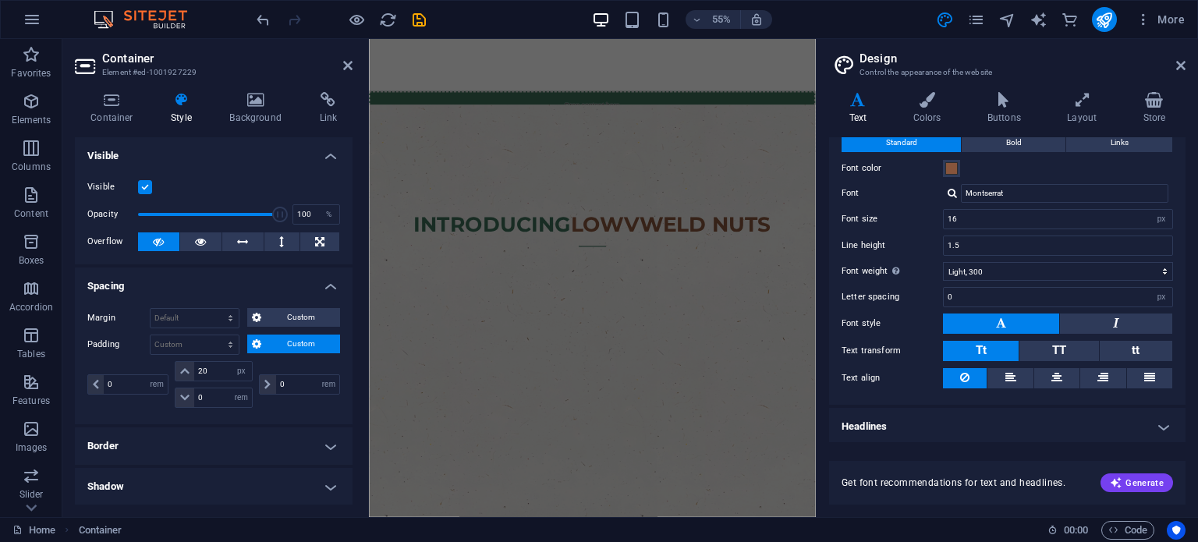
scroll to position [1137, 0]
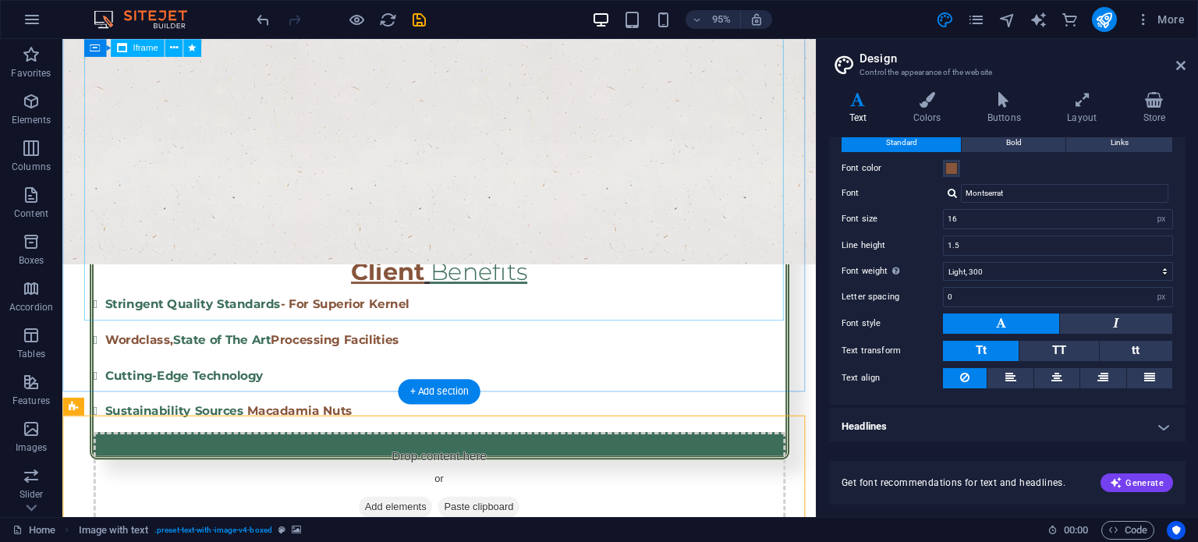
scroll to position [1504, 0]
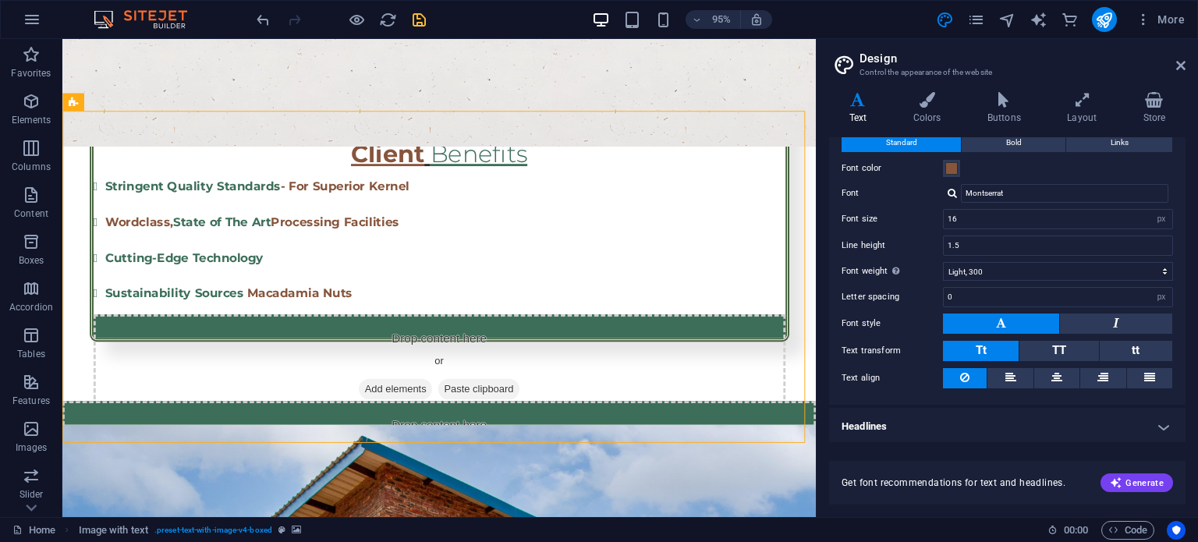
click at [426, 21] on icon "save" at bounding box center [419, 20] width 18 height 18
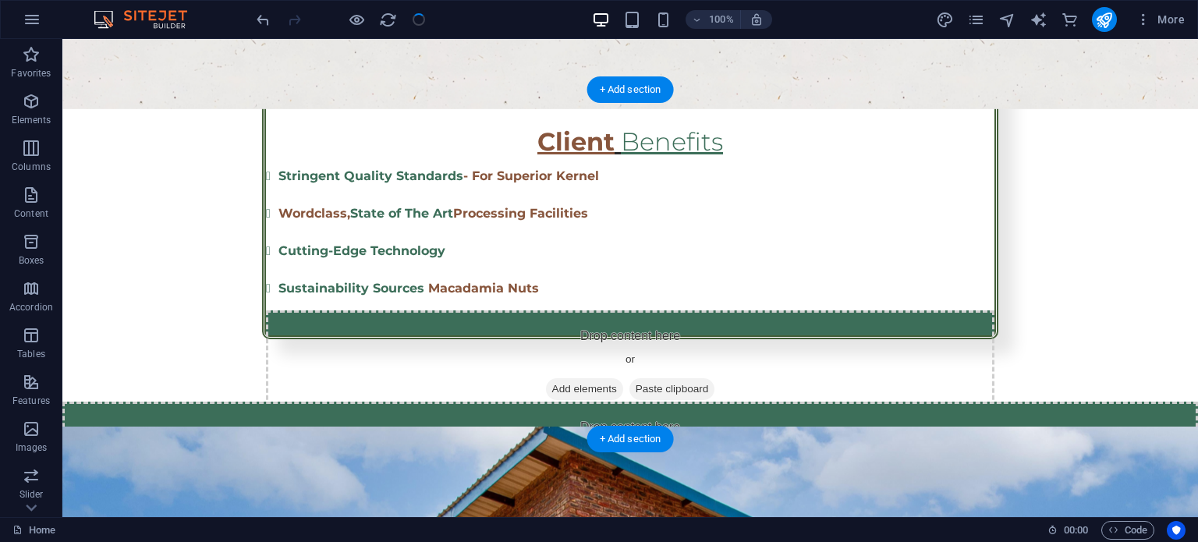
scroll to position [1529, 0]
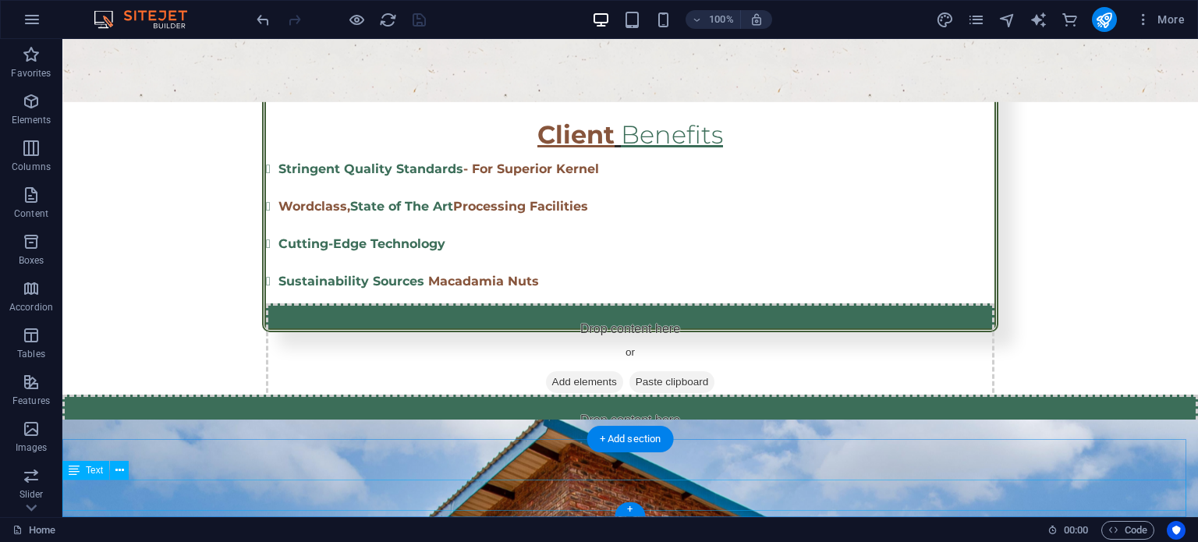
click at [112, 472] on button at bounding box center [119, 470] width 19 height 19
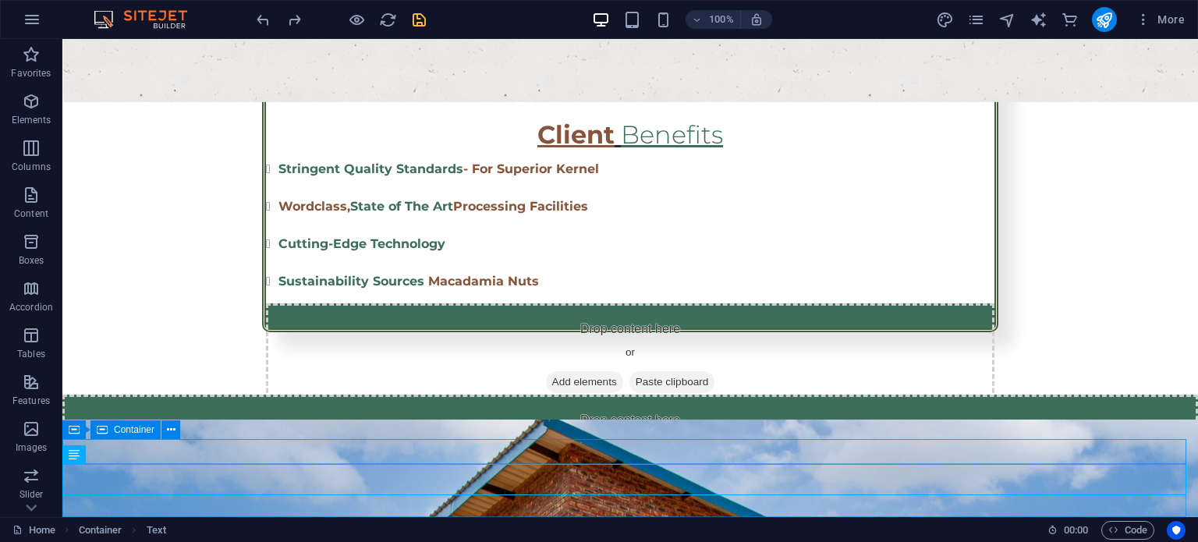
click at [114, 429] on span "Container" at bounding box center [134, 429] width 41 height 9
click at [115, 429] on span "Container" at bounding box center [134, 429] width 41 height 9
select select "rem"
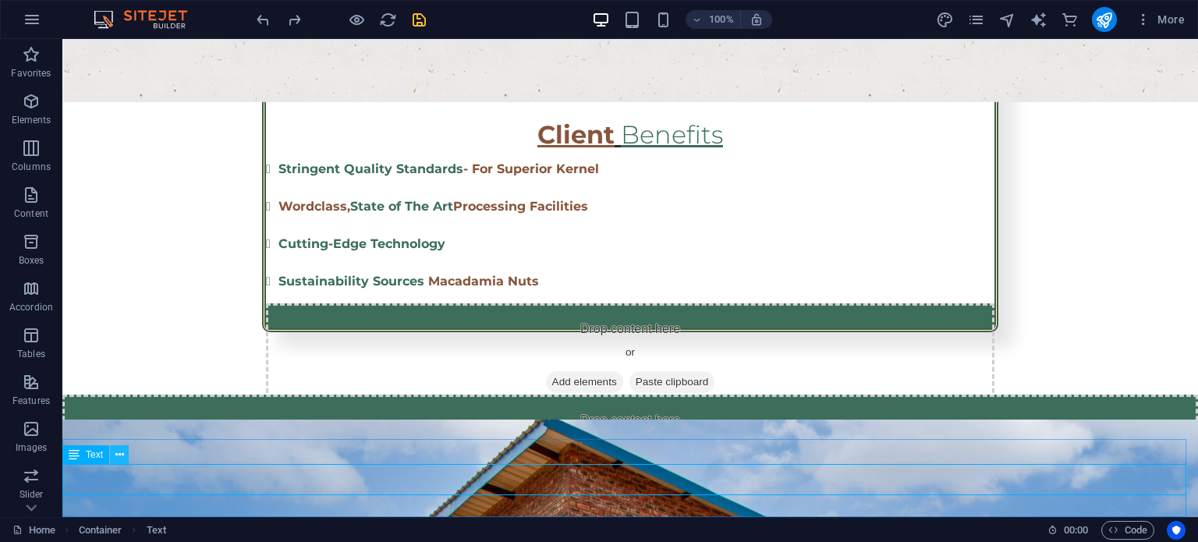
click at [118, 456] on icon at bounding box center [119, 455] width 9 height 16
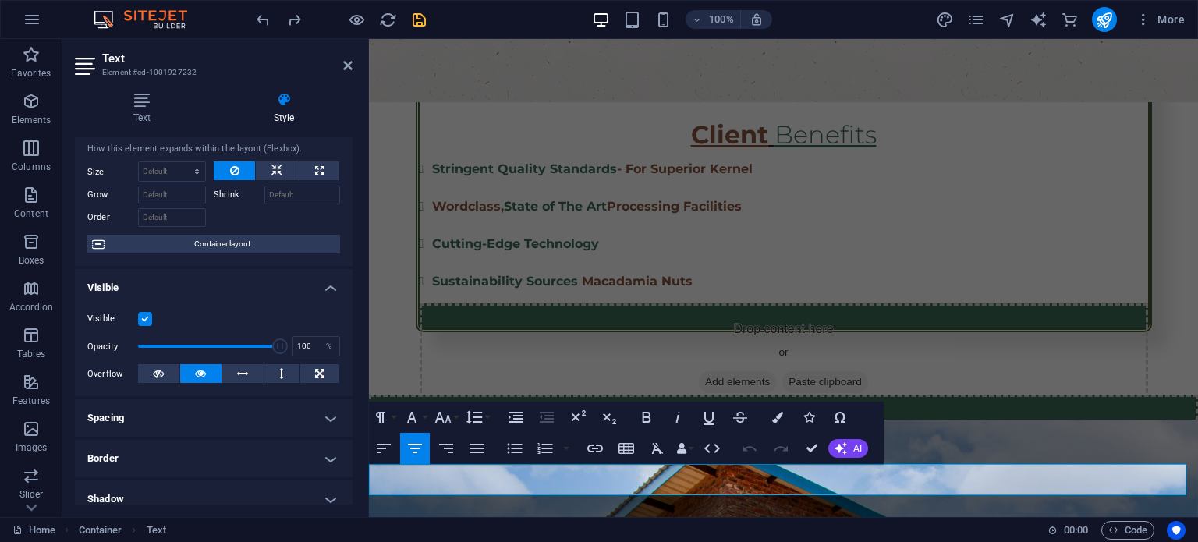
scroll to position [0, 0]
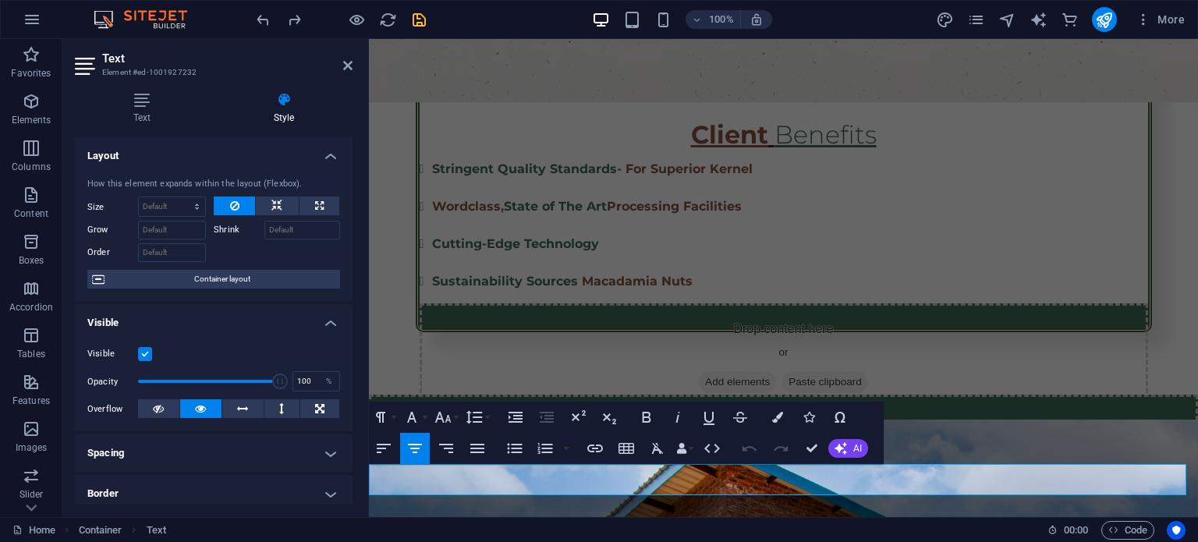
click at [278, 122] on h4 "Style" at bounding box center [283, 108] width 137 height 33
click at [115, 112] on h4 "Text" at bounding box center [145, 108] width 140 height 33
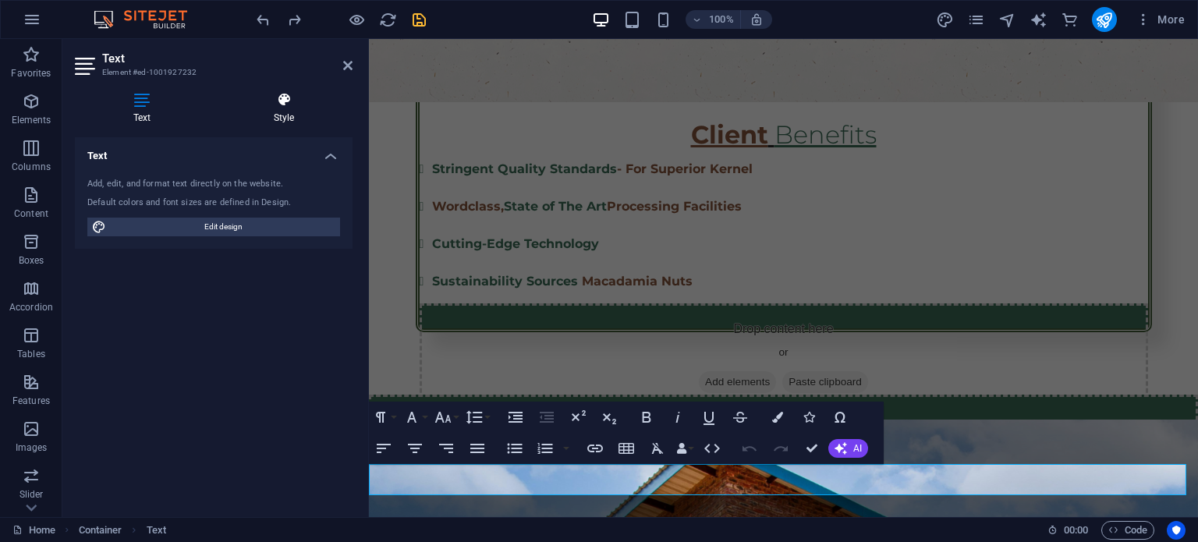
click at [290, 110] on h4 "Style" at bounding box center [283, 108] width 137 height 33
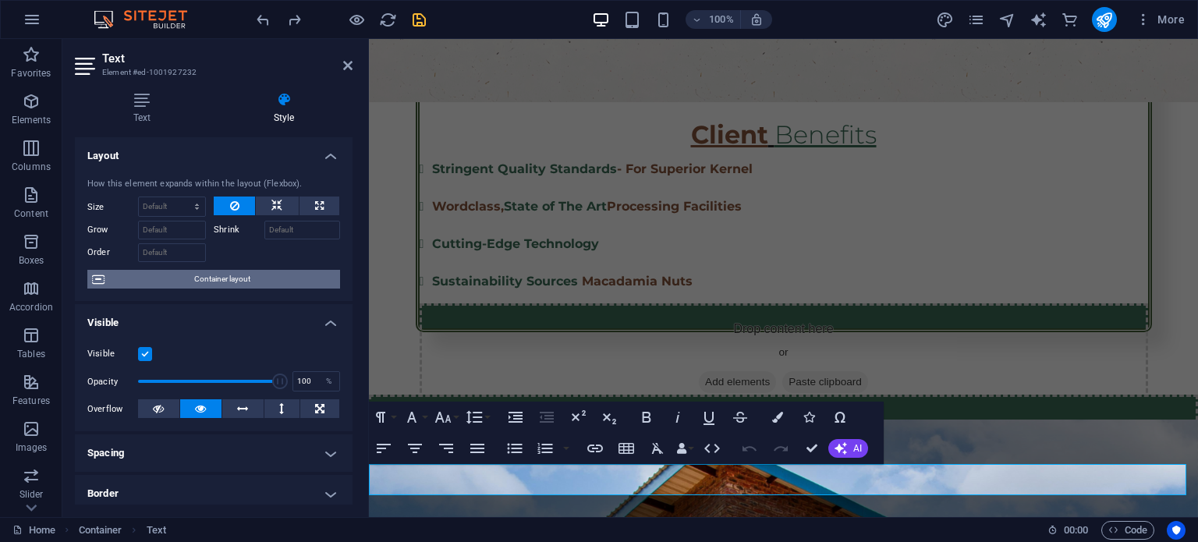
click at [253, 281] on span "Container layout" at bounding box center [222, 279] width 226 height 19
select select "px"
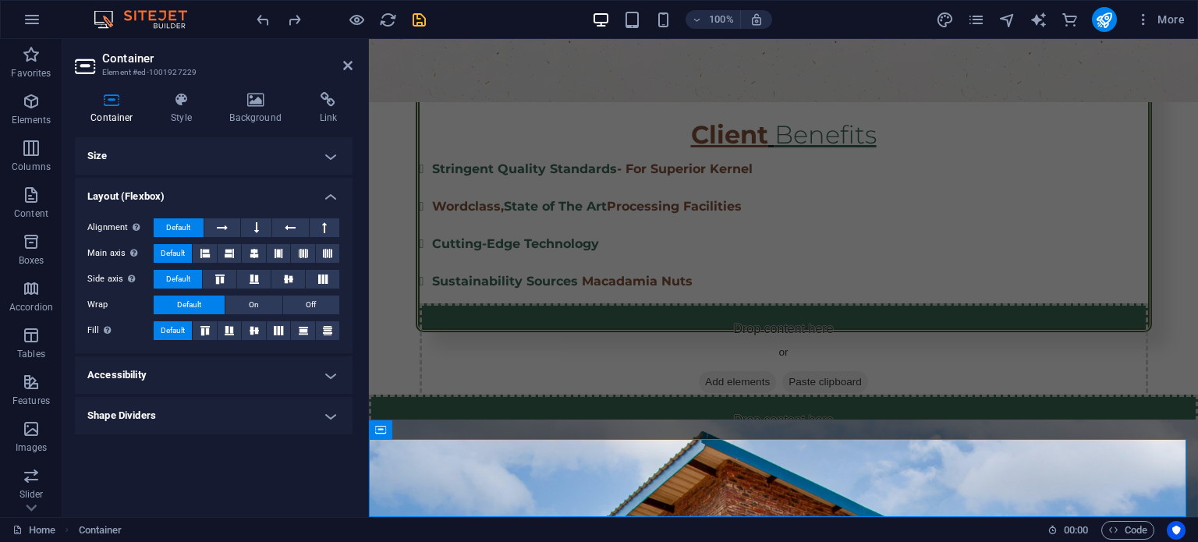
click at [240, 162] on h4 "Size" at bounding box center [214, 155] width 278 height 37
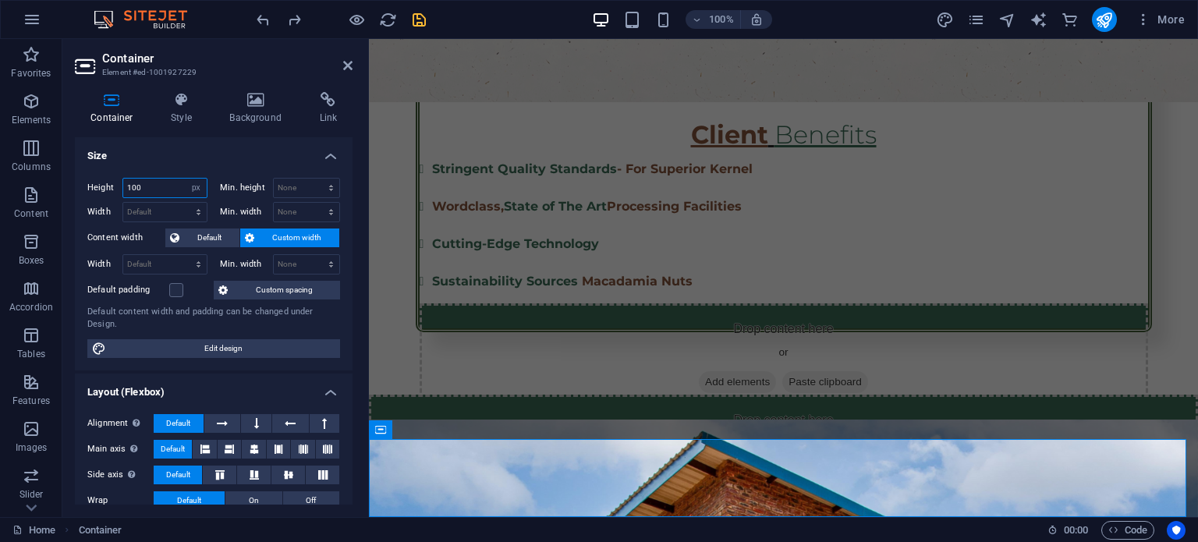
drag, startPoint x: 165, startPoint y: 191, endPoint x: 128, endPoint y: 186, distance: 37.7
click at [128, 186] on input "100" at bounding box center [164, 188] width 83 height 19
click at [172, 192] on input "100" at bounding box center [164, 188] width 83 height 19
drag, startPoint x: 148, startPoint y: 186, endPoint x: 131, endPoint y: 183, distance: 17.4
click at [131, 183] on input "100" at bounding box center [164, 188] width 83 height 19
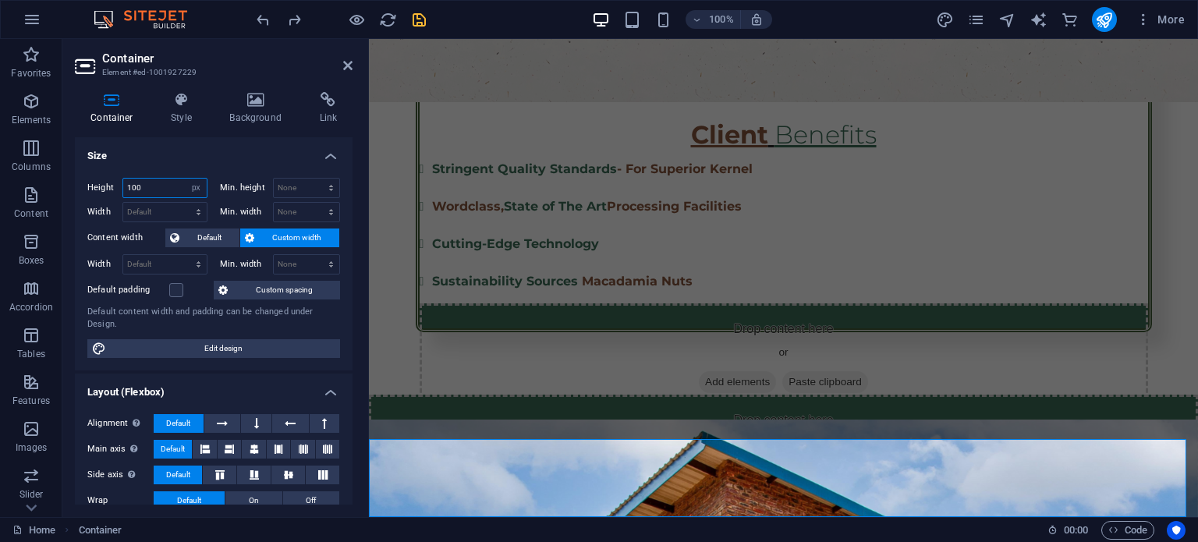
click at [161, 187] on input "100" at bounding box center [164, 188] width 83 height 19
click at [126, 188] on input "100" at bounding box center [164, 188] width 83 height 19
type input "80"
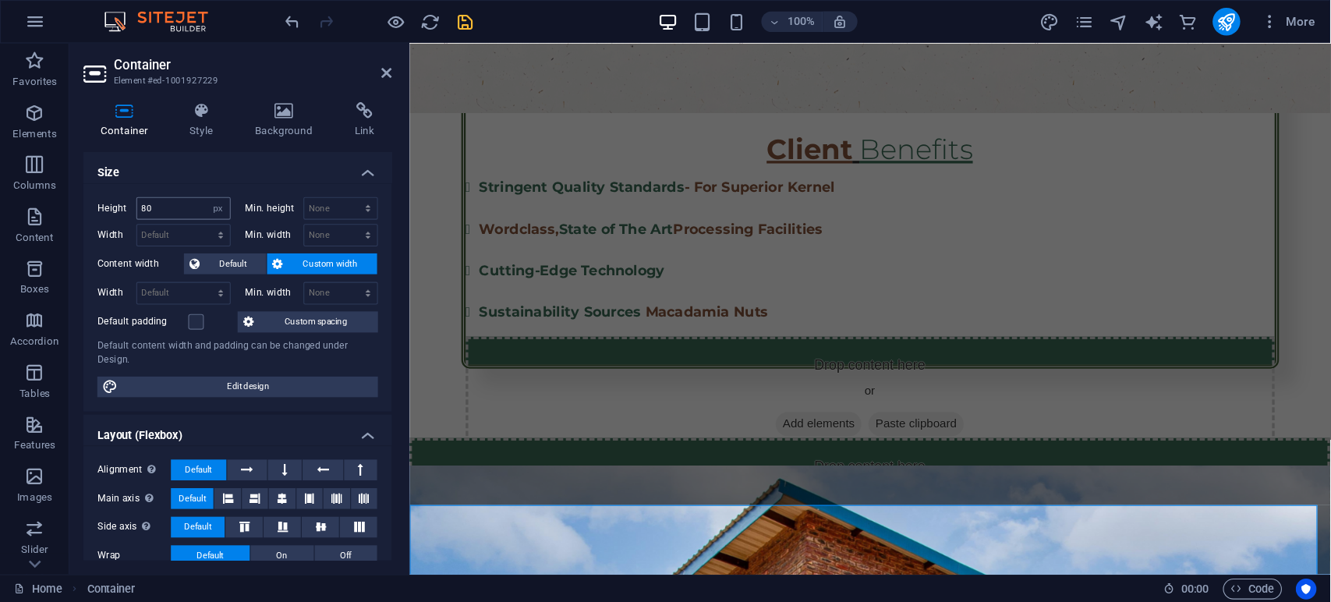
scroll to position [1513, 0]
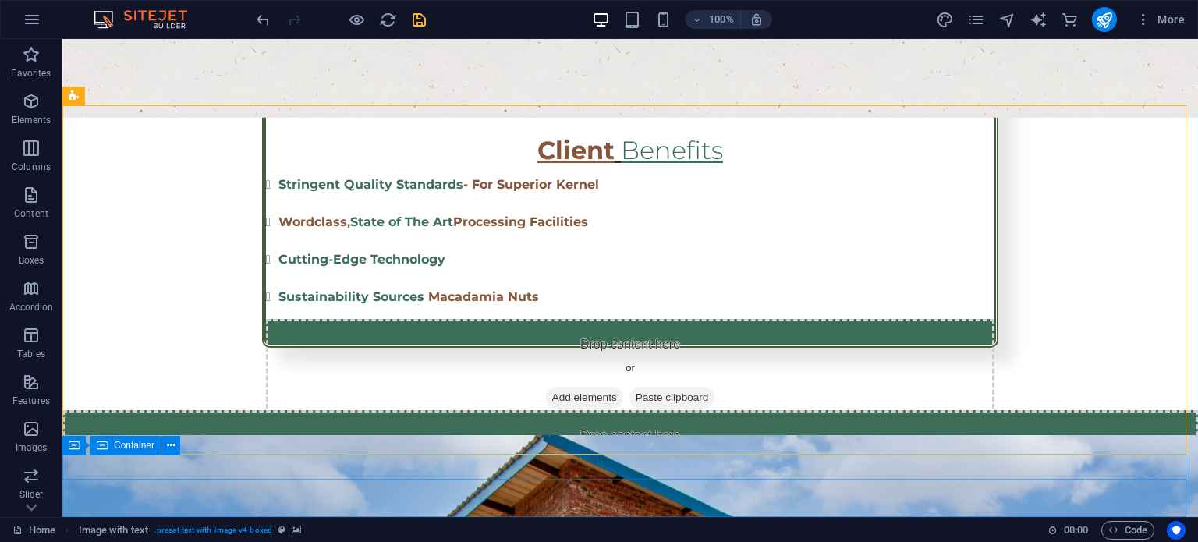
click at [118, 445] on span "Container" at bounding box center [134, 445] width 41 height 9
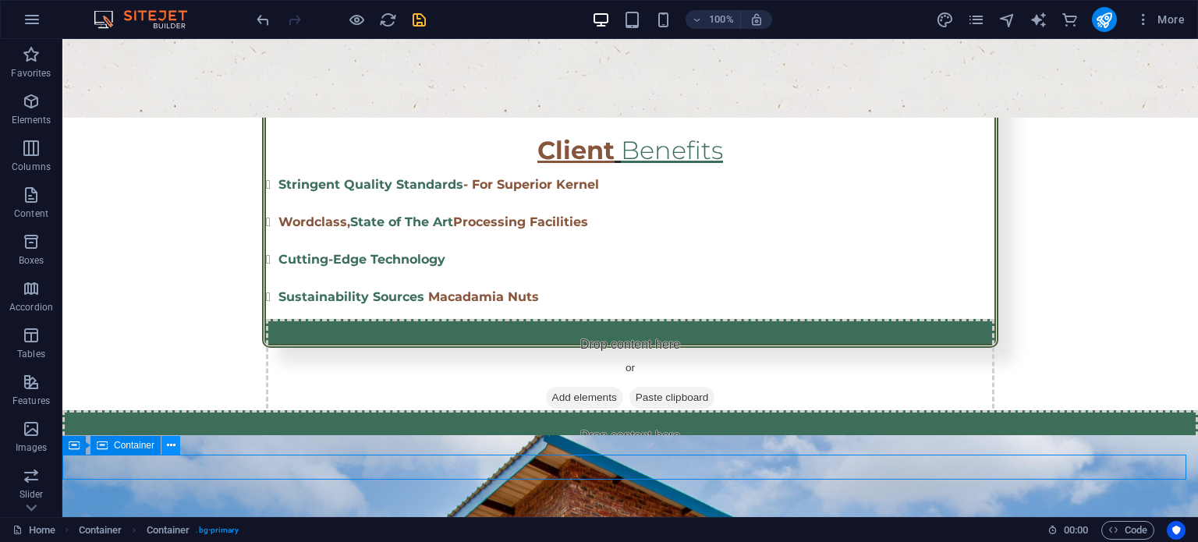
click at [168, 448] on icon at bounding box center [171, 446] width 9 height 16
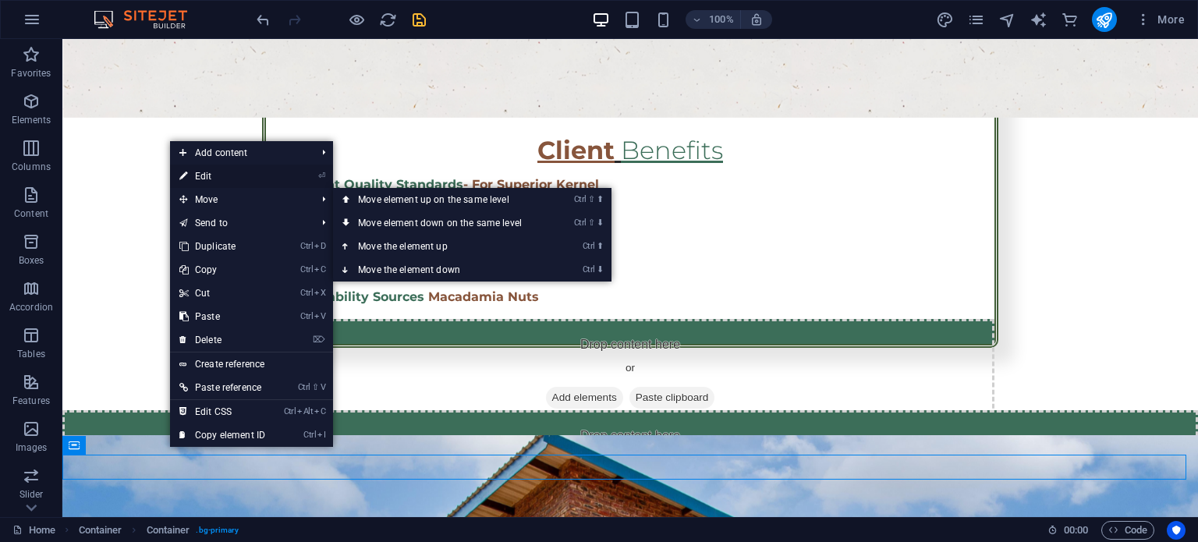
click at [259, 177] on link "⏎ Edit" at bounding box center [222, 176] width 105 height 23
select select "rem"
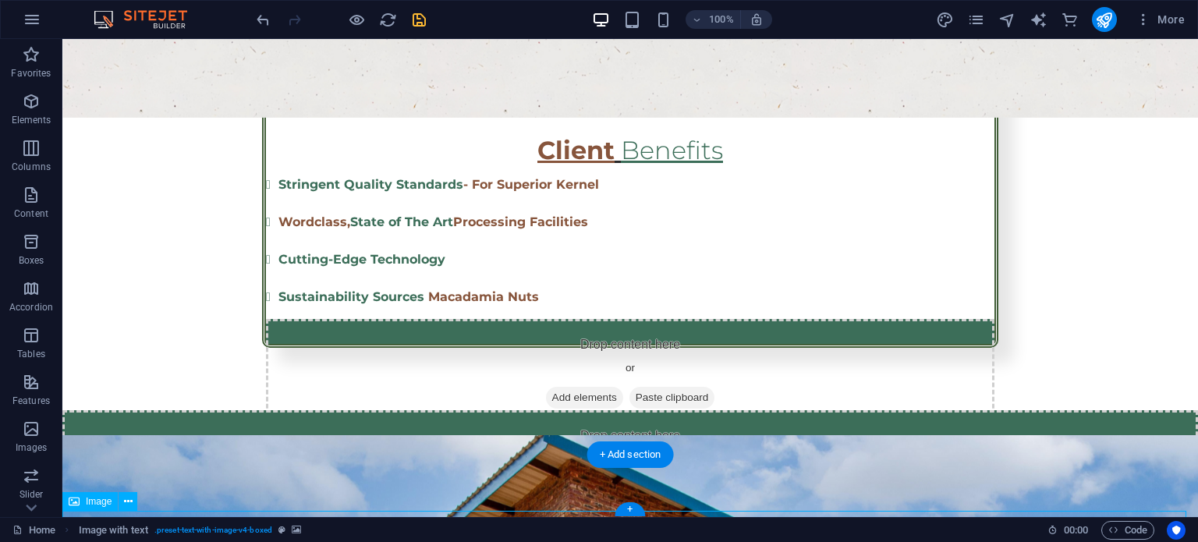
select select "em"
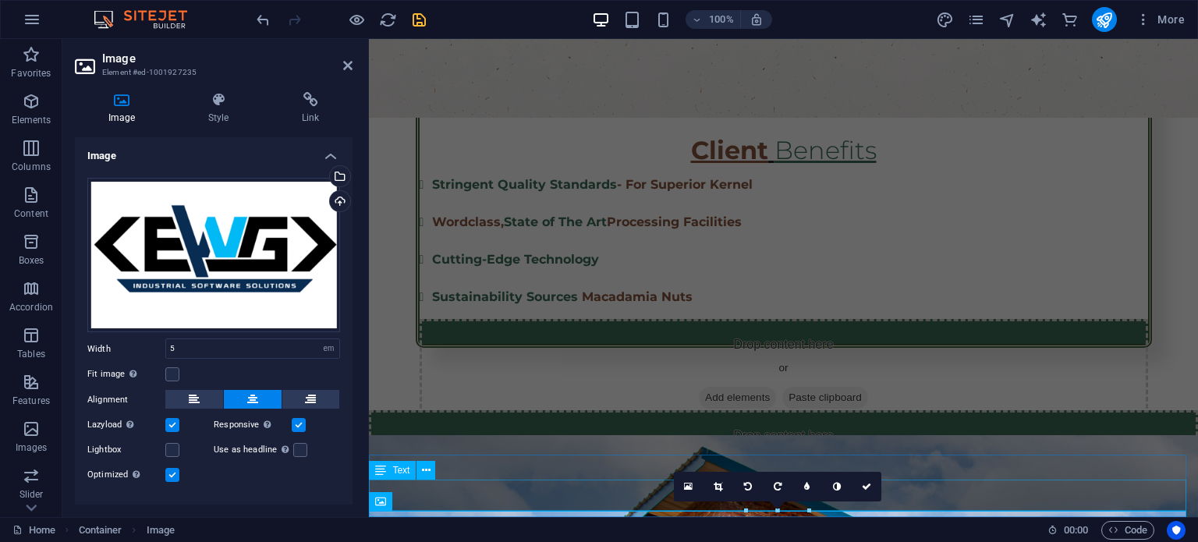
drag, startPoint x: 1186, startPoint y: 557, endPoint x: 919, endPoint y: 497, distance: 274.2
click at [48, 62] on span "Favorites" at bounding box center [31, 63] width 62 height 37
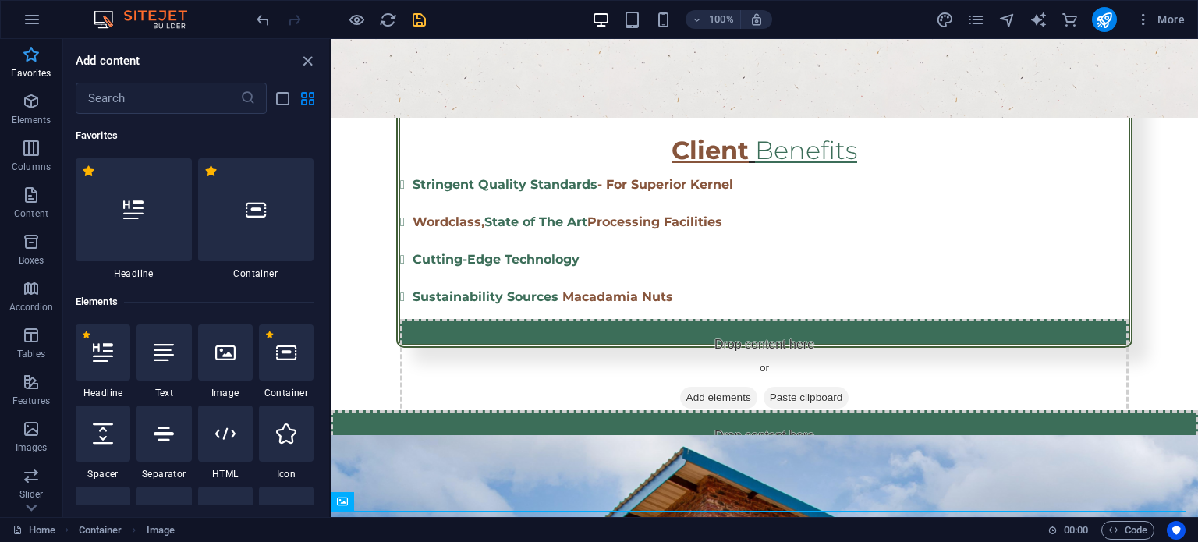
click at [48, 62] on span "Favorites" at bounding box center [31, 63] width 62 height 37
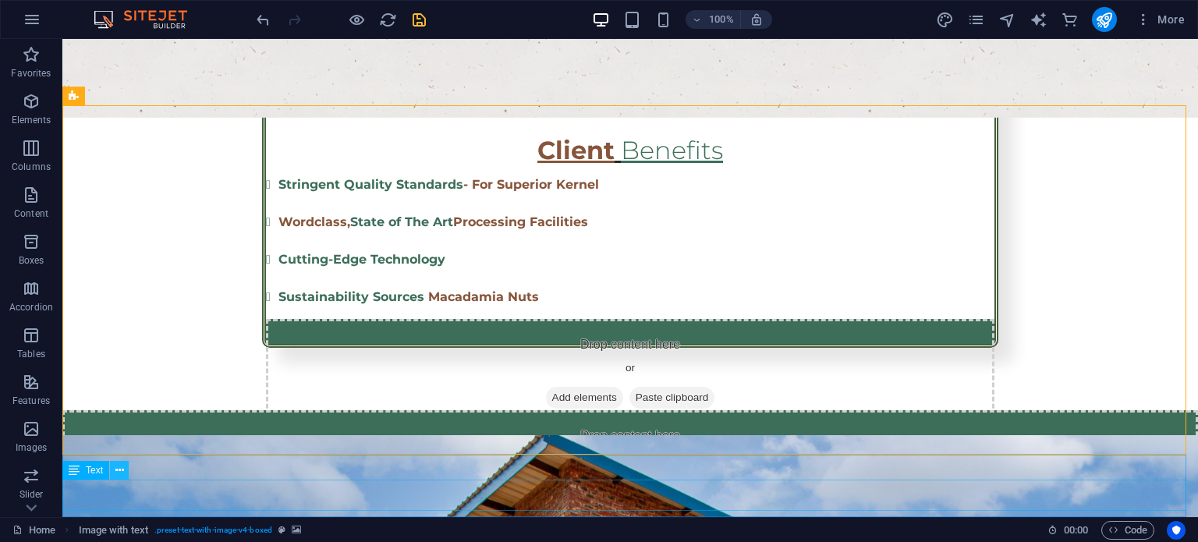
click at [122, 475] on icon at bounding box center [119, 471] width 9 height 16
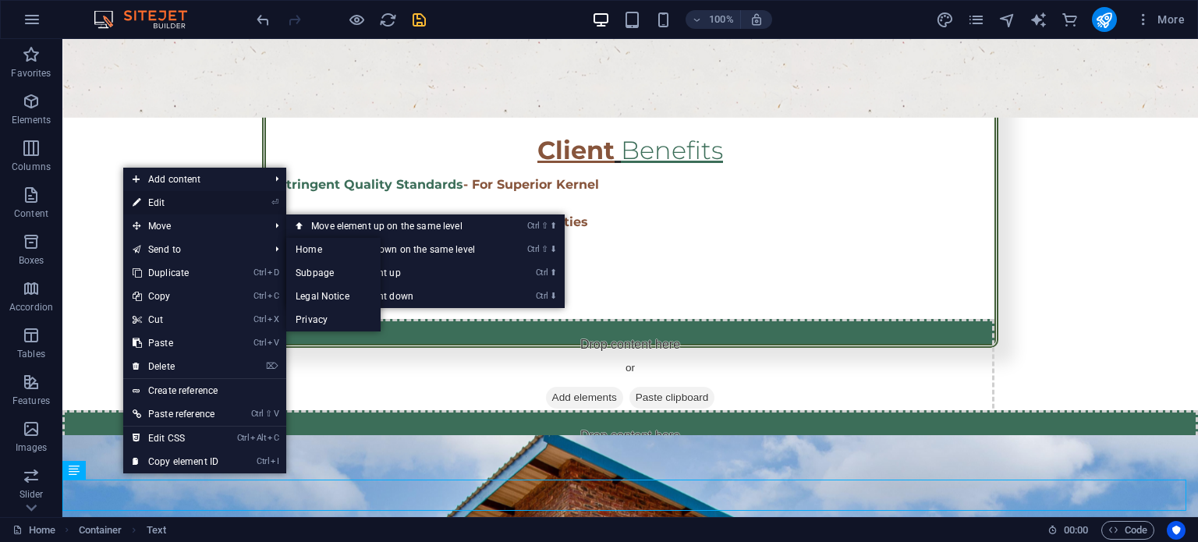
click at [179, 204] on link "⏎ Edit" at bounding box center [175, 202] width 105 height 23
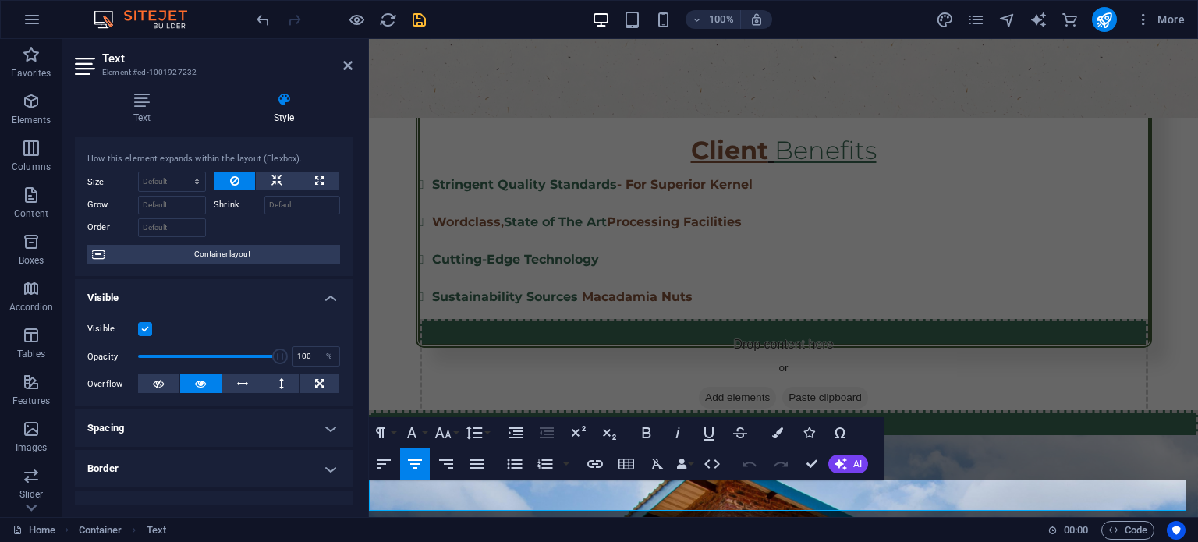
scroll to position [0, 0]
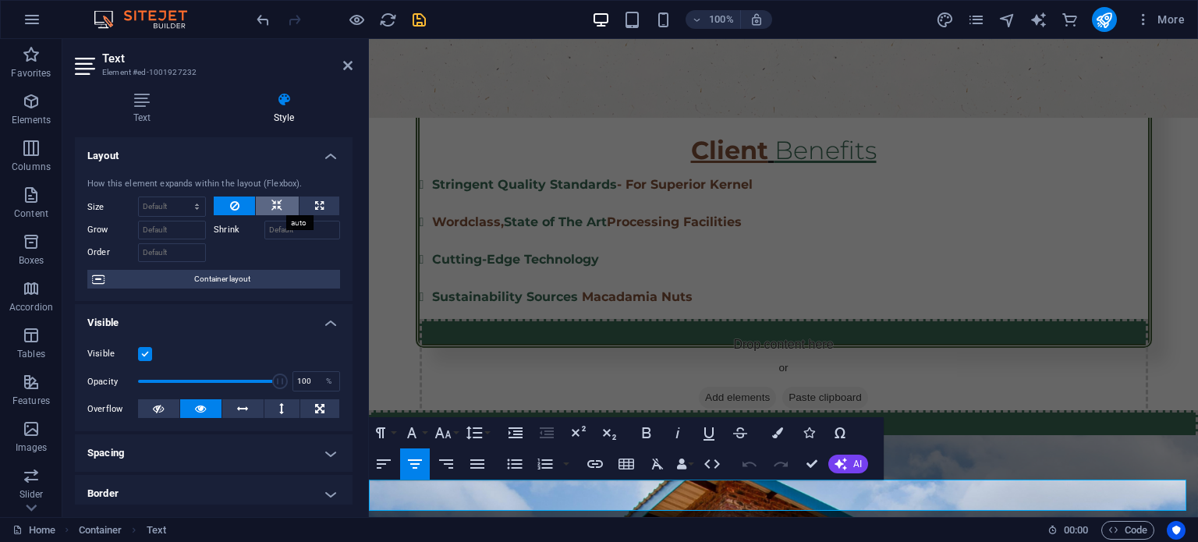
click at [290, 214] on button at bounding box center [277, 206] width 43 height 19
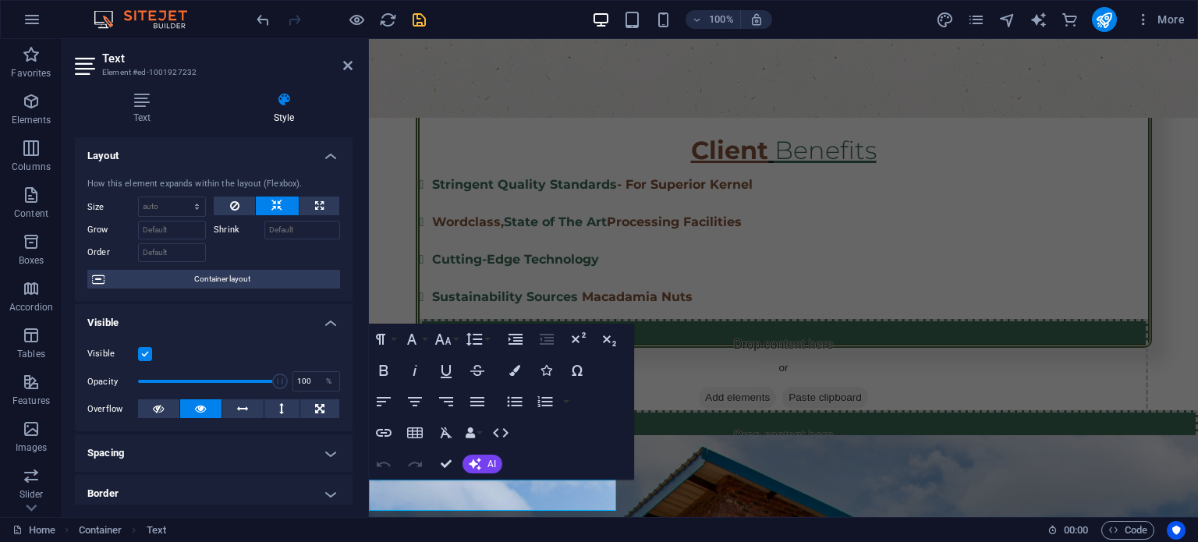
click at [284, 253] on div at bounding box center [277, 250] width 126 height 23
click at [796, 526] on div "Home Container Text" at bounding box center [523, 530] width 1023 height 19
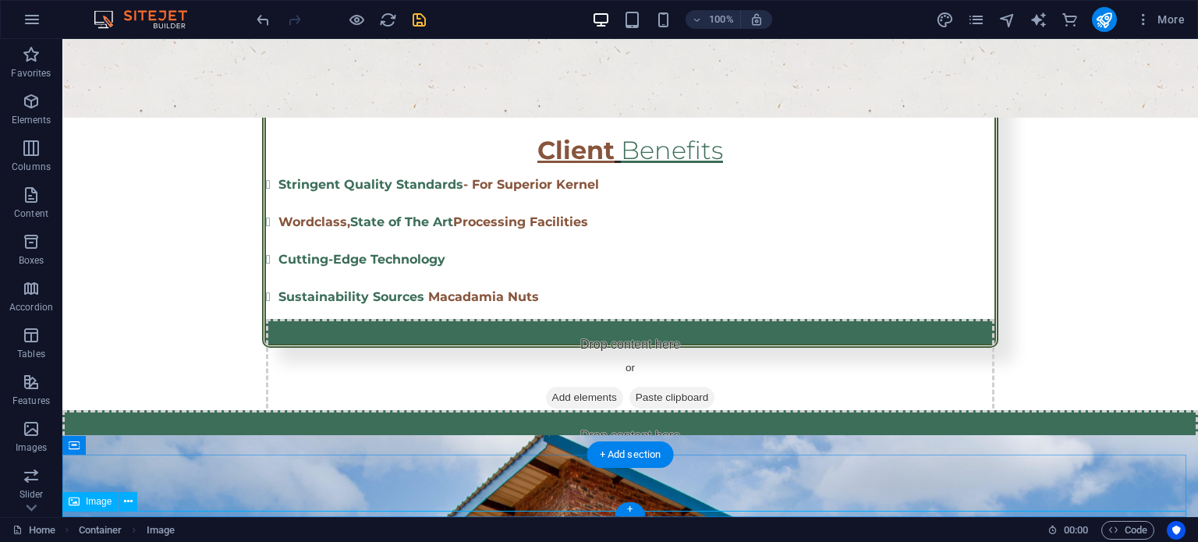
select select "em"
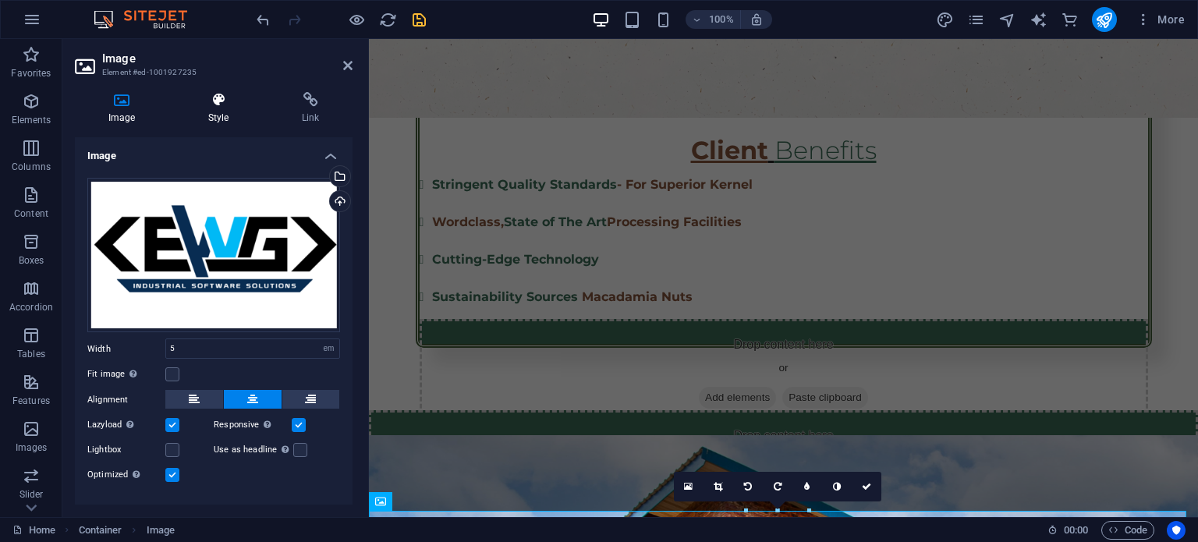
click at [216, 100] on icon at bounding box center [218, 100] width 87 height 16
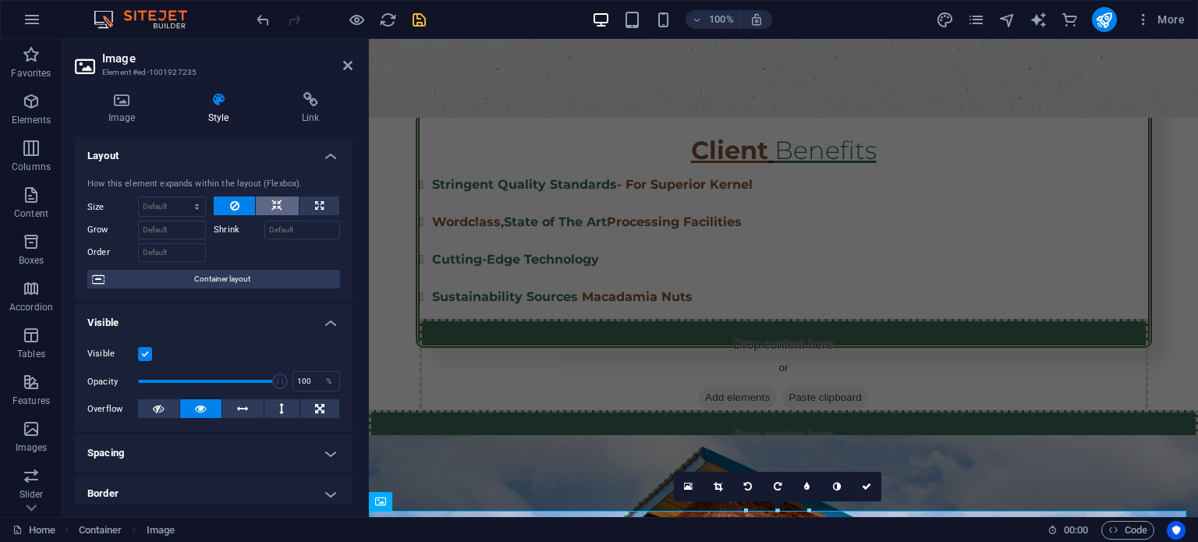
click at [278, 205] on icon at bounding box center [276, 206] width 11 height 19
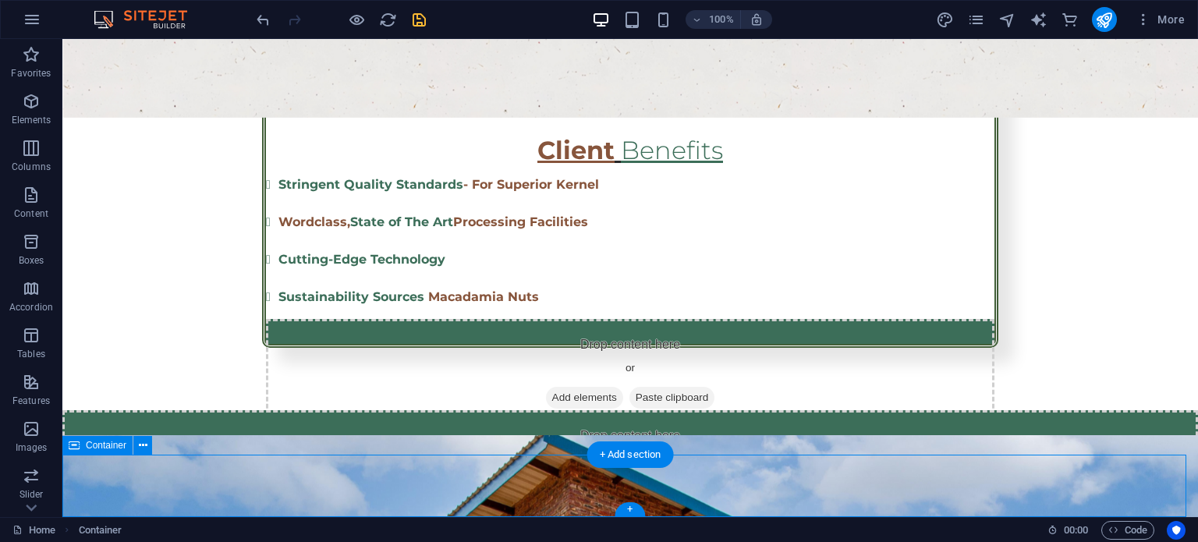
select select "px"
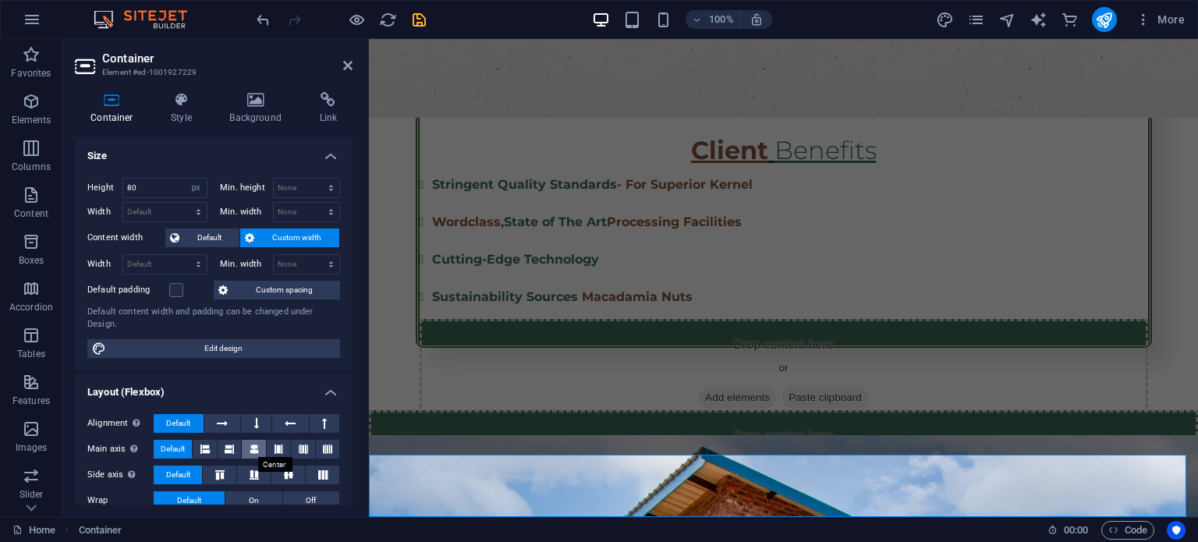
click at [257, 451] on icon at bounding box center [254, 449] width 9 height 19
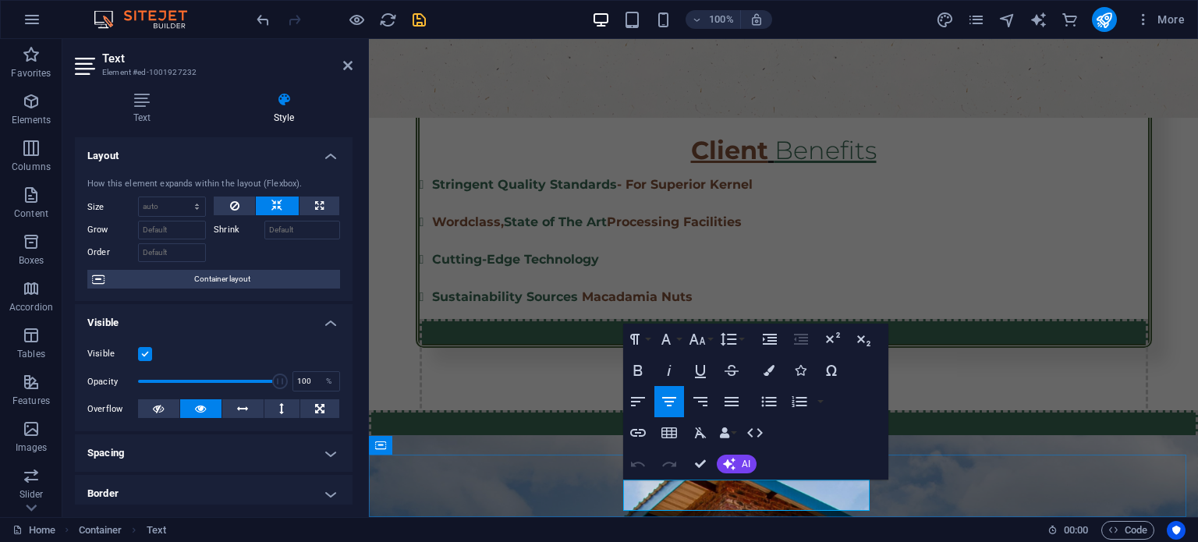
click at [296, 170] on div "How this element expands within the layout (Flexbox). Size Default auto px % 1/…" at bounding box center [214, 233] width 278 height 136
click at [296, 164] on h4 "Layout" at bounding box center [214, 151] width 278 height 28
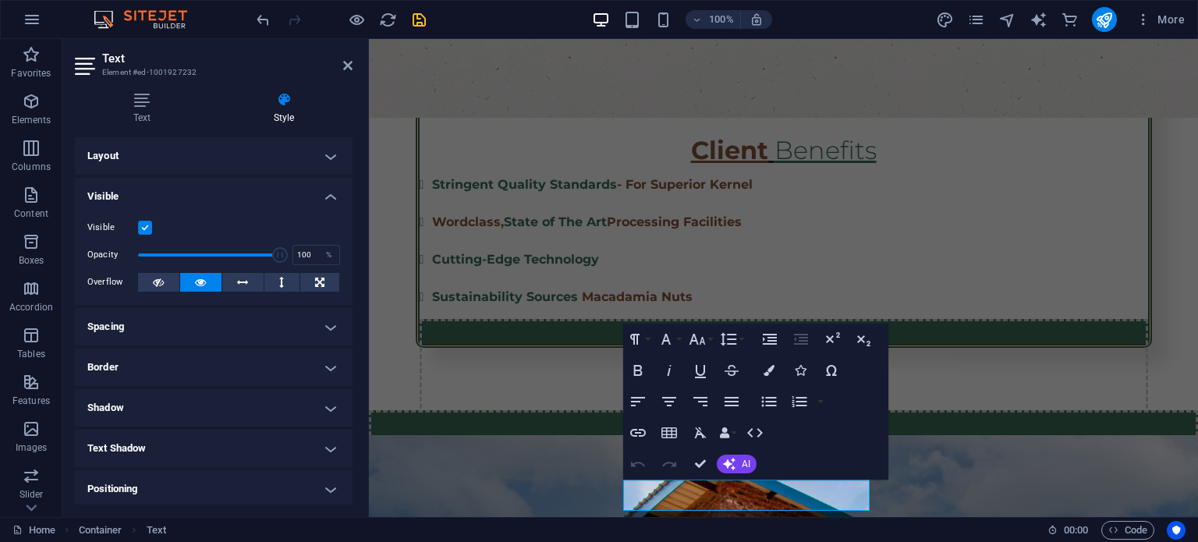
click at [278, 201] on h4 "Visible" at bounding box center [214, 192] width 278 height 28
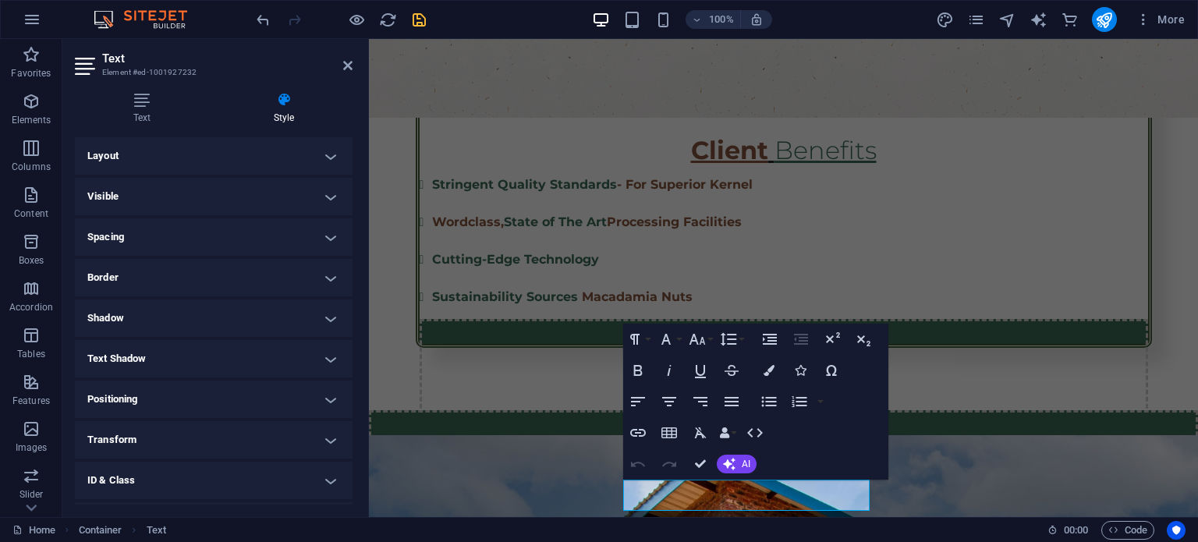
click at [193, 244] on h4 "Spacing" at bounding box center [214, 236] width 278 height 37
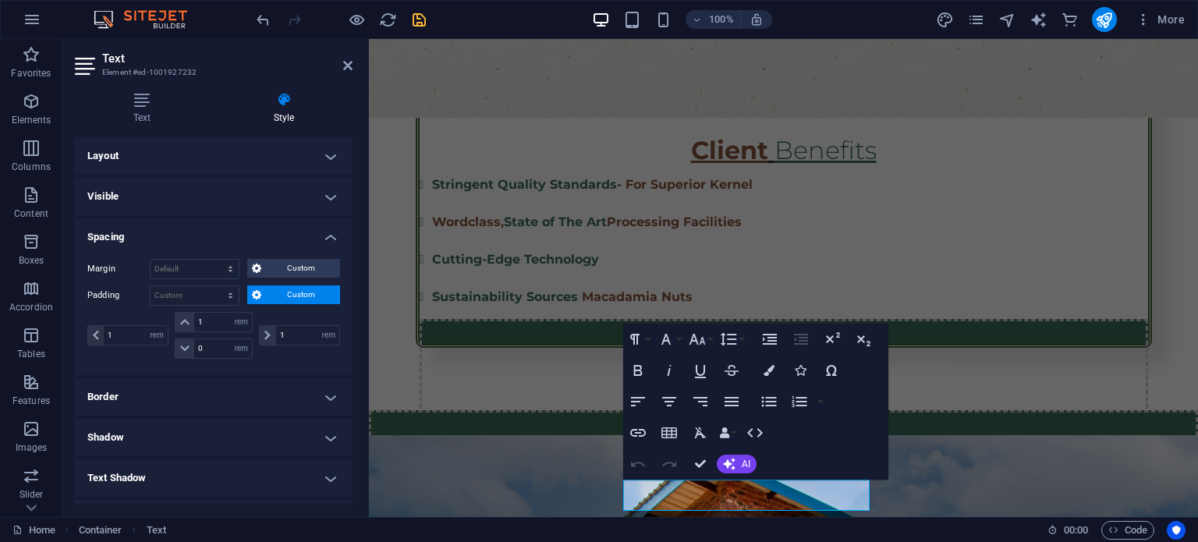
click at [193, 244] on h4 "Spacing" at bounding box center [214, 232] width 278 height 28
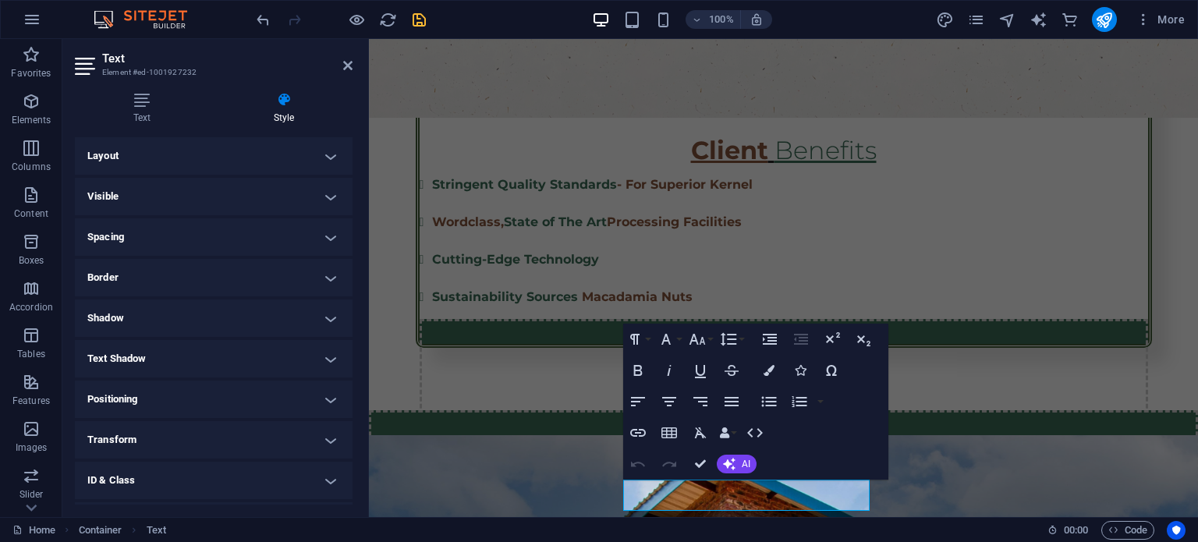
click at [203, 196] on h4 "Visible" at bounding box center [214, 196] width 278 height 37
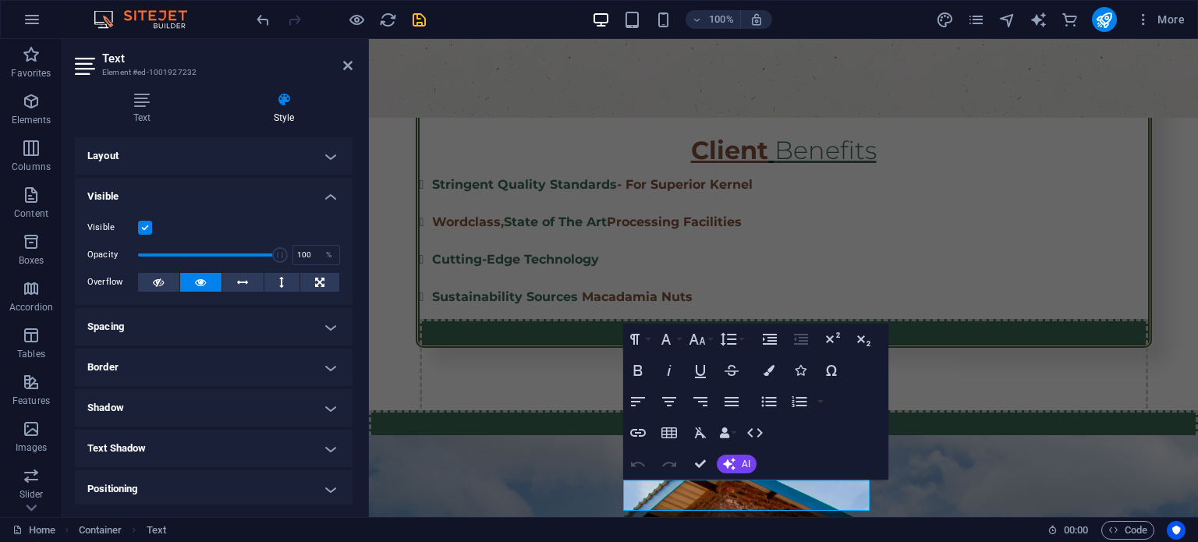
click at [187, 193] on h4 "Visible" at bounding box center [214, 192] width 278 height 28
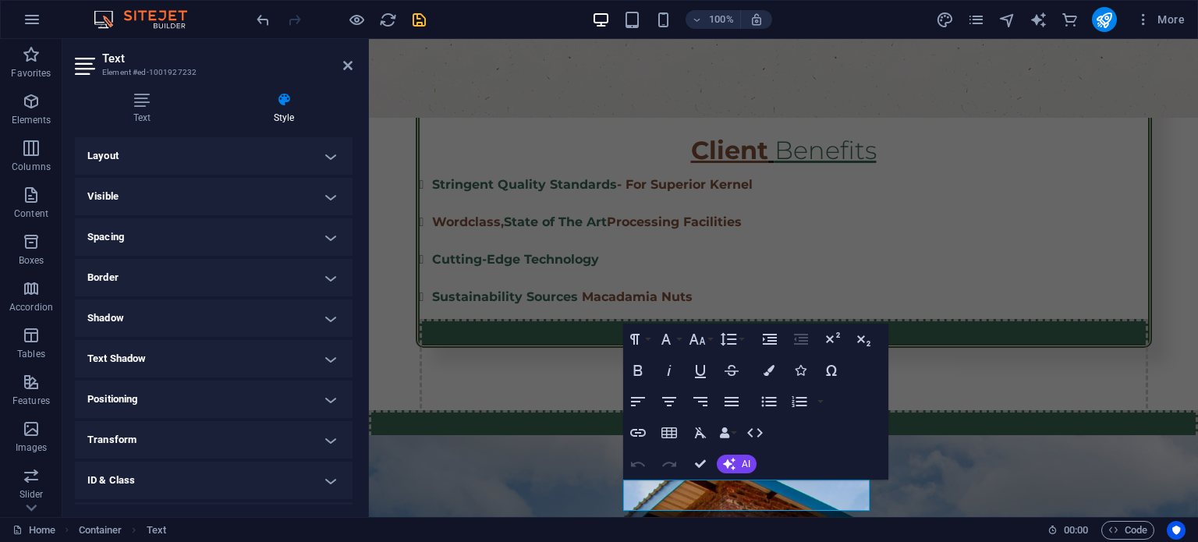
click at [162, 236] on h4 "Spacing" at bounding box center [214, 236] width 278 height 37
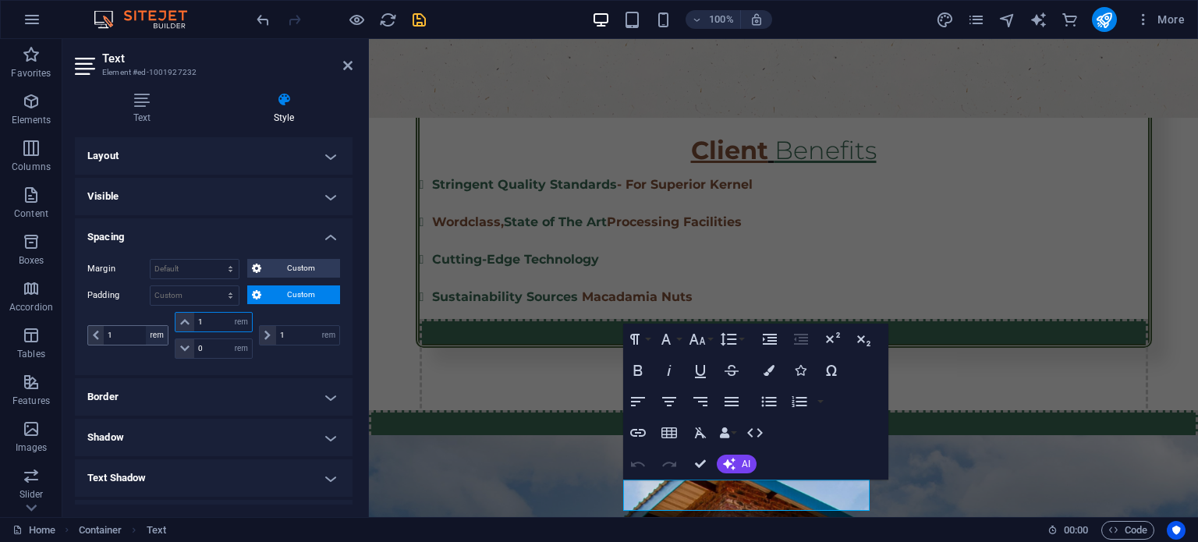
drag, startPoint x: 218, startPoint y: 317, endPoint x: 151, endPoint y: 327, distance: 67.7
click at [151, 327] on div "1 px rem % vh vw 1 px rem % vh vw 0 px rem % vh vw 1 px rem % vh vw" at bounding box center [213, 335] width 253 height 47
click at [174, 299] on select "Default px rem % vh vw Custom" at bounding box center [195, 295] width 88 height 19
click at [181, 298] on select "Default px rem % vh vw Custom" at bounding box center [195, 295] width 88 height 19
type input "0"
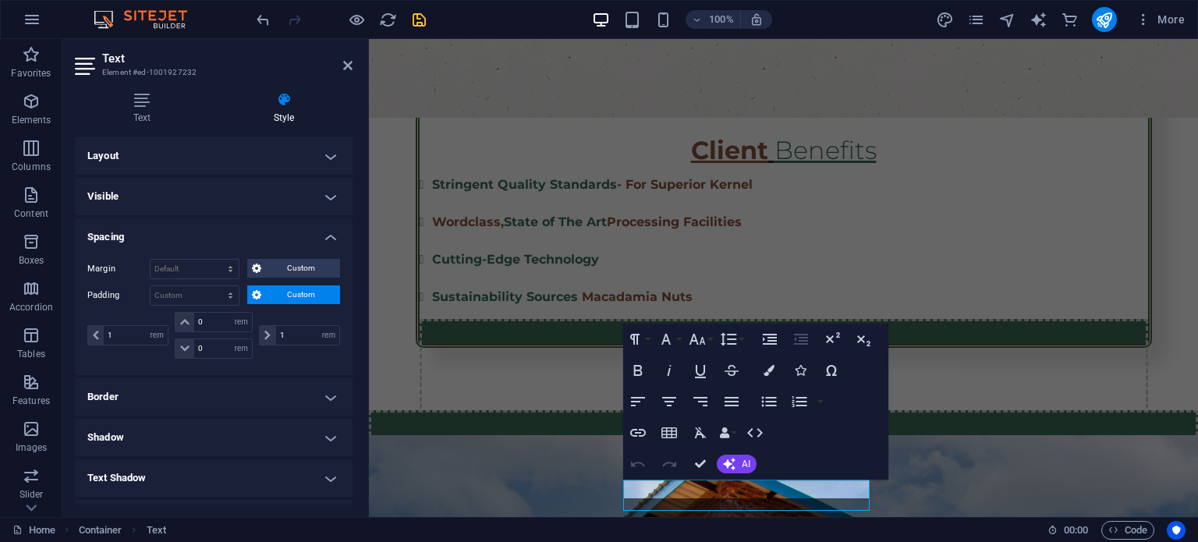
click at [289, 318] on div "1 px rem % vh vw" at bounding box center [298, 335] width 84 height 47
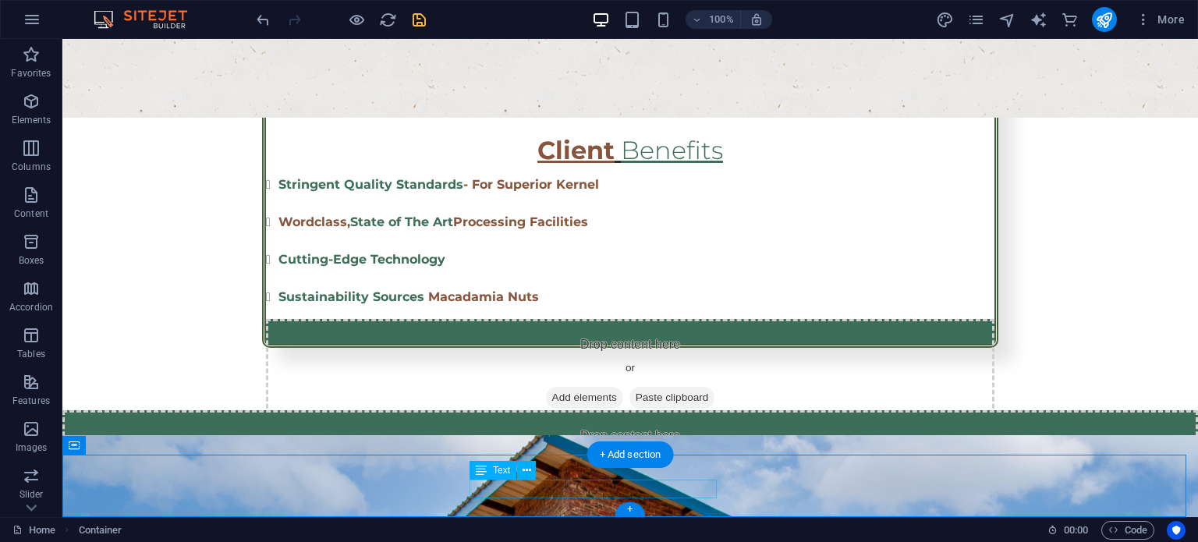
select select "rem"
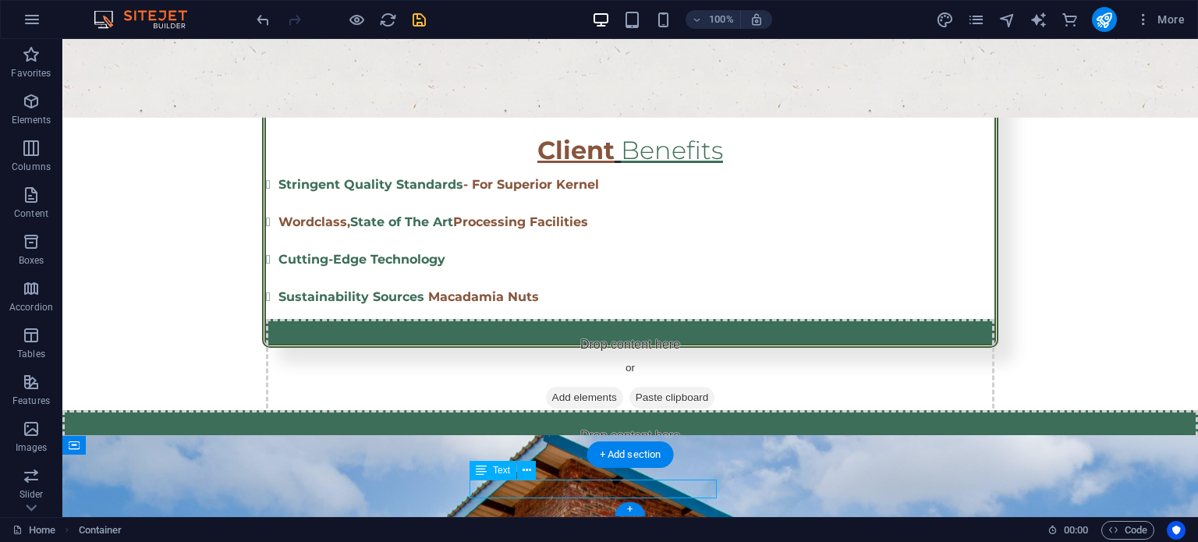
select select "rem"
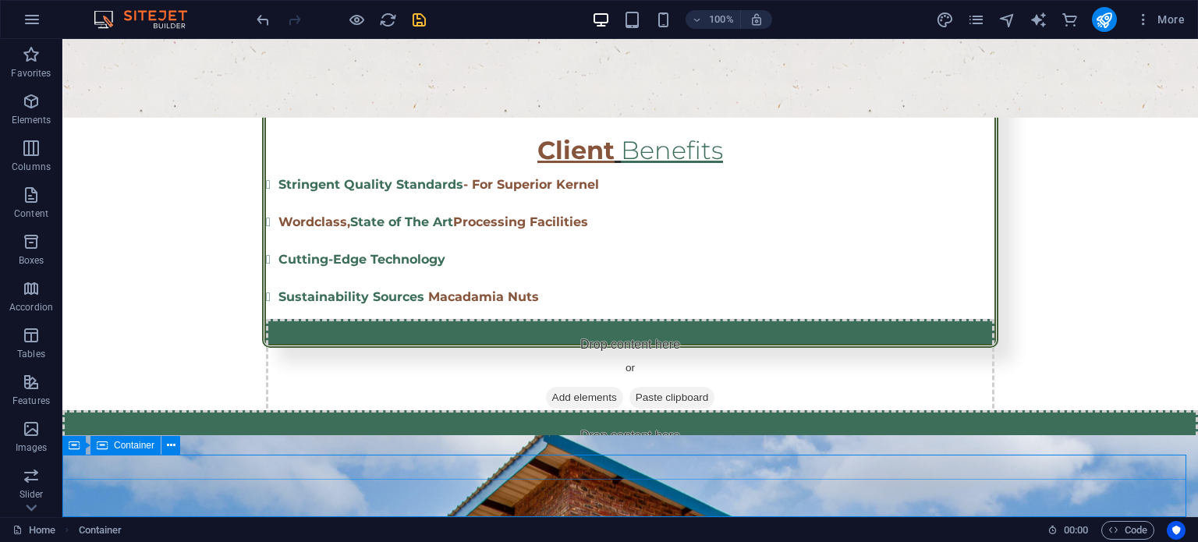
click at [114, 448] on span "Container" at bounding box center [134, 445] width 41 height 9
select select "rem"
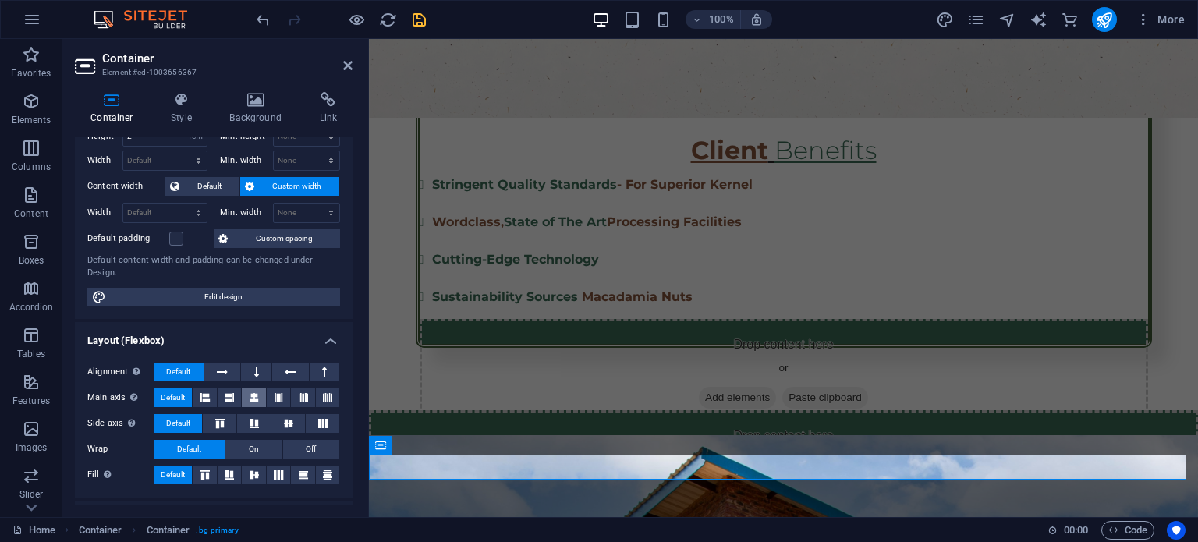
scroll to position [78, 0]
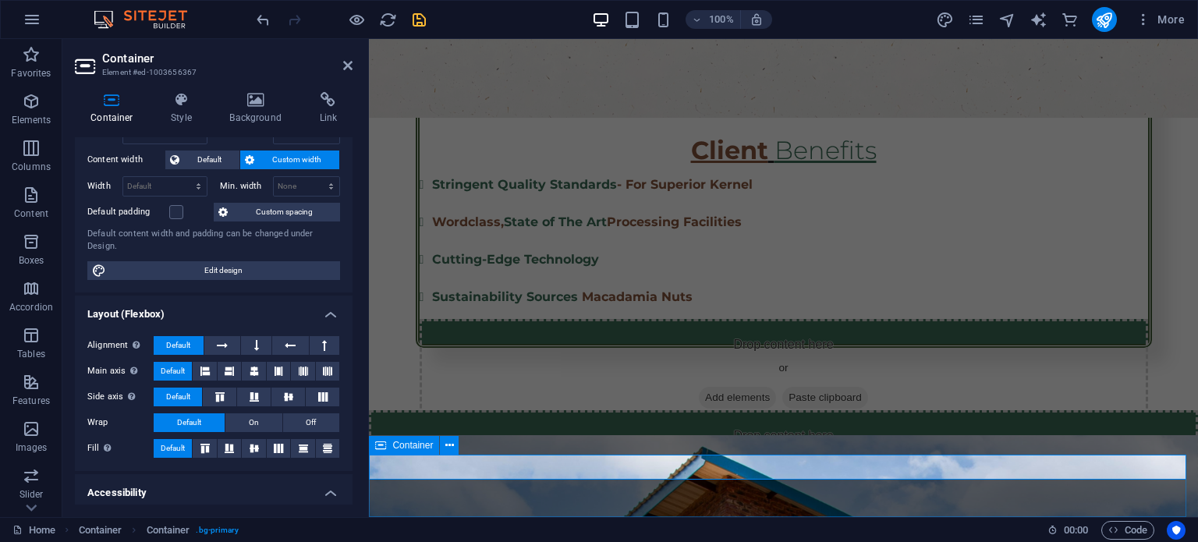
select select "px"
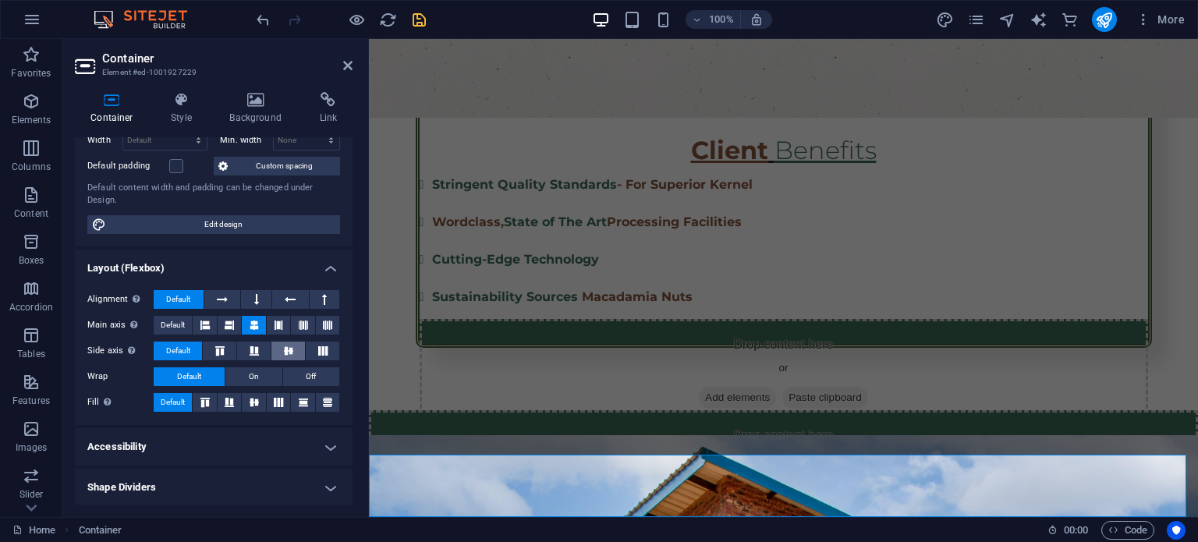
click at [281, 353] on icon at bounding box center [288, 350] width 19 height 9
click at [259, 406] on button at bounding box center [253, 402] width 23 height 19
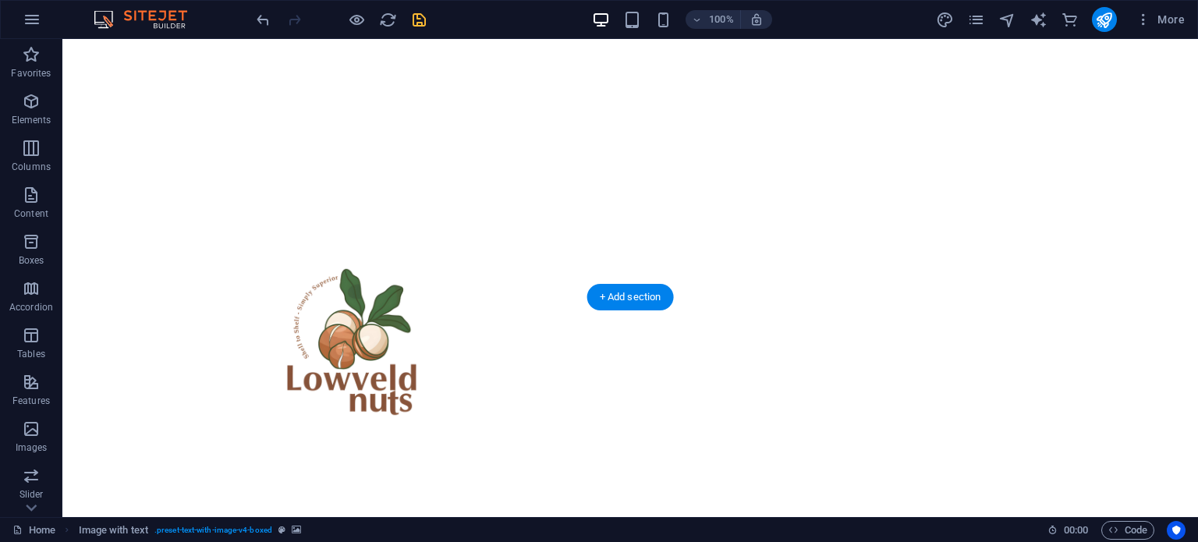
scroll to position [0, 0]
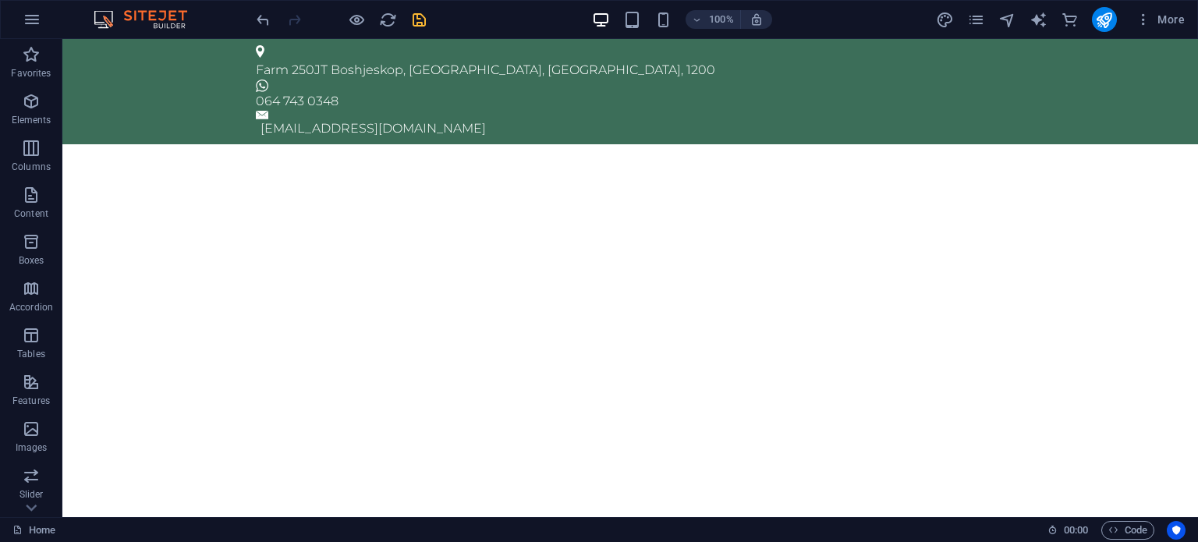
click at [421, 27] on icon "save" at bounding box center [419, 20] width 18 height 18
click at [1102, 18] on icon "publish" at bounding box center [1104, 20] width 18 height 18
